Goal: Task Accomplishment & Management: Manage account settings

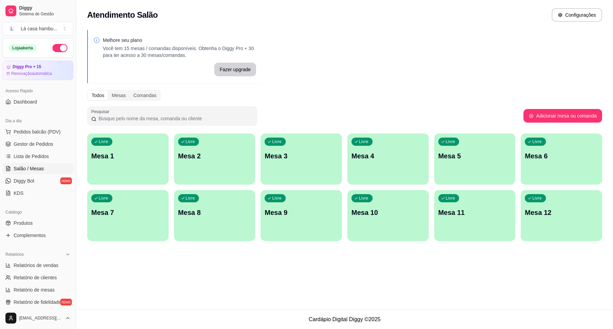
scroll to position [76, 0]
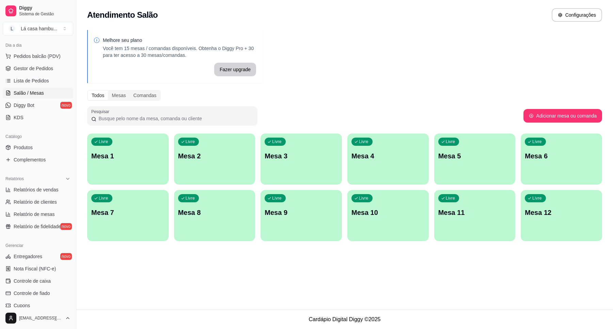
click at [560, 154] on p "Mesa 6" at bounding box center [561, 156] width 73 height 10
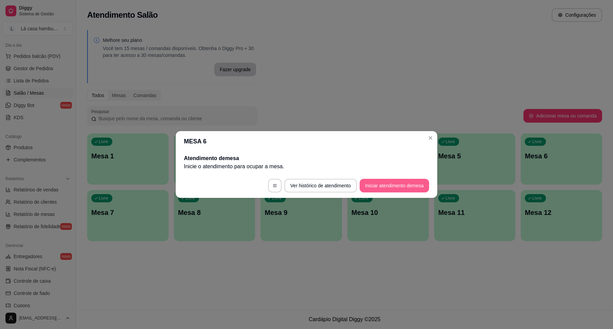
click at [388, 182] on button "Iniciar atendimento de mesa" at bounding box center [394, 186] width 69 height 14
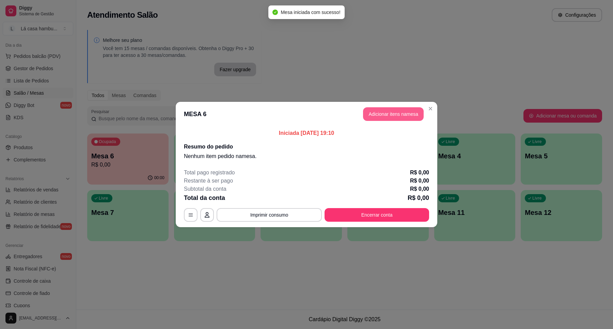
click at [383, 118] on button "Adicionar itens na mesa" at bounding box center [393, 114] width 61 height 14
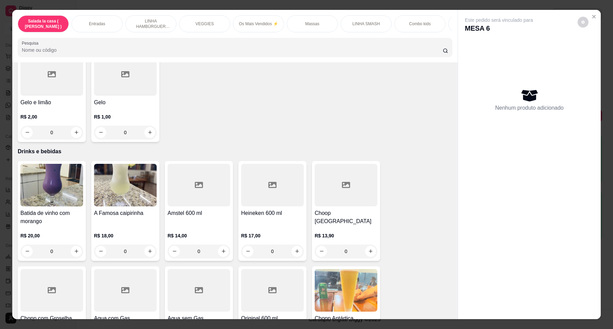
scroll to position [2683, 0]
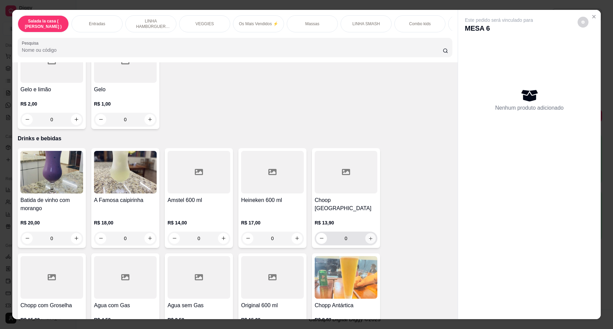
click at [370, 237] on button "increase-product-quantity" at bounding box center [370, 238] width 11 height 11
type input "1"
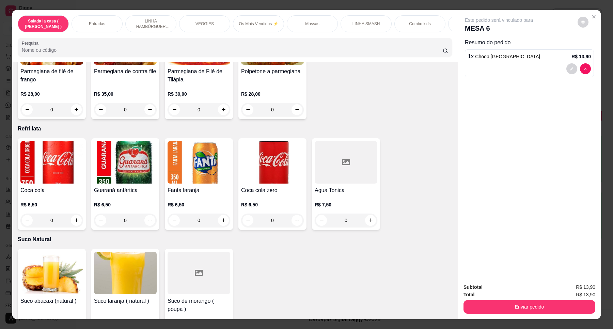
scroll to position [2200, 0]
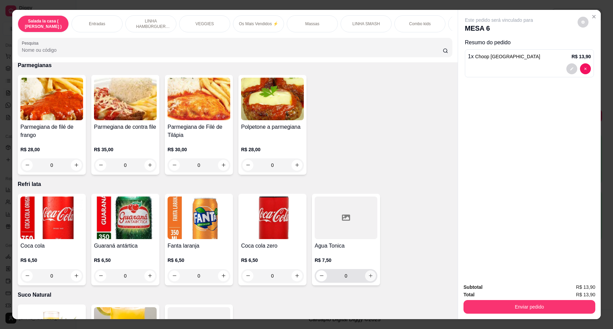
click at [365, 273] on button "increase-product-quantity" at bounding box center [370, 275] width 11 height 11
type input "1"
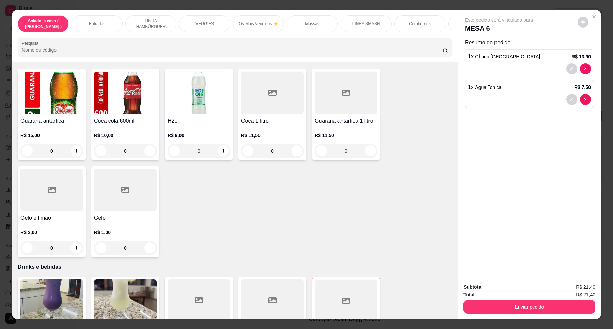
scroll to position [2594, 0]
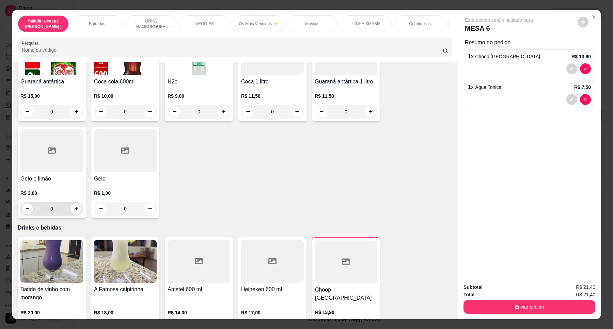
click at [75, 207] on icon "increase-product-quantity" at bounding box center [76, 208] width 5 height 5
type input "1"
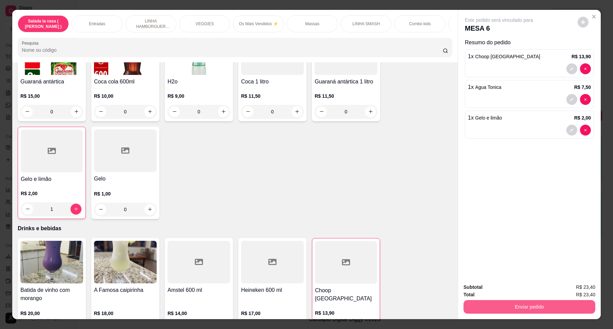
click at [552, 307] on button "Enviar pedido" at bounding box center [530, 307] width 132 height 14
click at [573, 289] on button "Enviar pedido" at bounding box center [577, 290] width 38 height 13
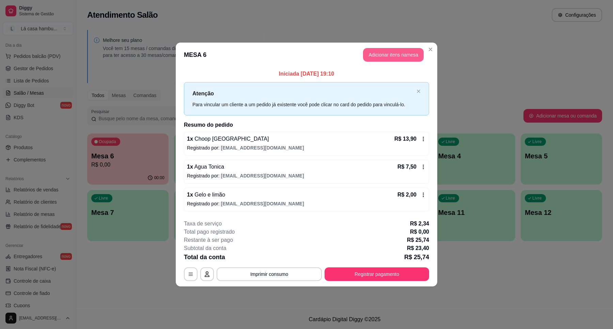
click at [407, 53] on button "Adicionar itens na mesa" at bounding box center [393, 55] width 61 height 14
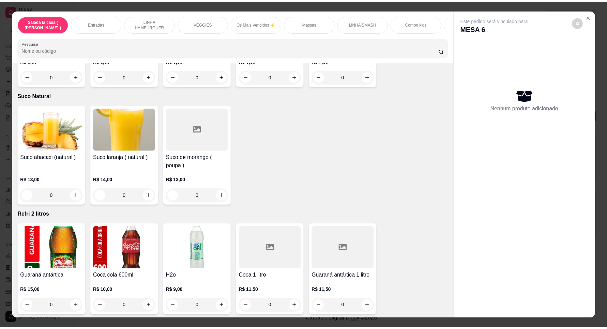
scroll to position [2427, 0]
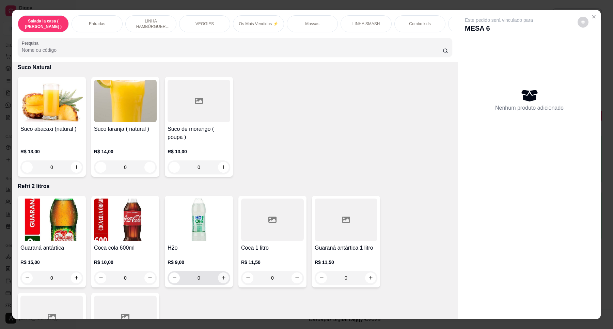
click at [222, 277] on icon "increase-product-quantity" at bounding box center [223, 277] width 5 height 5
type input "1"
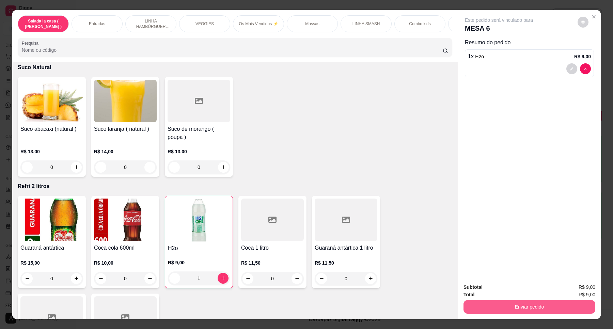
click at [520, 310] on button "Enviar pedido" at bounding box center [530, 307] width 132 height 14
click at [573, 286] on button "Enviar pedido" at bounding box center [576, 290] width 37 height 13
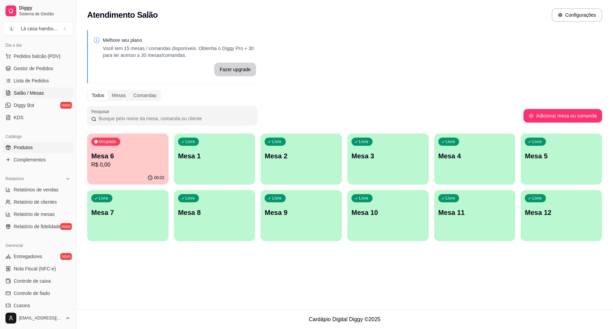
click at [18, 146] on span "Produtos" at bounding box center [23, 147] width 19 height 7
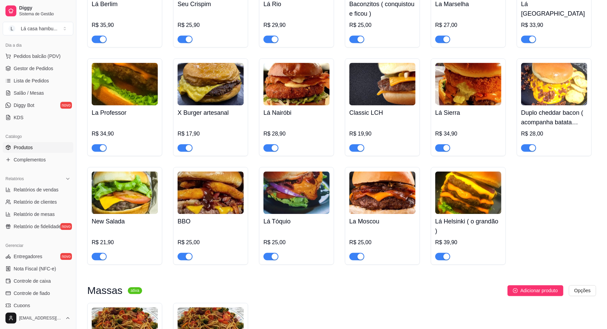
scroll to position [1490, 0]
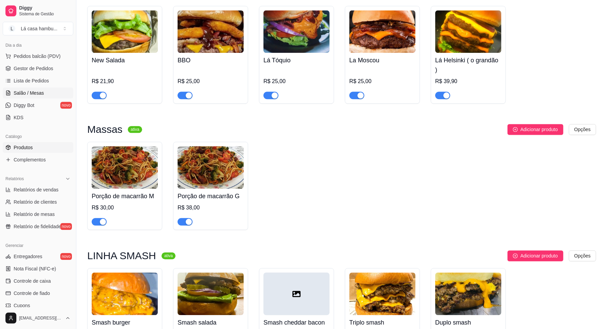
click at [28, 97] on link "Salão / Mesas" at bounding box center [38, 93] width 71 height 11
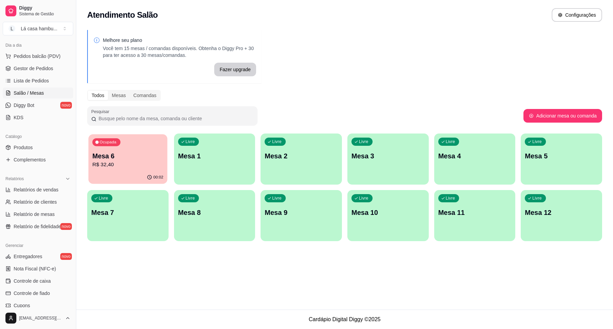
click at [130, 169] on div "Ocupada Mesa 6 R$ 32,40" at bounding box center [128, 152] width 79 height 37
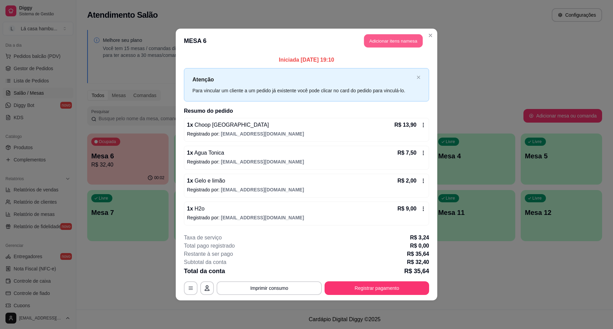
click at [396, 43] on button "Adicionar itens na mesa" at bounding box center [393, 40] width 59 height 13
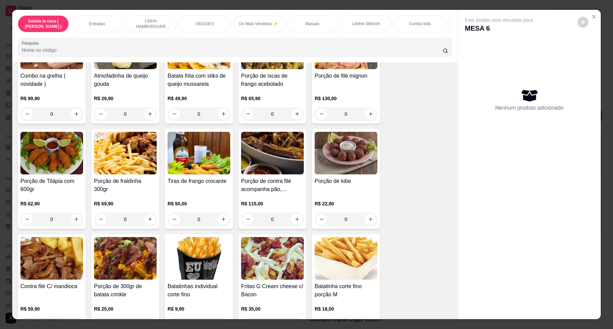
scroll to position [213, 0]
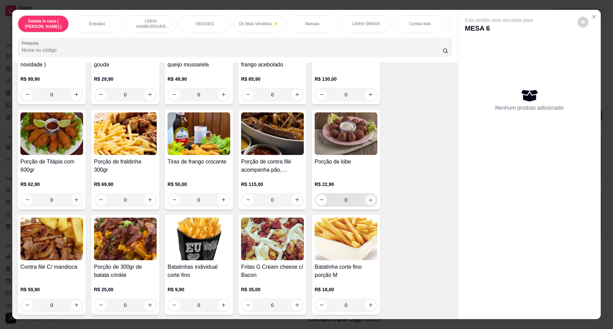
click at [370, 205] on button "increase-product-quantity" at bounding box center [370, 200] width 11 height 11
type input "1"
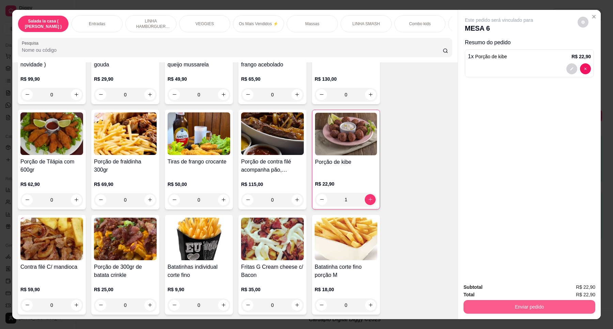
click at [519, 307] on button "Enviar pedido" at bounding box center [530, 307] width 132 height 14
click at [574, 289] on button "Enviar pedido" at bounding box center [576, 290] width 37 height 13
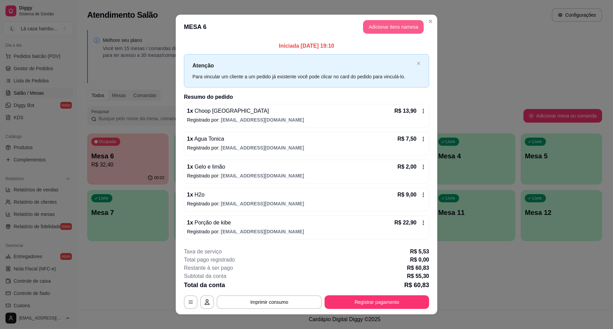
click at [384, 26] on button "Adicionar itens na mesa" at bounding box center [393, 27] width 61 height 14
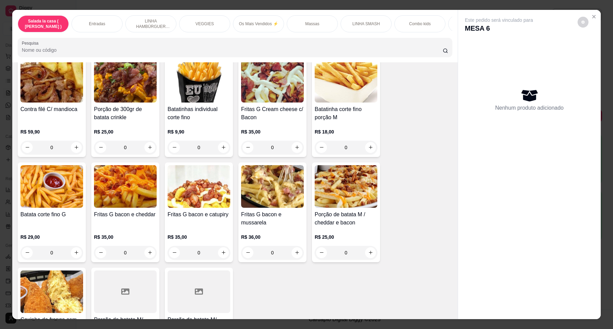
scroll to position [377, 0]
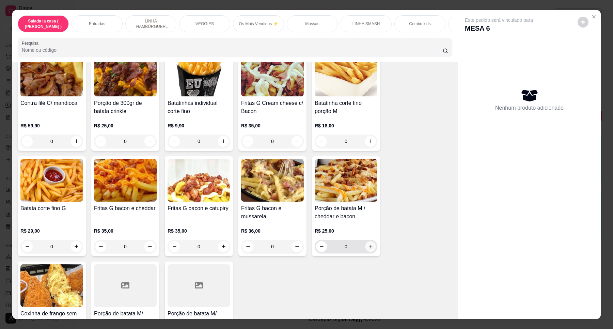
click at [368, 249] on icon "increase-product-quantity" at bounding box center [370, 246] width 5 height 5
type input "1"
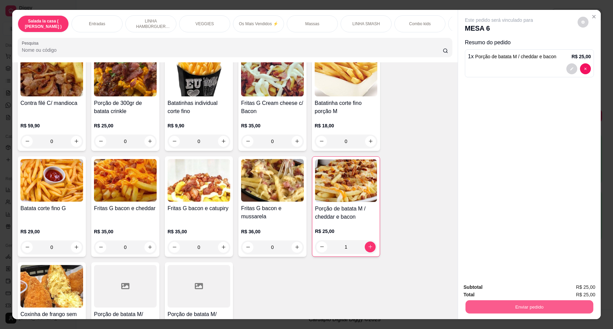
click at [537, 308] on button "Enviar pedido" at bounding box center [530, 306] width 128 height 13
click at [583, 289] on button "Enviar pedido" at bounding box center [577, 290] width 38 height 13
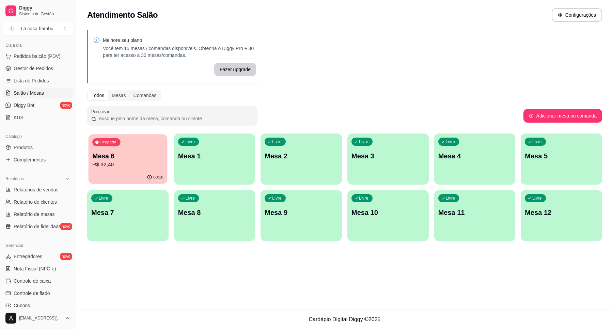
click at [133, 159] on p "Mesa 6" at bounding box center [127, 156] width 71 height 9
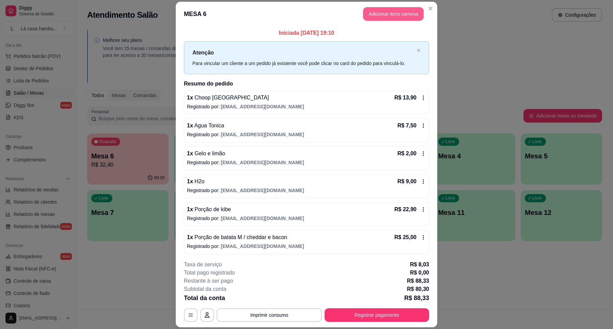
click at [402, 11] on button "Adicionar itens na mesa" at bounding box center [393, 14] width 61 height 14
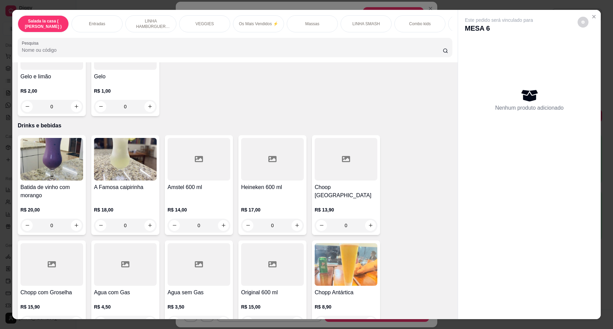
scroll to position [2725, 0]
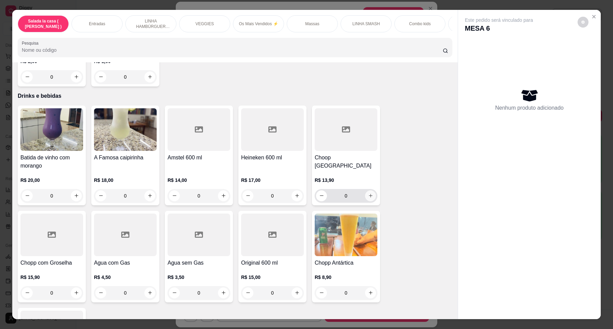
click at [368, 198] on button "increase-product-quantity" at bounding box center [370, 195] width 11 height 11
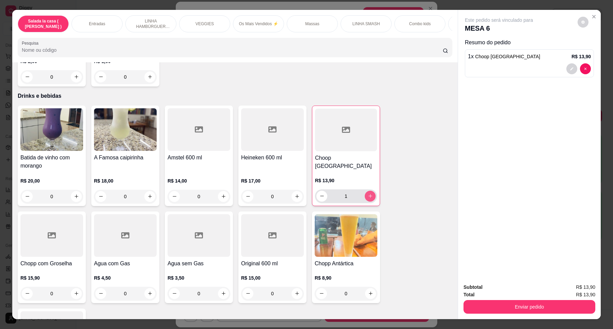
type input "1"
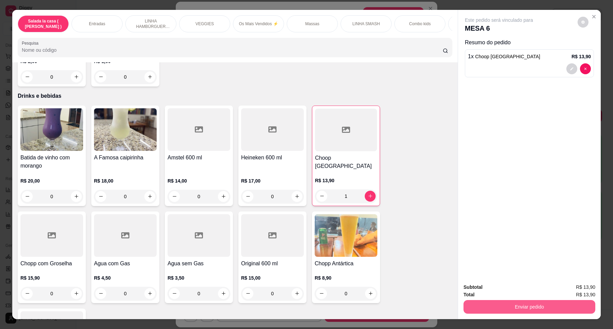
click at [534, 305] on button "Enviar pedido" at bounding box center [530, 307] width 132 height 14
click at [576, 287] on button "Enviar pedido" at bounding box center [577, 290] width 38 height 13
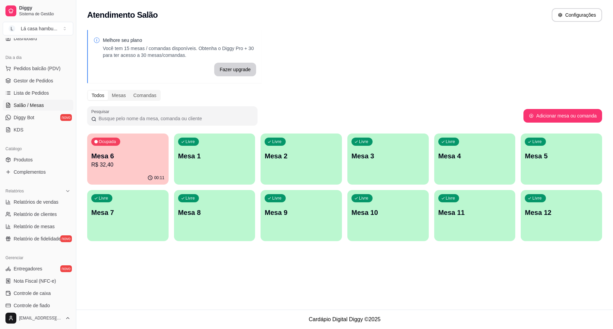
scroll to position [0, 0]
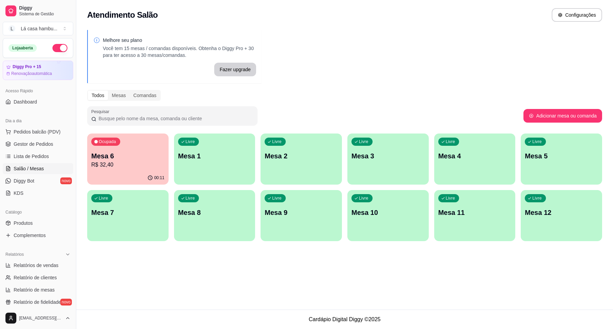
click at [483, 225] on div "Livre Mesa 11" at bounding box center [474, 211] width 81 height 43
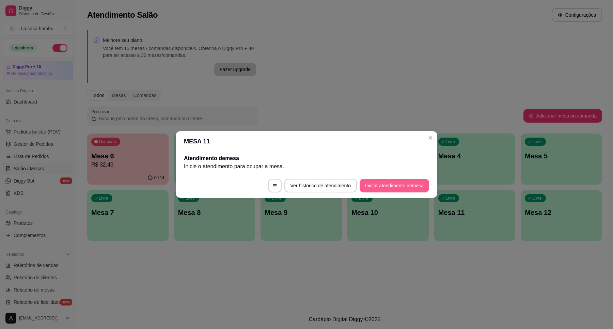
click at [375, 183] on button "Iniciar atendimento de mesa" at bounding box center [394, 186] width 69 height 14
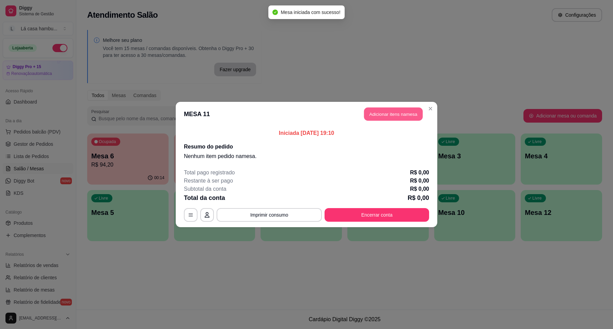
click at [402, 110] on button "Adicionar itens na mesa" at bounding box center [393, 114] width 59 height 13
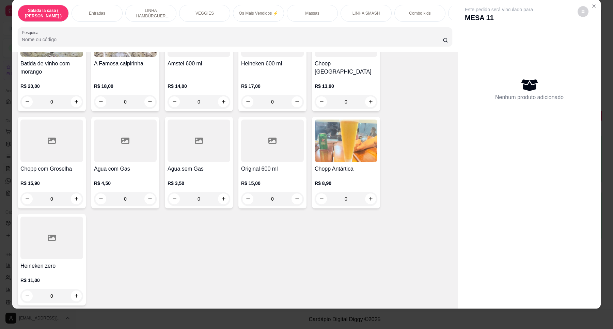
scroll to position [12, 0]
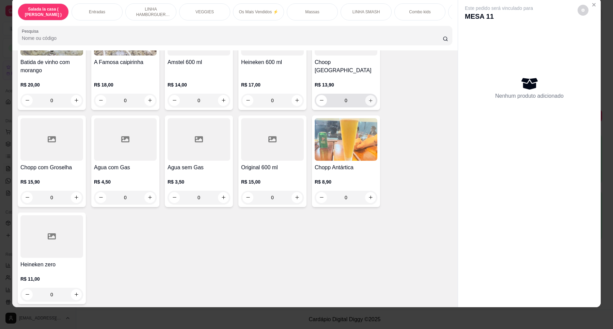
click at [368, 98] on icon "increase-product-quantity" at bounding box center [370, 100] width 5 height 5
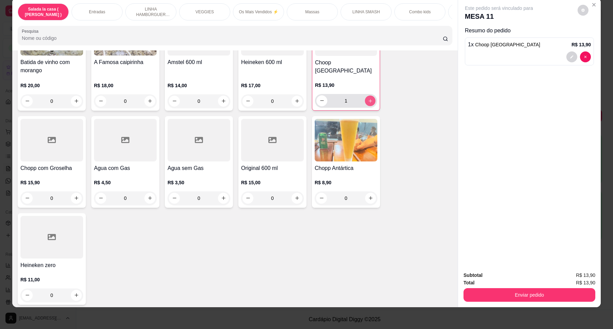
click at [369, 99] on icon "increase-product-quantity" at bounding box center [370, 100] width 3 height 3
type input "2"
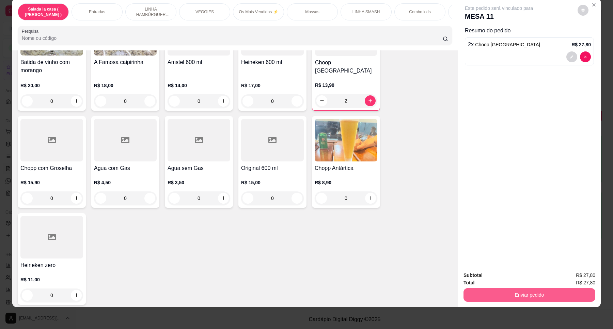
click at [534, 295] on button "Enviar pedido" at bounding box center [530, 295] width 132 height 14
click at [579, 278] on button "Enviar pedido" at bounding box center [577, 278] width 38 height 13
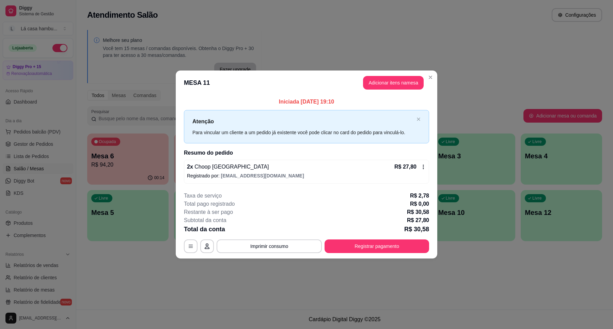
click at [422, 77] on header "MESA 11 Adicionar itens na mesa" at bounding box center [307, 83] width 262 height 25
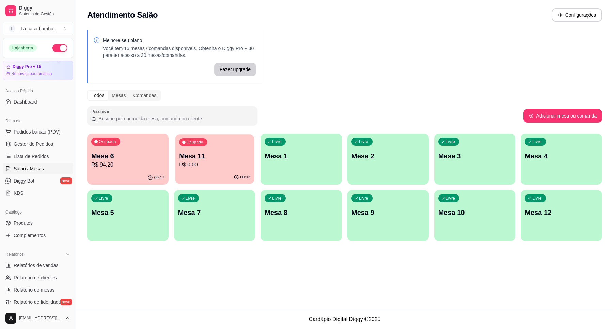
click at [237, 171] on div "00:02" at bounding box center [214, 177] width 79 height 13
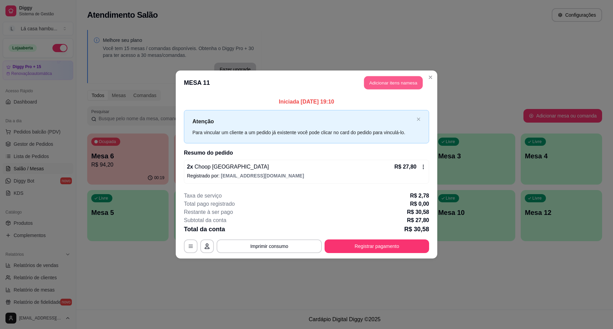
click at [406, 83] on button "Adicionar itens na mesa" at bounding box center [393, 82] width 59 height 13
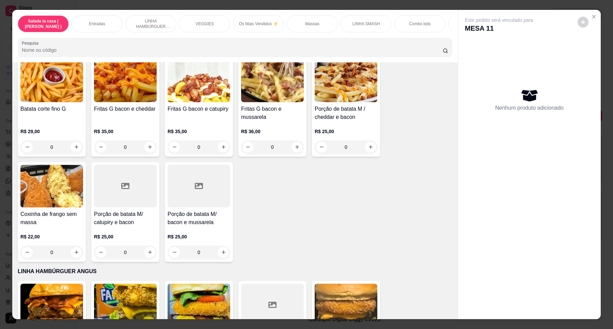
scroll to position [399, 0]
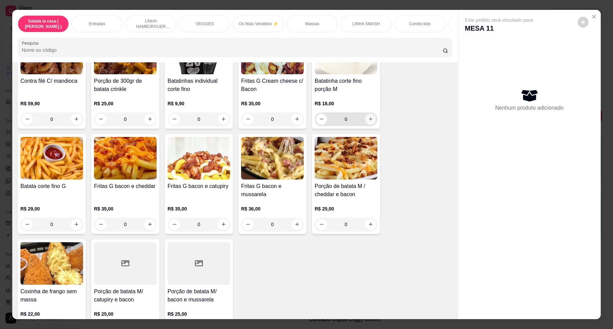
click at [370, 125] on button "increase-product-quantity" at bounding box center [370, 119] width 11 height 11
type input "1"
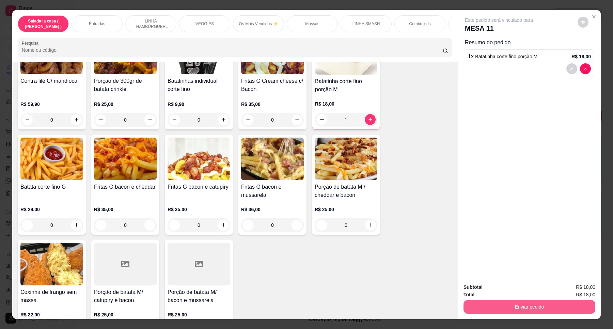
click at [533, 308] on button "Enviar pedido" at bounding box center [530, 307] width 132 height 14
click at [573, 290] on button "Enviar pedido" at bounding box center [576, 290] width 37 height 13
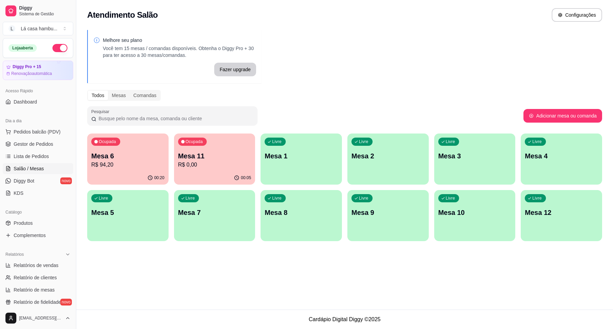
click at [129, 162] on p "R$ 94,20" at bounding box center [127, 165] width 73 height 8
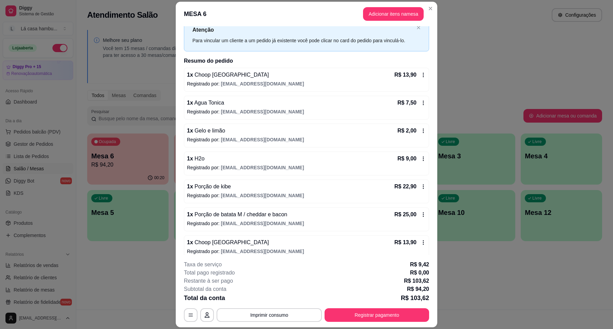
scroll to position [30, 0]
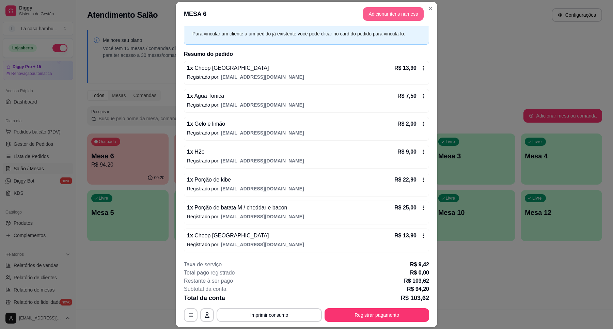
click at [396, 15] on button "Adicionar itens na mesa" at bounding box center [393, 14] width 61 height 14
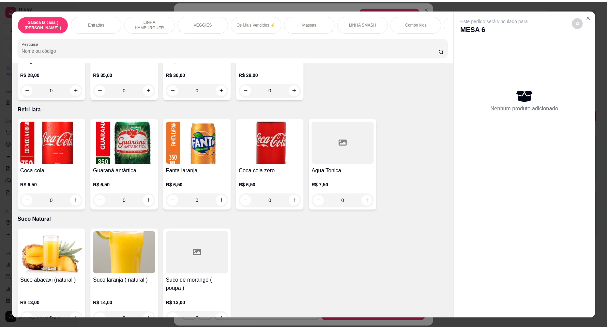
scroll to position [2255, 0]
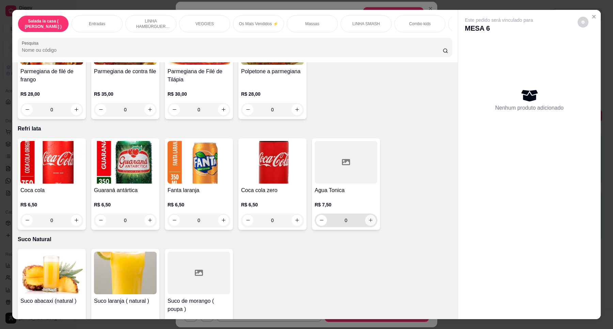
click at [369, 218] on icon "increase-product-quantity" at bounding box center [370, 220] width 5 height 5
type input "1"
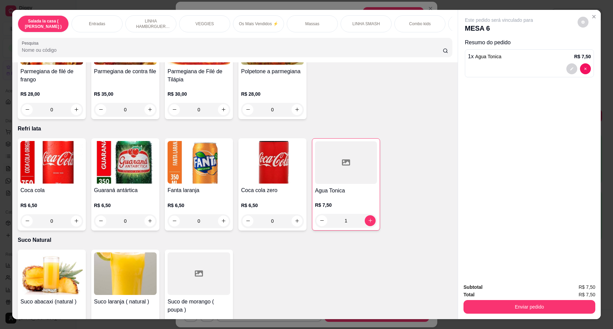
click at [509, 314] on div "Subtotal R$ 7,50 Total R$ 7,50 Enviar pedido" at bounding box center [529, 298] width 143 height 41
click at [509, 300] on button "Enviar pedido" at bounding box center [530, 306] width 128 height 13
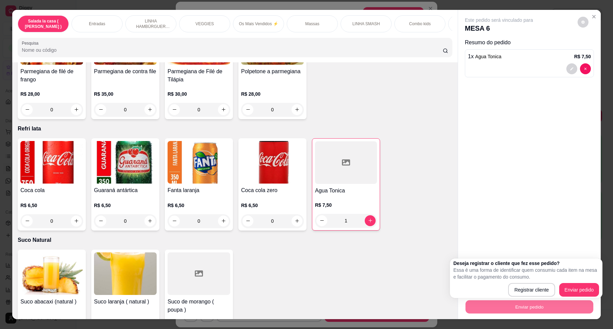
click at [578, 282] on div "Deseja registrar o cliente que fez esse pedido? Essa é uma forma de identificar…" at bounding box center [526, 278] width 146 height 37
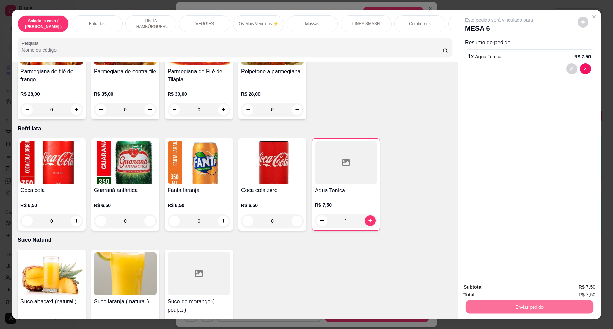
click at [578, 289] on button "Enviar pedido" at bounding box center [576, 290] width 37 height 13
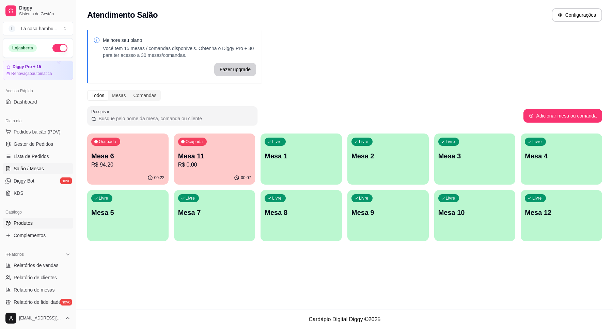
click at [14, 224] on span "Produtos" at bounding box center [23, 223] width 19 height 7
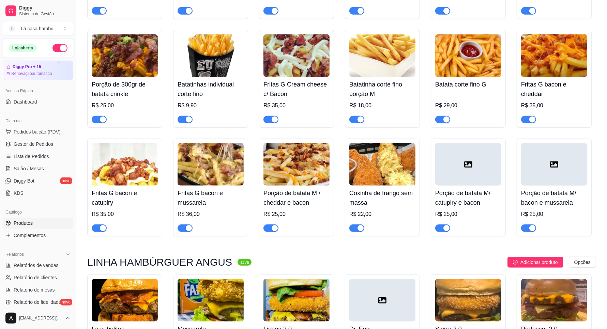
scroll to position [428, 0]
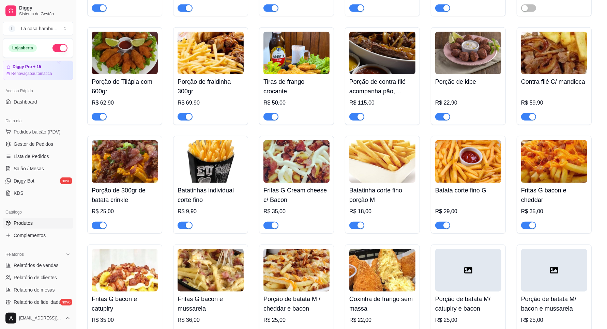
click at [489, 174] on img at bounding box center [468, 161] width 66 height 43
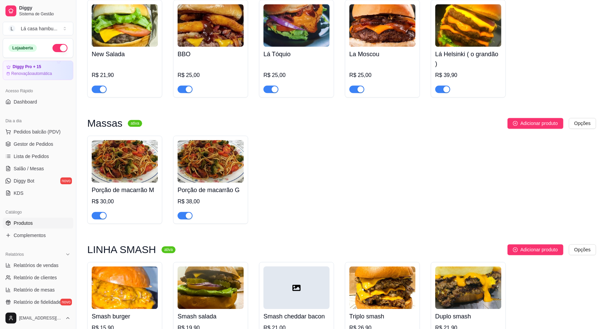
scroll to position [1506, 0]
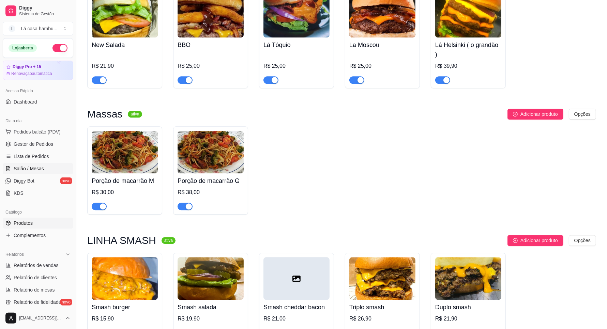
click at [41, 167] on span "Salão / Mesas" at bounding box center [29, 168] width 30 height 7
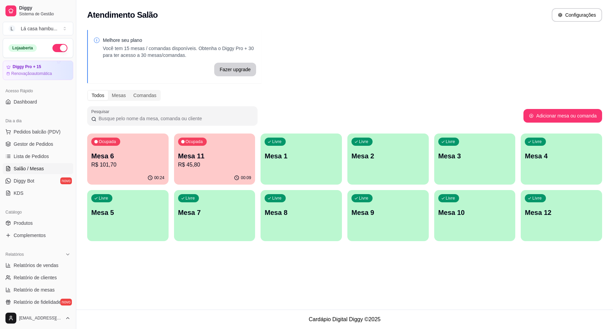
click at [470, 160] on p "Mesa 3" at bounding box center [474, 156] width 73 height 10
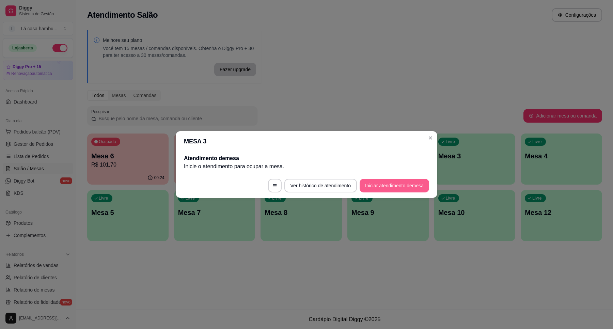
click at [405, 184] on button "Iniciar atendimento de mesa" at bounding box center [394, 186] width 69 height 14
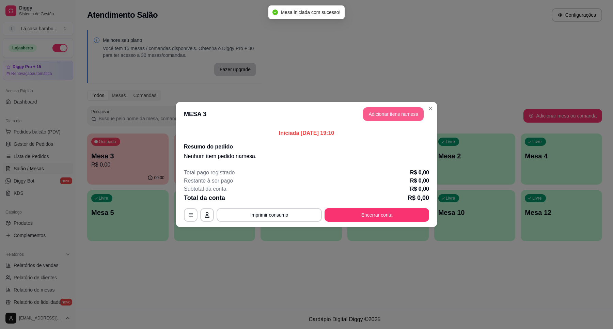
click at [401, 113] on button "Adicionar itens na mesa" at bounding box center [393, 114] width 61 height 14
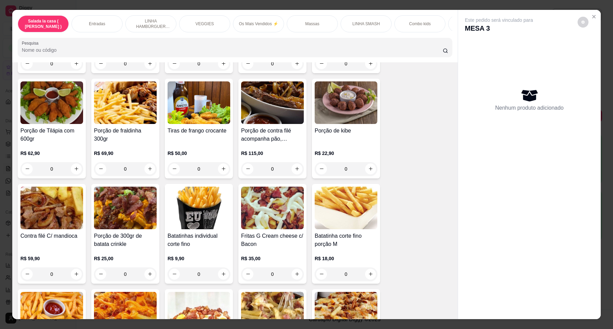
scroll to position [343, 0]
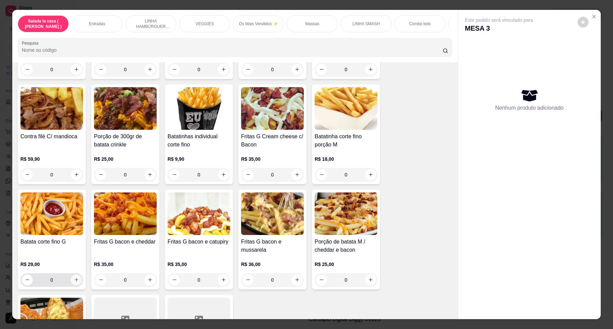
click at [74, 282] on icon "increase-product-quantity" at bounding box center [76, 279] width 5 height 5
type input "1"
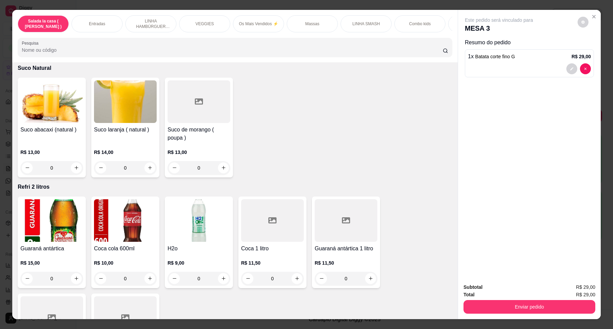
scroll to position [2472, 0]
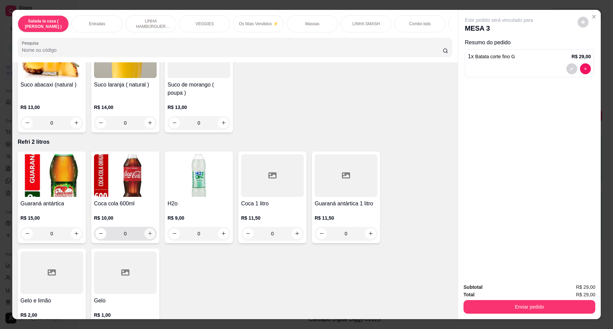
click at [144, 230] on button "increase-product-quantity" at bounding box center [149, 233] width 11 height 11
type input "1"
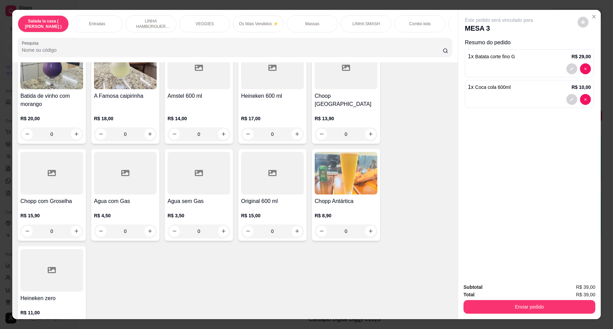
scroll to position [2809, 0]
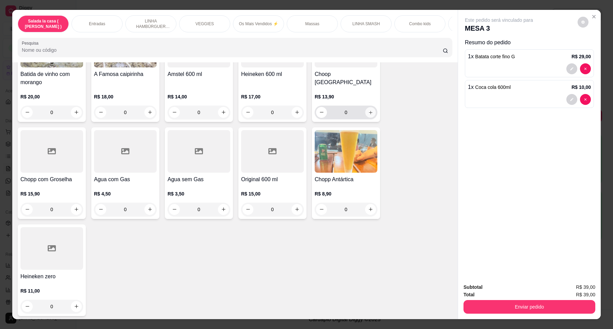
click at [368, 111] on icon "increase-product-quantity" at bounding box center [370, 112] width 5 height 5
type input "2"
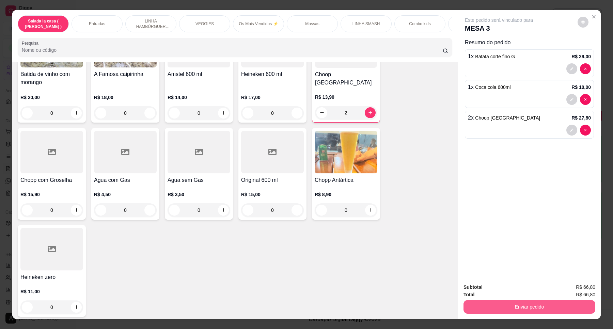
click at [538, 307] on button "Enviar pedido" at bounding box center [530, 307] width 132 height 14
click at [574, 289] on button "Enviar pedido" at bounding box center [577, 290] width 38 height 13
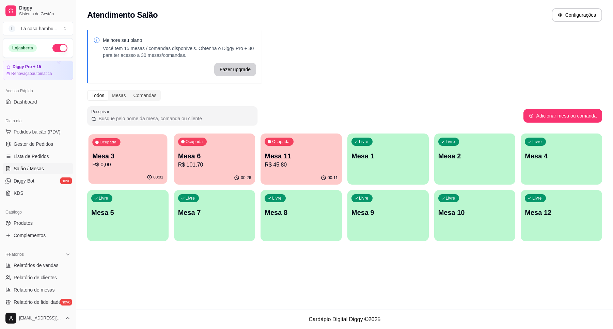
click at [142, 169] on div "Ocupada Mesa 3 R$ 0,00" at bounding box center [128, 152] width 79 height 37
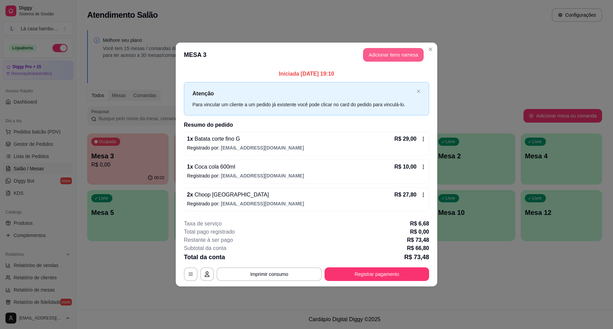
click at [401, 55] on button "Adicionar itens na mesa" at bounding box center [393, 55] width 61 height 14
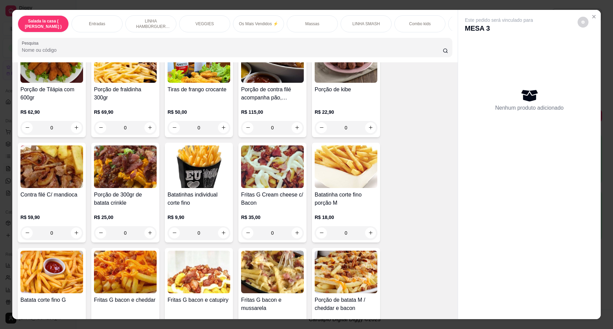
scroll to position [341, 0]
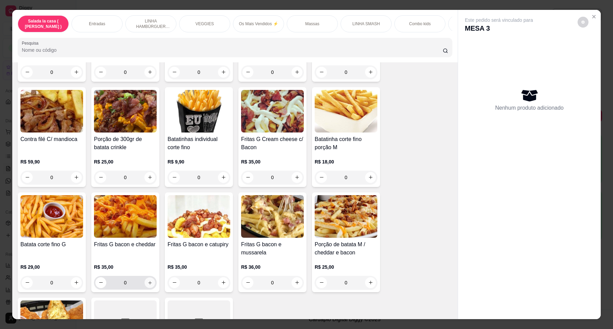
click at [148, 285] on icon "increase-product-quantity" at bounding box center [150, 282] width 5 height 5
type input "1"
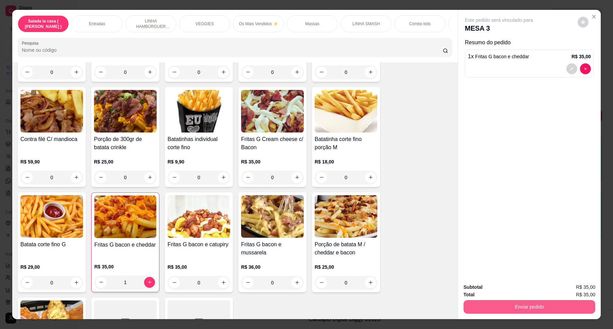
click at [538, 308] on button "Enviar pedido" at bounding box center [530, 307] width 132 height 14
click at [584, 288] on button "Enviar pedido" at bounding box center [576, 290] width 37 height 13
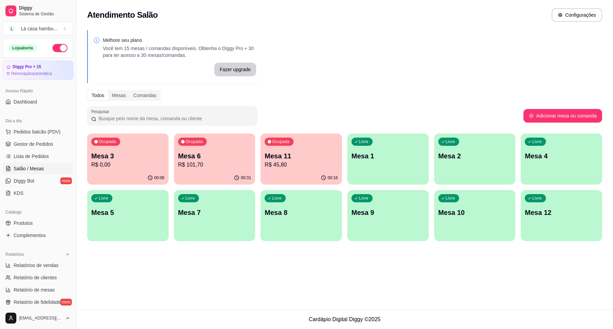
click at [303, 174] on div "00:16" at bounding box center [301, 177] width 81 height 13
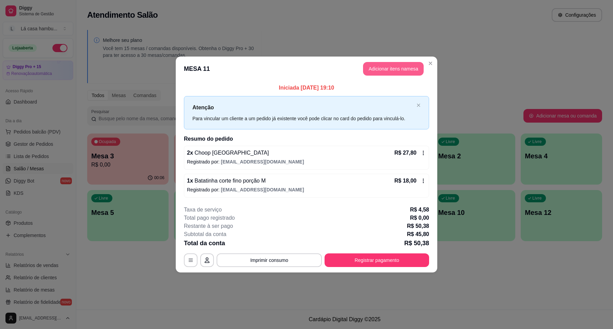
click at [392, 69] on button "Adicionar itens na mesa" at bounding box center [393, 69] width 61 height 14
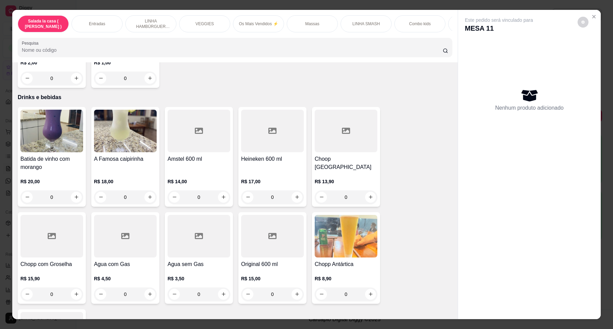
scroll to position [2725, 0]
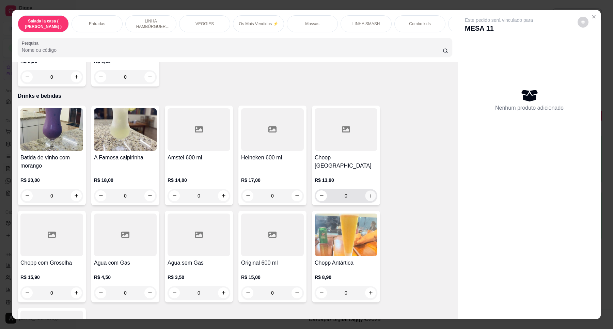
click at [368, 193] on icon "increase-product-quantity" at bounding box center [370, 195] width 5 height 5
type input "1"
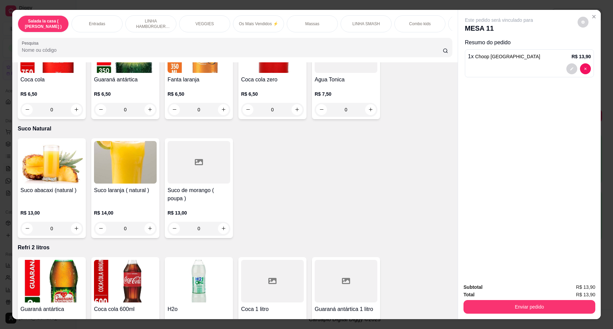
scroll to position [2214, 0]
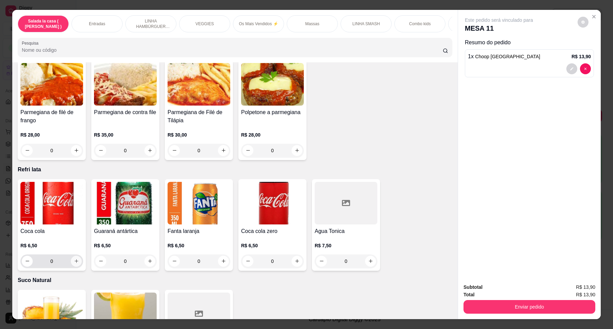
click at [74, 261] on icon "increase-product-quantity" at bounding box center [76, 261] width 5 height 5
type input "1"
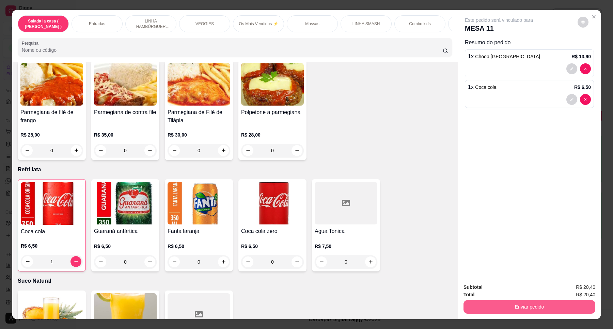
click at [548, 310] on button "Enviar pedido" at bounding box center [530, 307] width 132 height 14
click at [582, 286] on button "Enviar pedido" at bounding box center [577, 290] width 38 height 13
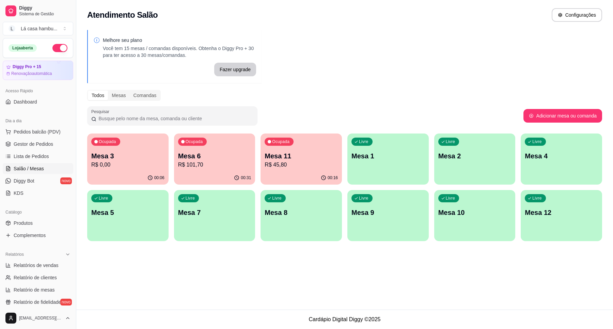
click at [285, 176] on div "00:16" at bounding box center [301, 177] width 81 height 13
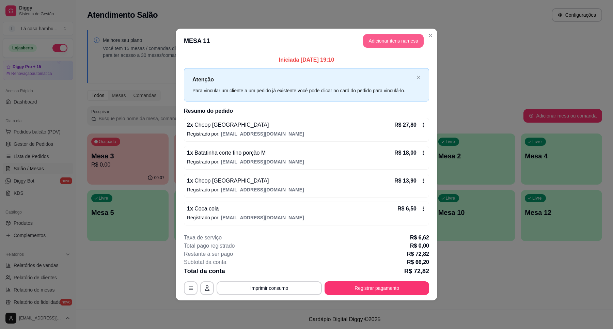
click at [408, 42] on button "Adicionar itens na mesa" at bounding box center [393, 41] width 61 height 14
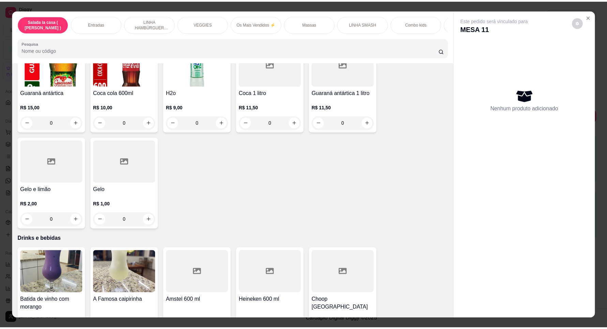
scroll to position [2683, 0]
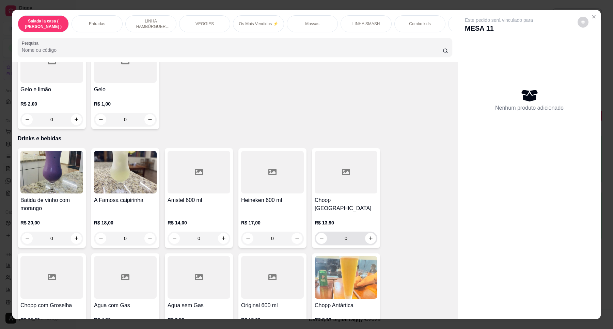
click at [366, 242] on div "0" at bounding box center [346, 239] width 60 height 14
click at [369, 236] on icon "increase-product-quantity" at bounding box center [370, 238] width 5 height 5
type input "1"
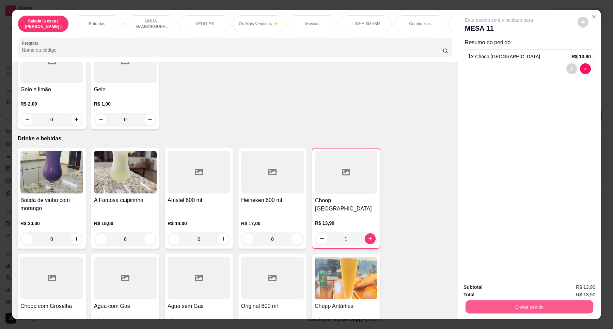
click at [555, 301] on button "Enviar pedido" at bounding box center [530, 306] width 128 height 13
click at [573, 290] on button "Enviar pedido" at bounding box center [577, 290] width 38 height 13
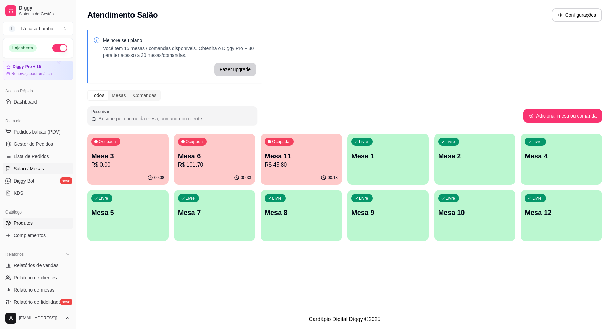
click at [32, 222] on span "Produtos" at bounding box center [23, 223] width 19 height 7
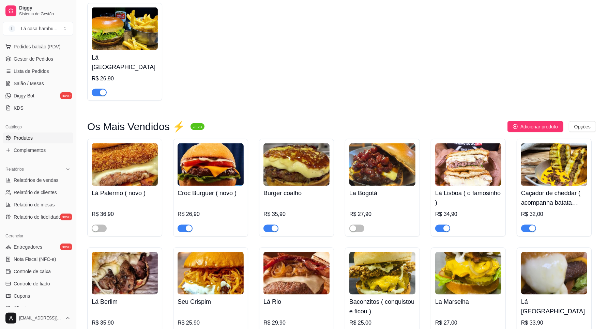
scroll to position [1065, 0]
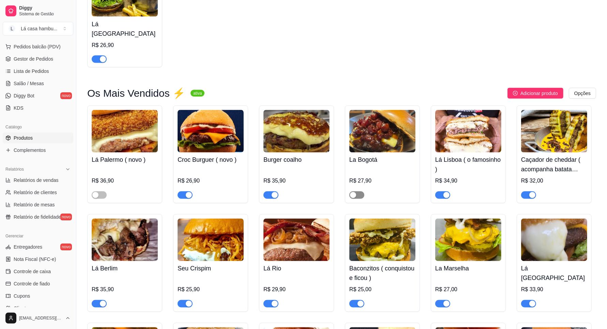
click at [354, 193] on div "button" at bounding box center [353, 195] width 6 height 6
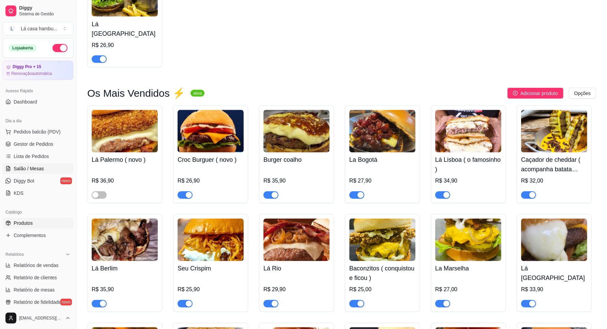
click at [46, 169] on link "Salão / Mesas" at bounding box center [38, 168] width 71 height 11
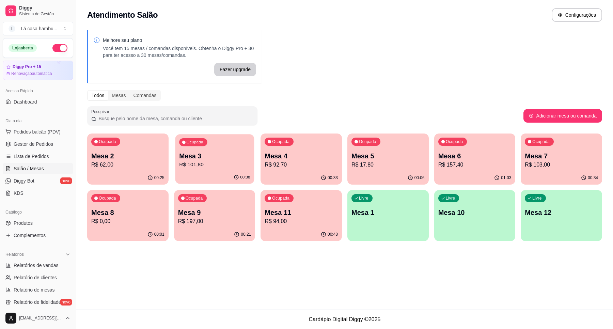
click at [208, 168] on p "R$ 101,80" at bounding box center [214, 165] width 71 height 8
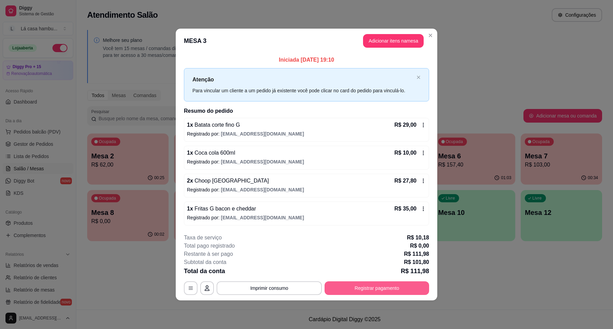
click at [392, 288] on button "Registrar pagamento" at bounding box center [377, 288] width 105 height 14
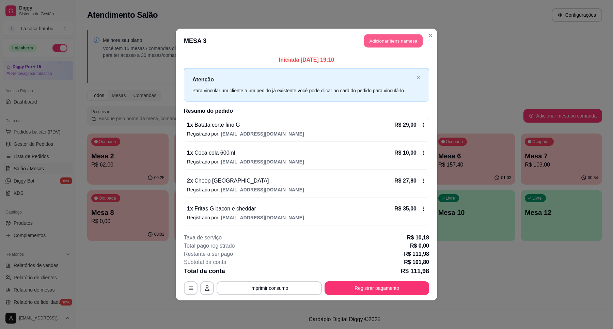
click at [400, 44] on button "Adicionar itens na mesa" at bounding box center [393, 40] width 59 height 13
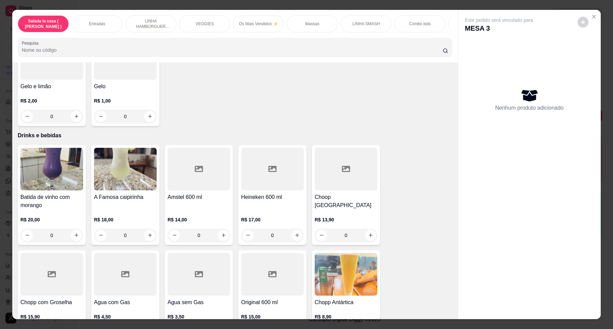
scroll to position [2725, 0]
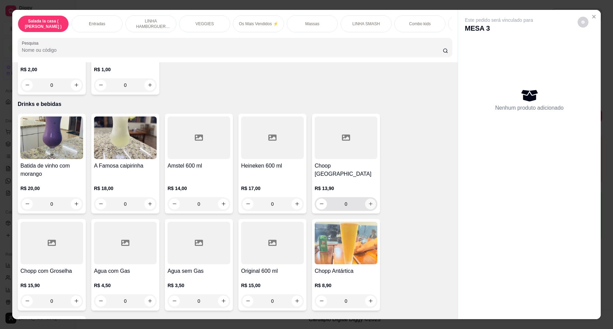
click at [371, 199] on button "increase-product-quantity" at bounding box center [370, 204] width 11 height 11
type input "1"
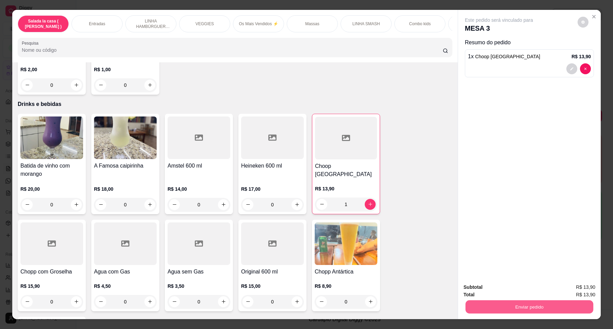
click at [515, 307] on button "Enviar pedido" at bounding box center [530, 306] width 128 height 13
click at [568, 293] on button "Enviar pedido" at bounding box center [576, 290] width 37 height 13
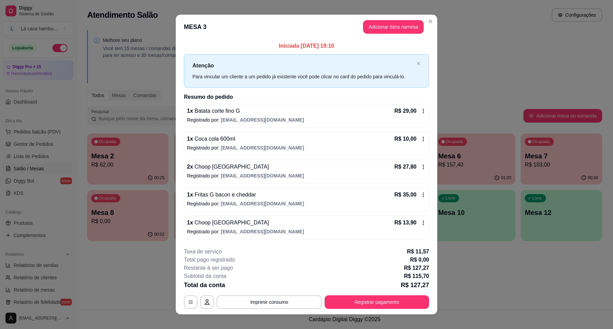
click at [421, 19] on header "MESA 3 Adicionar itens na mesa" at bounding box center [307, 27] width 262 height 25
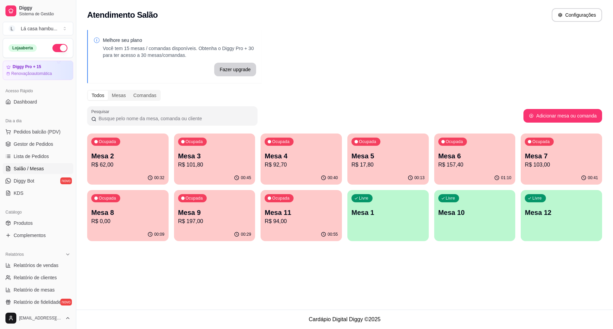
click at [132, 163] on p "R$ 62,00" at bounding box center [127, 165] width 73 height 8
click at [287, 215] on p "Mesa 11" at bounding box center [301, 213] width 73 height 10
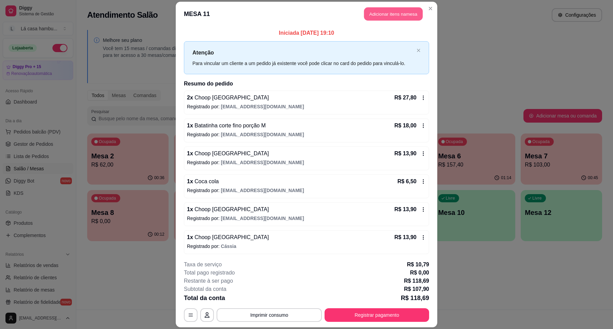
click at [393, 12] on button "Adicionar itens na mesa" at bounding box center [393, 13] width 59 height 13
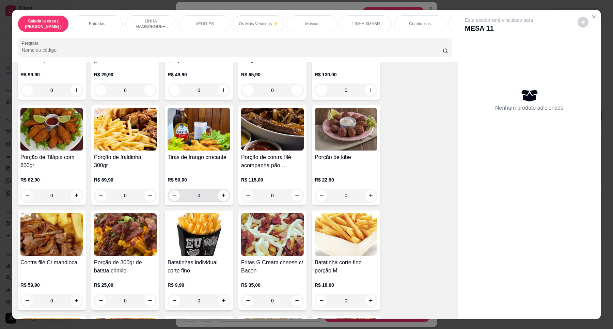
scroll to position [255, 0]
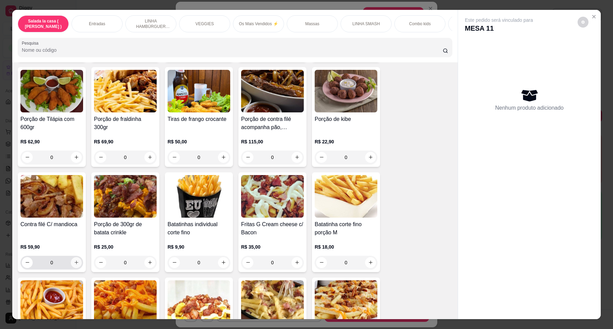
click at [74, 265] on icon "increase-product-quantity" at bounding box center [76, 262] width 5 height 5
type input "1"
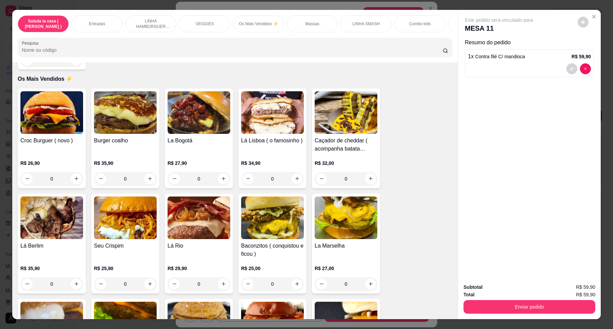
scroll to position [1022, 0]
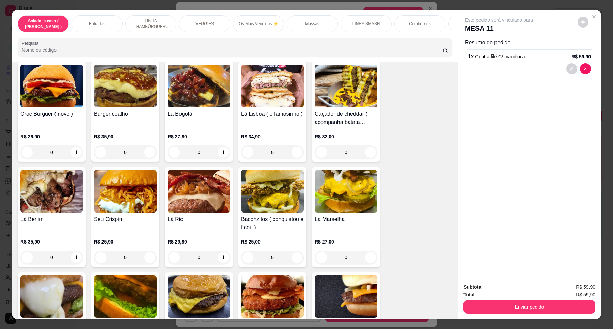
click at [220, 254] on div "0" at bounding box center [199, 258] width 63 height 14
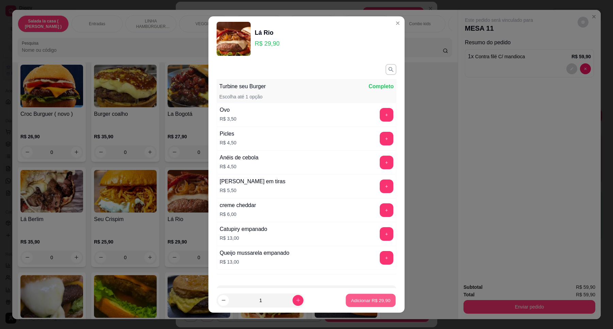
click at [372, 304] on button "Adicionar R$ 29,90" at bounding box center [371, 300] width 50 height 13
type input "1"
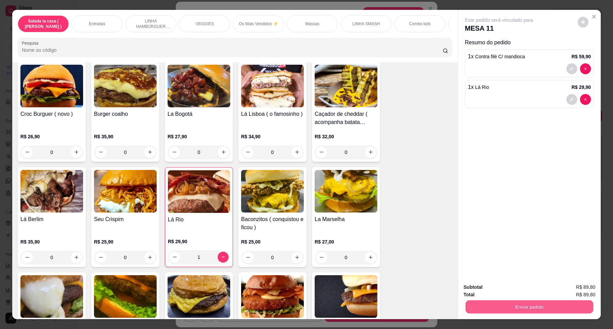
click at [522, 309] on button "Enviar pedido" at bounding box center [530, 306] width 128 height 13
click at [580, 288] on button "Enviar pedido" at bounding box center [577, 290] width 38 height 13
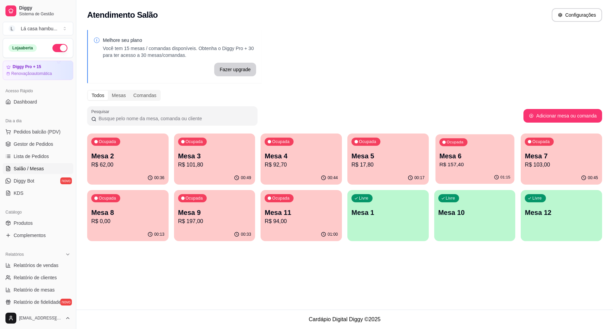
click at [476, 156] on p "Mesa 6" at bounding box center [474, 156] width 71 height 9
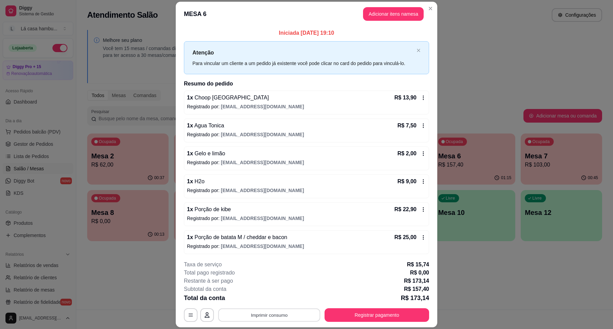
click at [270, 318] on button "Imprimir consumo" at bounding box center [269, 315] width 102 height 13
click at [271, 301] on button "IMPRESSORA" at bounding box center [268, 299] width 49 height 11
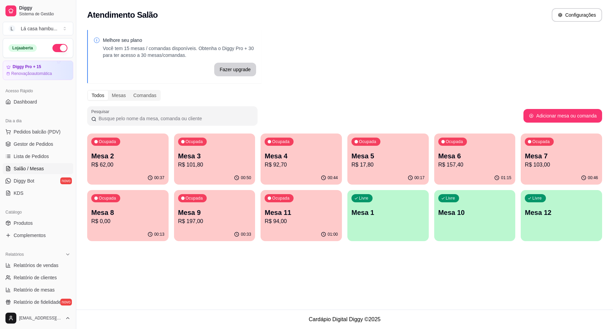
click at [118, 168] on p "R$ 62,00" at bounding box center [127, 165] width 73 height 8
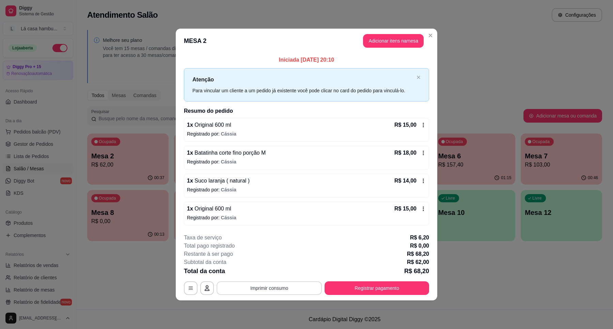
click at [274, 290] on button "Imprimir consumo" at bounding box center [269, 288] width 105 height 14
click at [280, 270] on button "IMPRESSORA" at bounding box center [271, 272] width 49 height 11
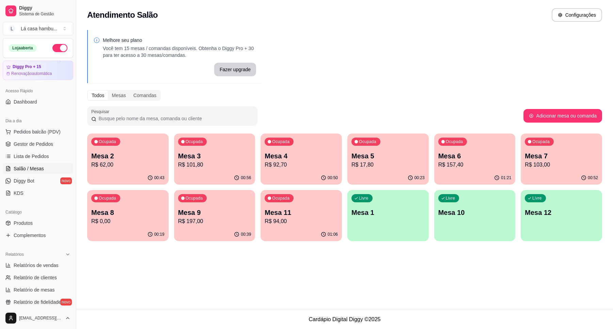
click at [469, 149] on div "Ocupada Mesa 6 R$ 157,40" at bounding box center [474, 153] width 81 height 38
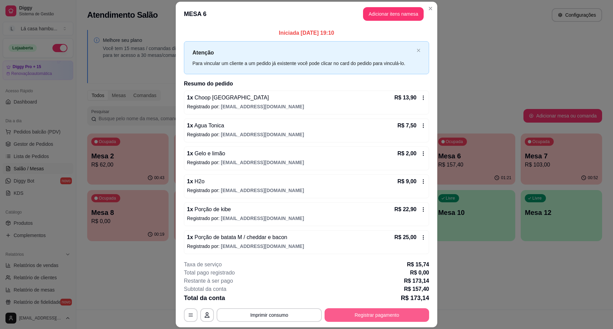
click at [369, 309] on button "Registrar pagamento" at bounding box center [377, 315] width 105 height 14
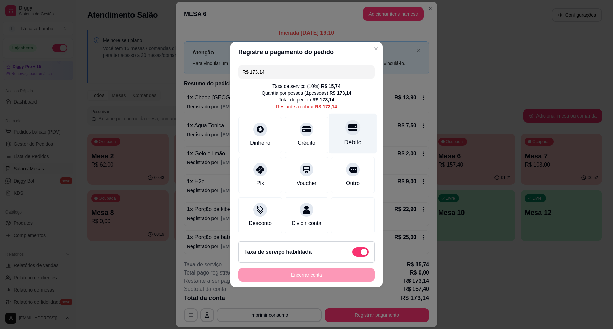
click at [353, 129] on div "Débito" at bounding box center [353, 134] width 48 height 40
type input "R$ 0,00"
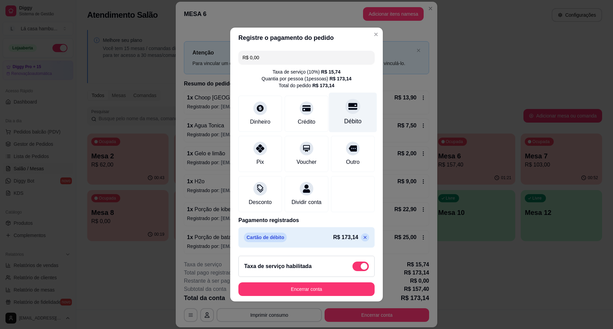
click at [353, 110] on div "Débito" at bounding box center [353, 113] width 48 height 40
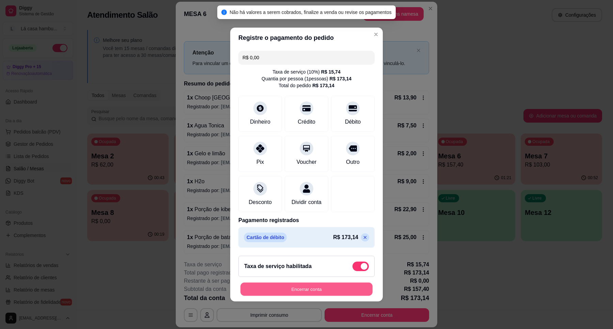
click at [305, 288] on button "Encerrar conta" at bounding box center [307, 289] width 132 height 13
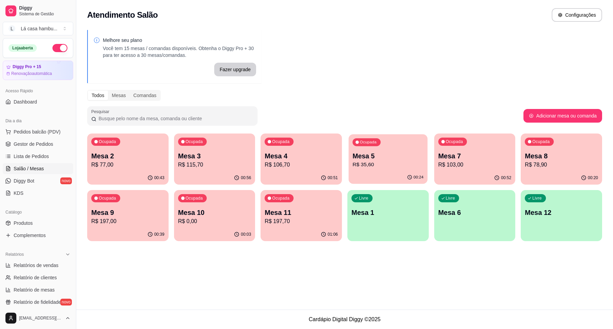
click at [405, 162] on p "R$ 35,60" at bounding box center [388, 165] width 71 height 8
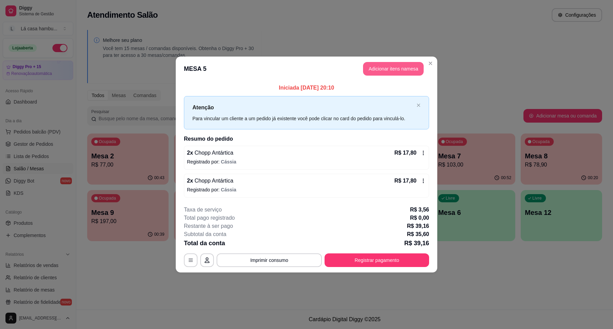
click at [417, 73] on button "Adicionar itens na mesa" at bounding box center [393, 69] width 61 height 14
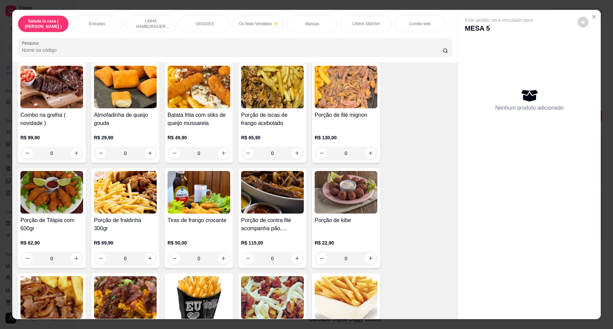
scroll to position [128, 0]
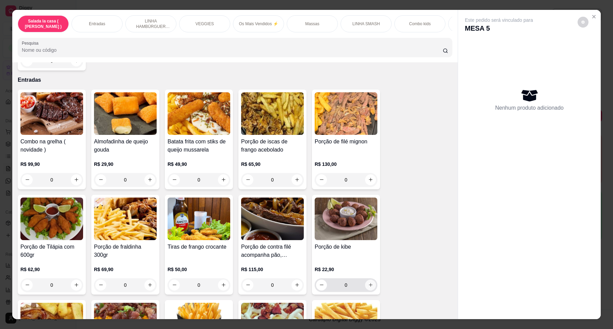
click at [366, 291] on button "increase-product-quantity" at bounding box center [370, 285] width 11 height 11
type input "1"
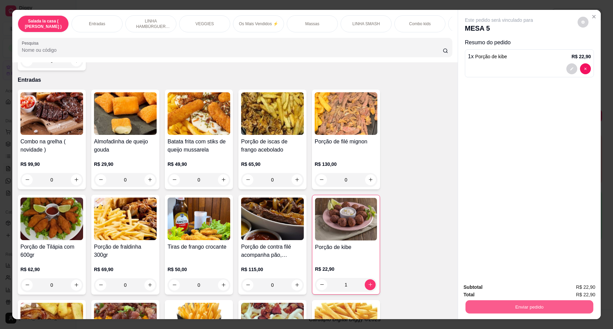
click at [558, 307] on button "Enviar pedido" at bounding box center [530, 306] width 128 height 13
click at [570, 292] on button "Enviar pedido" at bounding box center [576, 290] width 37 height 13
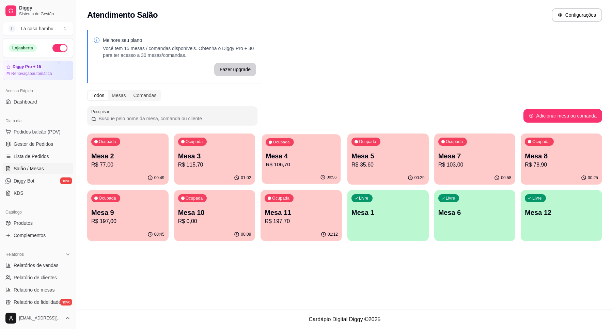
click at [316, 166] on p "R$ 106,70" at bounding box center [301, 165] width 71 height 8
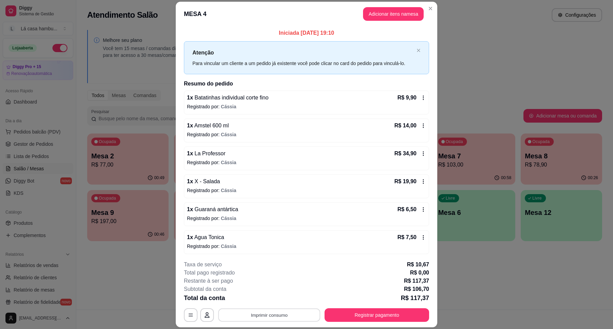
click at [299, 317] on button "Imprimir consumo" at bounding box center [269, 315] width 102 height 13
click at [268, 300] on button "IMPRESSORA" at bounding box center [268, 299] width 48 height 11
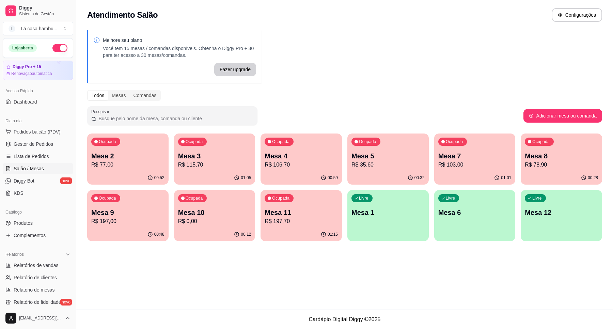
click at [190, 172] on div "01:05" at bounding box center [214, 177] width 81 height 13
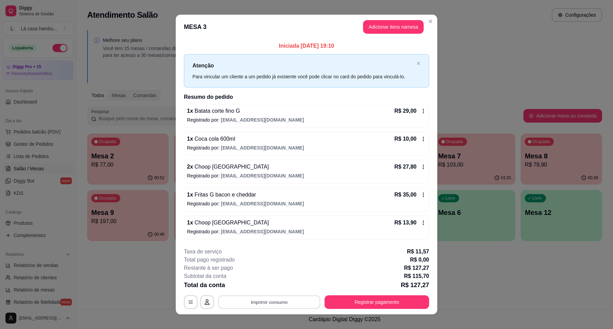
click at [255, 301] on button "Imprimir consumo" at bounding box center [269, 301] width 102 height 13
click at [271, 286] on button "IMPRESSORA" at bounding box center [268, 286] width 49 height 11
click at [392, 301] on button "Registrar pagamento" at bounding box center [377, 302] width 105 height 14
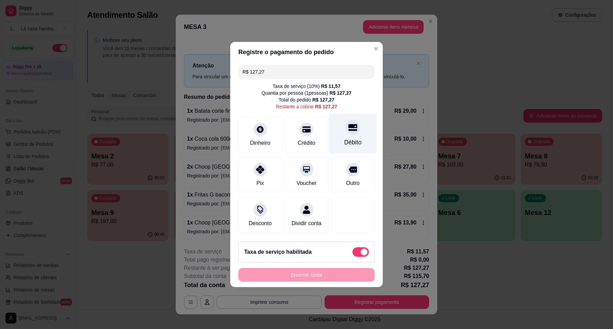
click at [356, 127] on div "Débito" at bounding box center [353, 134] width 48 height 40
type input "R$ 0,00"
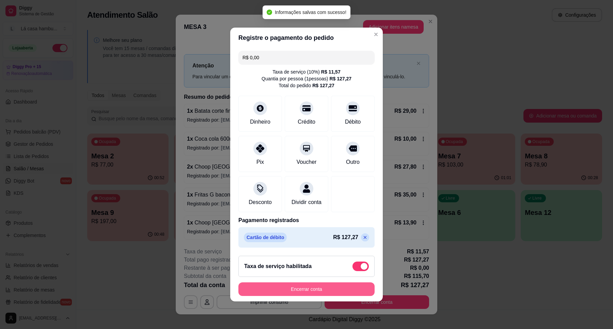
click at [310, 288] on button "Encerrar conta" at bounding box center [306, 289] width 136 height 14
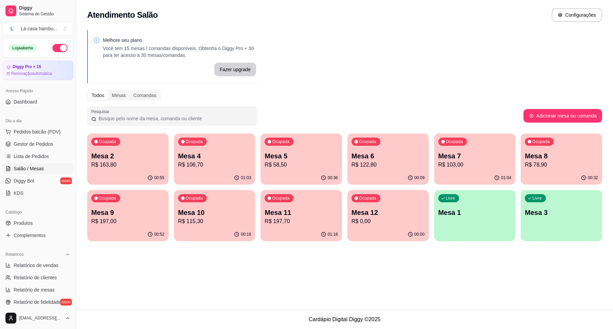
click at [488, 165] on p "R$ 103,00" at bounding box center [474, 165] width 73 height 8
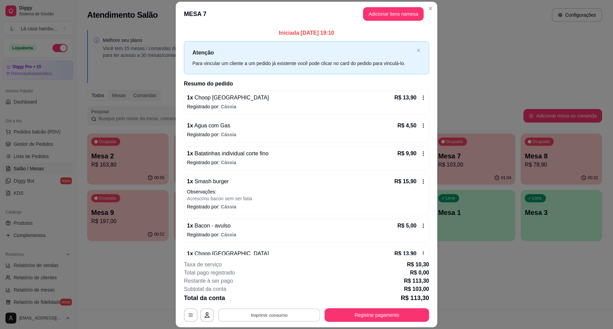
click at [283, 309] on button "Imprimir consumo" at bounding box center [269, 315] width 102 height 13
click at [281, 303] on button "IMPRESSORA" at bounding box center [268, 299] width 49 height 11
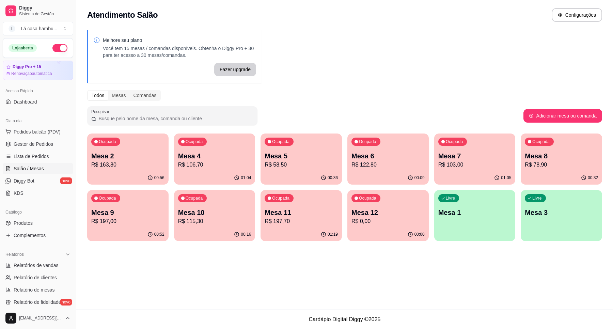
click at [152, 214] on p "Mesa 9" at bounding box center [127, 213] width 73 height 10
click at [479, 171] on div "Ocupada Mesa 7 R$ 103,00" at bounding box center [474, 153] width 81 height 38
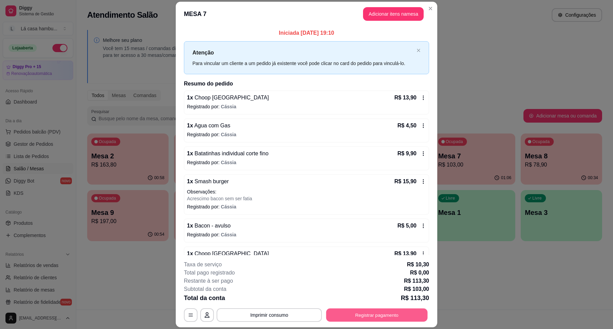
click at [366, 314] on button "Registrar pagamento" at bounding box center [377, 315] width 102 height 13
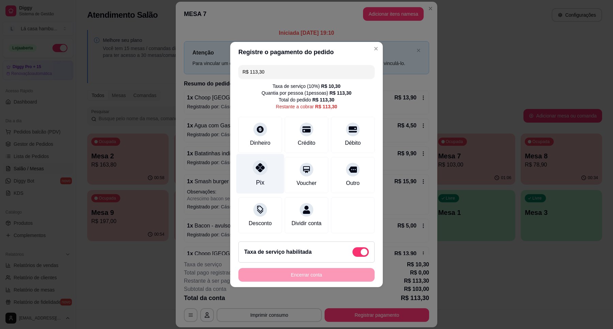
click at [259, 181] on div "Pix" at bounding box center [260, 182] width 8 height 9
type input "R$ 0,00"
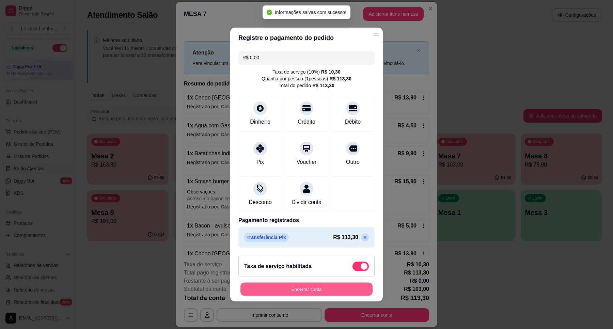
click at [308, 294] on button "Encerrar conta" at bounding box center [307, 289] width 132 height 13
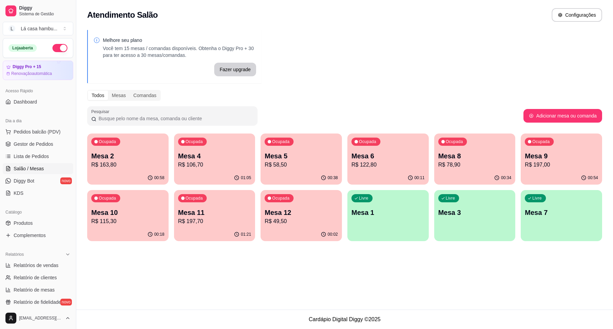
click at [213, 159] on p "Mesa 4" at bounding box center [214, 156] width 73 height 10
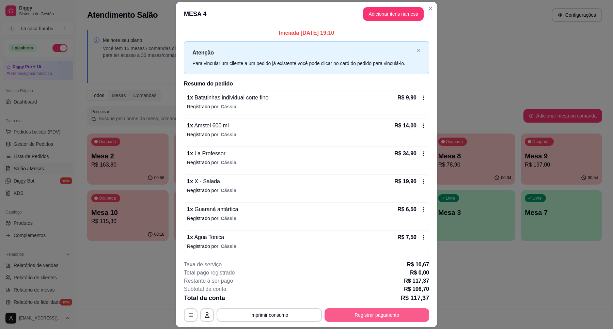
click at [397, 316] on button "Registrar pagamento" at bounding box center [377, 315] width 105 height 14
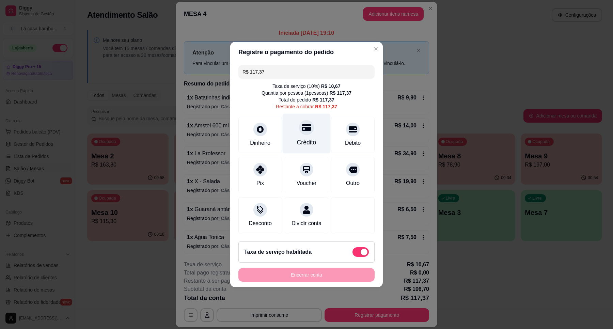
click at [314, 136] on div "Crédito" at bounding box center [307, 134] width 48 height 40
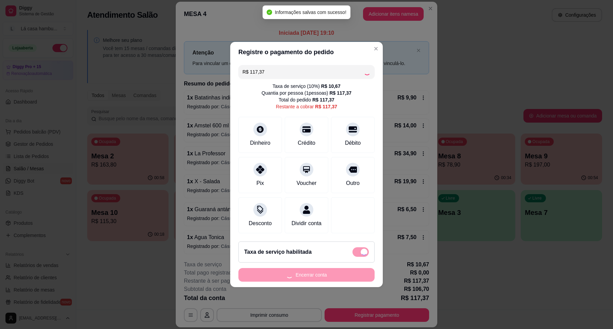
type input "R$ 0,00"
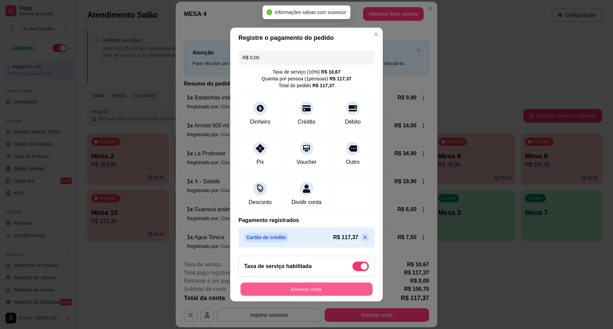
click at [305, 293] on button "Encerrar conta" at bounding box center [307, 289] width 132 height 13
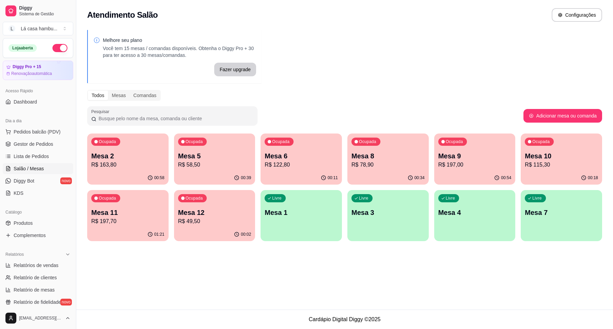
click at [296, 140] on div "Ocupada Mesa 6 R$ 122,80" at bounding box center [301, 153] width 81 height 38
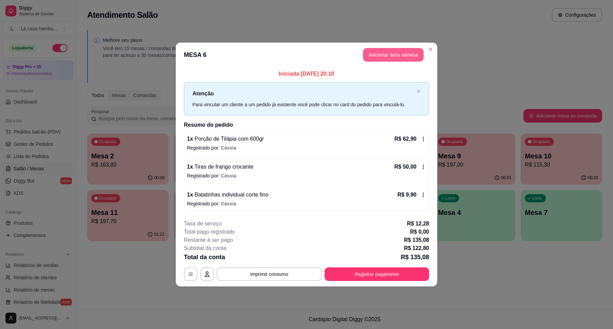
click at [382, 50] on button "Adicionar itens na mesa" at bounding box center [393, 55] width 61 height 14
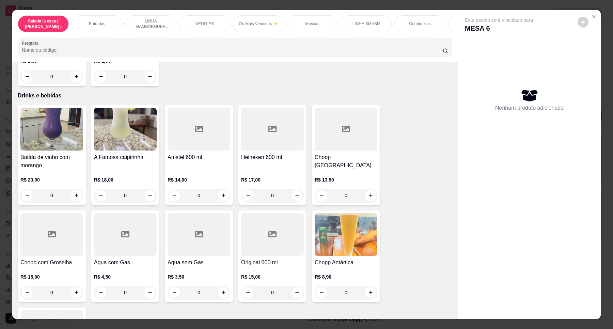
scroll to position [2809, 0]
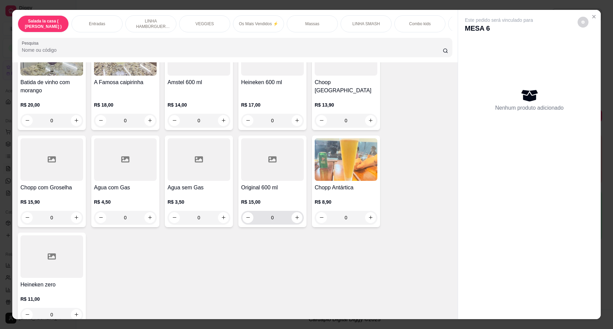
click at [295, 212] on button "increase-product-quantity" at bounding box center [297, 217] width 11 height 11
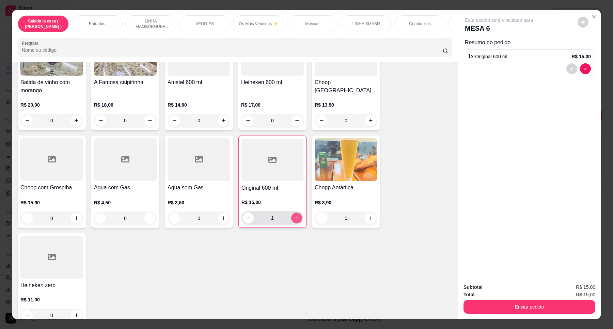
type input "1"
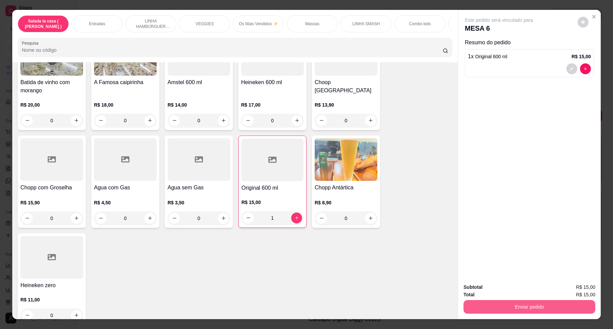
click at [551, 308] on button "Enviar pedido" at bounding box center [530, 307] width 132 height 14
click at [589, 290] on button "Enviar pedido" at bounding box center [577, 290] width 38 height 13
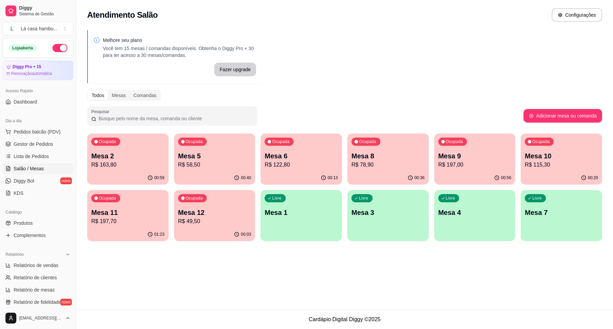
click at [149, 164] on p "R$ 163,80" at bounding box center [127, 165] width 73 height 8
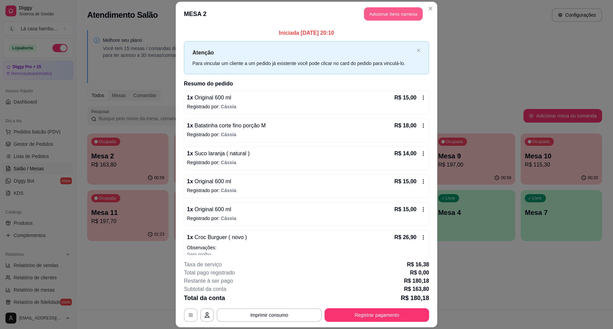
click at [401, 12] on button "Adicionar itens na mesa" at bounding box center [393, 13] width 59 height 13
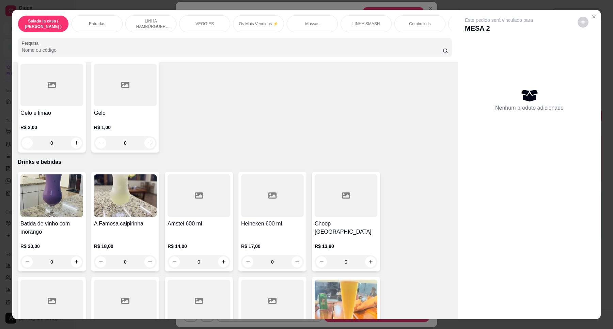
scroll to position [2725, 0]
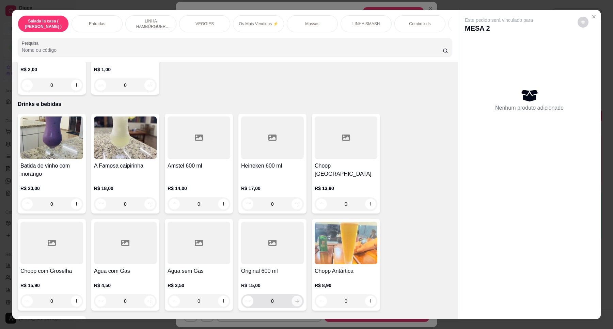
click at [295, 299] on icon "increase-product-quantity" at bounding box center [297, 301] width 5 height 5
type input "1"
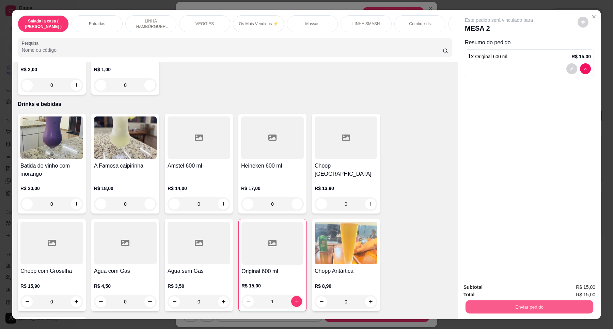
click at [508, 307] on button "Enviar pedido" at bounding box center [530, 306] width 128 height 13
click at [567, 290] on button "Enviar pedido" at bounding box center [576, 290] width 37 height 13
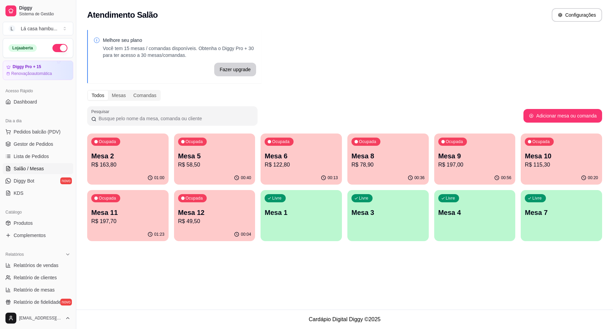
click at [309, 145] on div "Ocupada Mesa 6 R$ 122,80" at bounding box center [301, 153] width 81 height 38
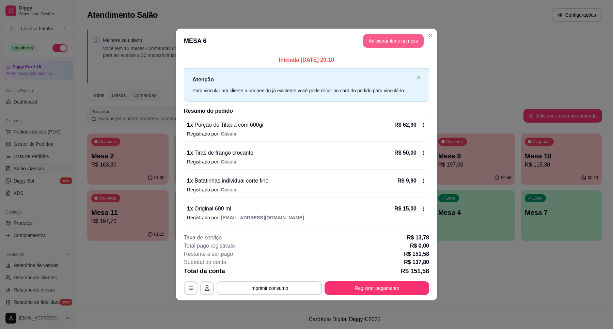
click at [410, 38] on button "Adicionar itens na mesa" at bounding box center [393, 41] width 61 height 14
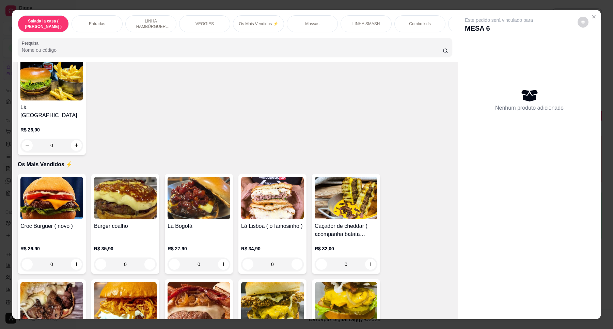
scroll to position [979, 0]
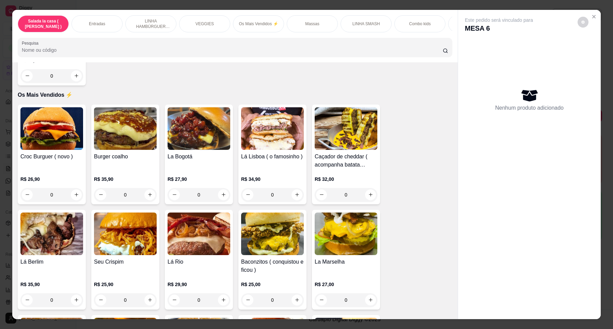
click at [295, 195] on div "0" at bounding box center [272, 195] width 63 height 14
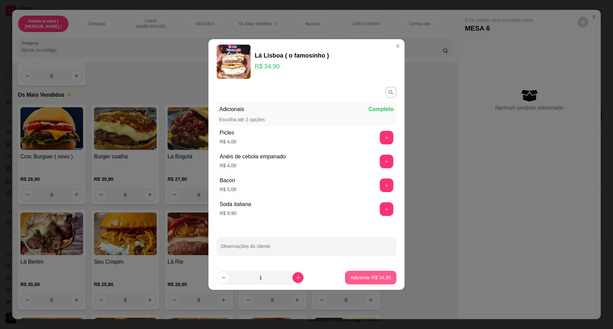
click at [382, 277] on p "Adicionar R$ 34,90" at bounding box center [371, 277] width 41 height 7
type input "1"
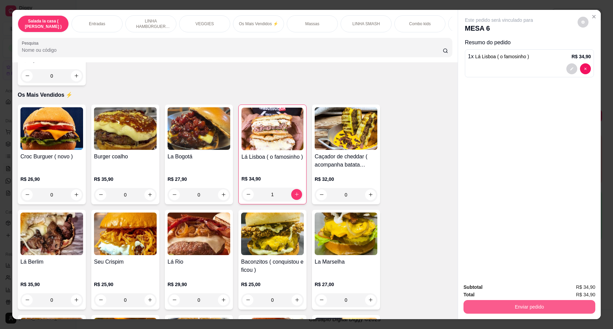
click at [520, 312] on button "Enviar pedido" at bounding box center [530, 307] width 132 height 14
click at [590, 292] on button "Enviar pedido" at bounding box center [577, 290] width 38 height 13
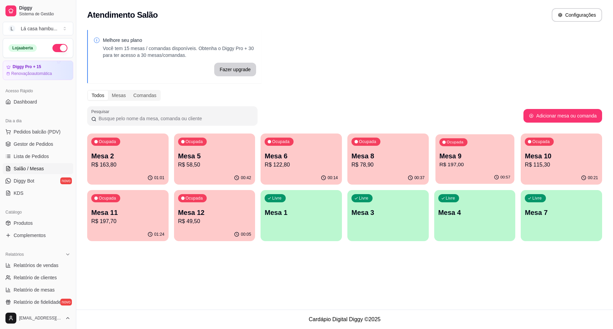
click at [453, 157] on p "Mesa 9" at bounding box center [474, 156] width 71 height 9
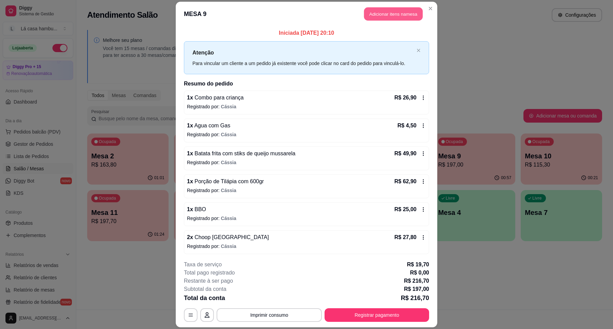
click at [408, 19] on button "Adicionar itens na mesa" at bounding box center [393, 13] width 59 height 13
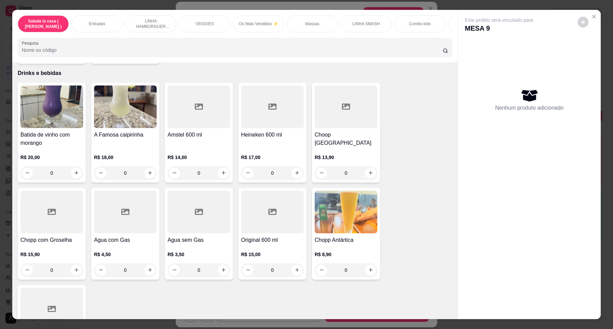
scroll to position [2809, 0]
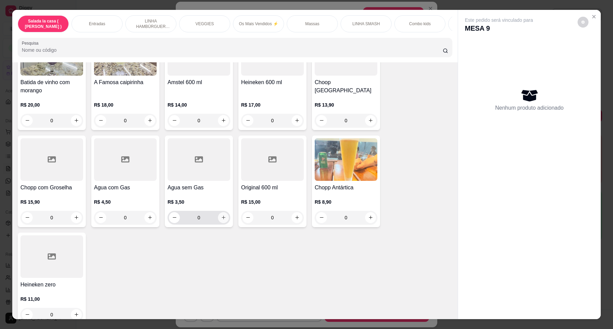
click at [218, 212] on button "increase-product-quantity" at bounding box center [223, 217] width 11 height 11
type input "1"
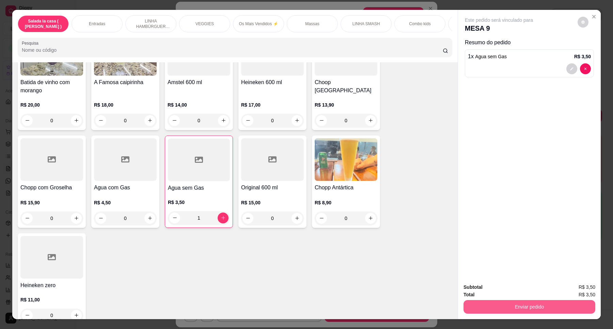
click at [539, 307] on button "Enviar pedido" at bounding box center [530, 307] width 132 height 14
click at [576, 293] on button "Enviar pedido" at bounding box center [576, 290] width 37 height 13
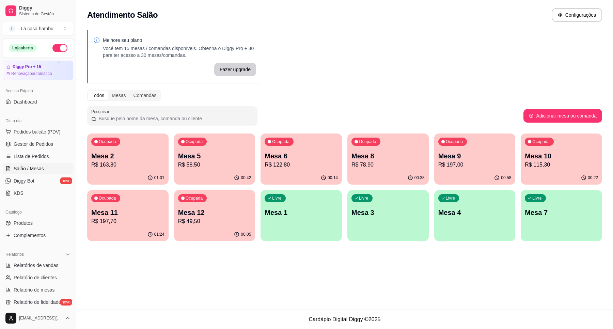
click at [221, 164] on p "R$ 58,50" at bounding box center [214, 165] width 73 height 8
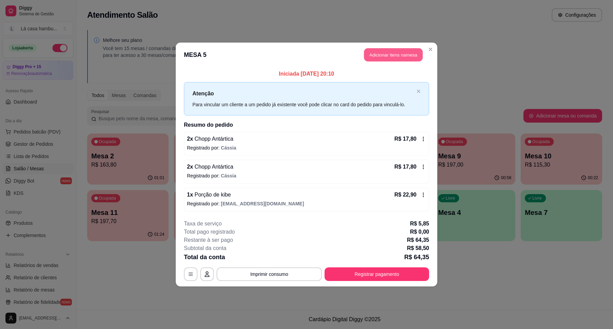
click at [381, 54] on button "Adicionar itens na mesa" at bounding box center [393, 54] width 59 height 13
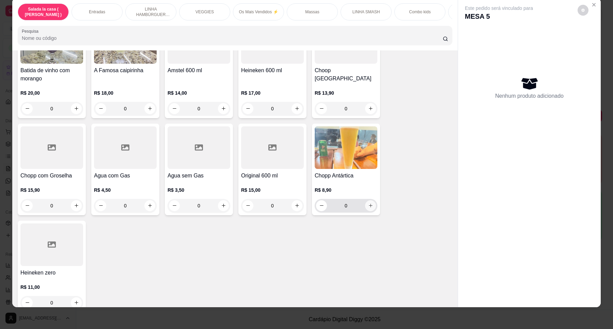
click at [368, 203] on icon "increase-product-quantity" at bounding box center [370, 205] width 5 height 5
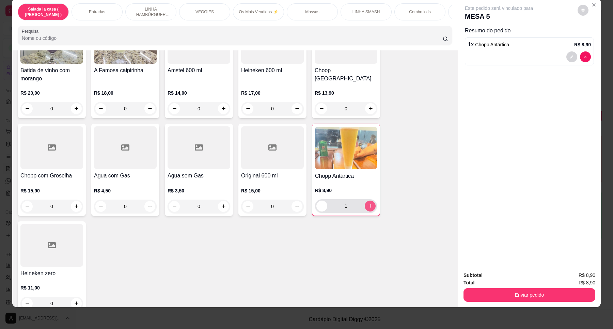
click at [369, 204] on icon "increase-product-quantity" at bounding box center [371, 206] width 4 height 4
type input "2"
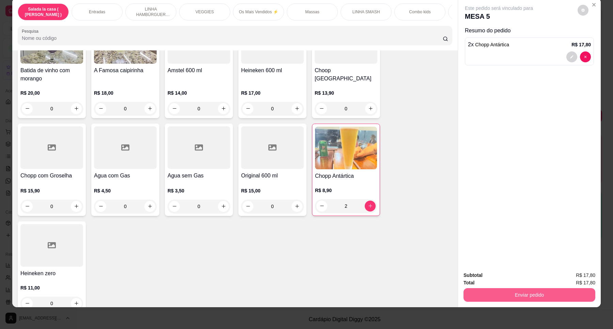
click at [541, 293] on button "Enviar pedido" at bounding box center [530, 295] width 132 height 14
click at [571, 274] on button "Enviar pedido" at bounding box center [577, 278] width 38 height 13
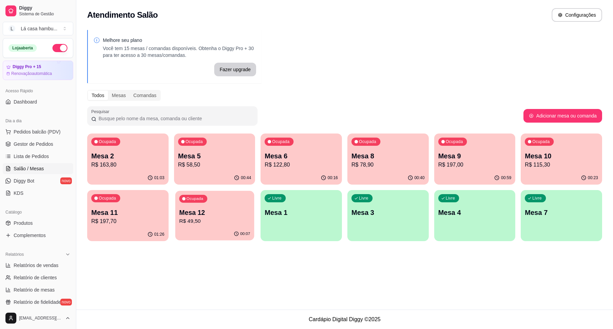
click at [219, 214] on p "Mesa 12" at bounding box center [214, 212] width 71 height 9
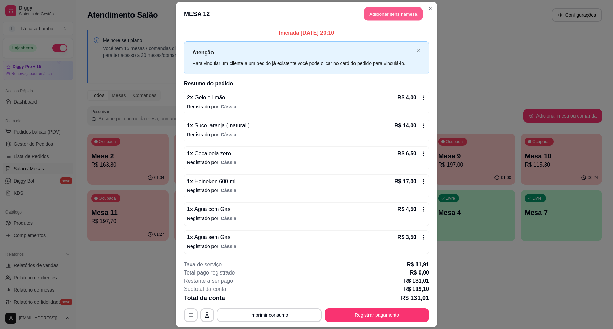
click at [382, 15] on button "Adicionar itens na mesa" at bounding box center [393, 13] width 59 height 13
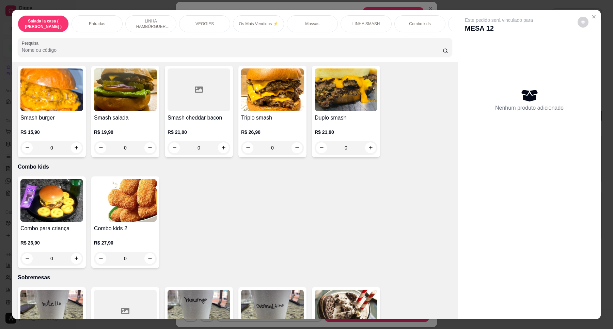
scroll to position [1916, 0]
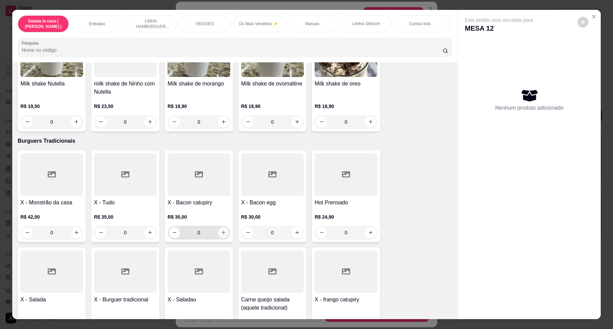
click at [221, 230] on icon "increase-product-quantity" at bounding box center [223, 232] width 5 height 5
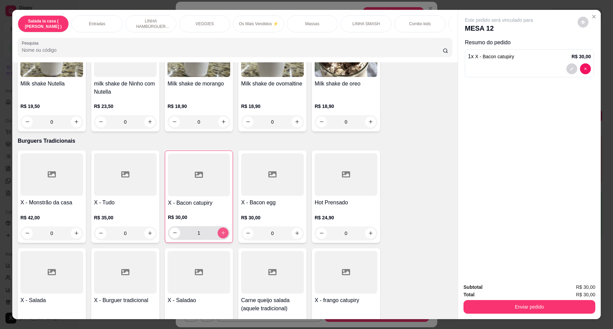
type input "1"
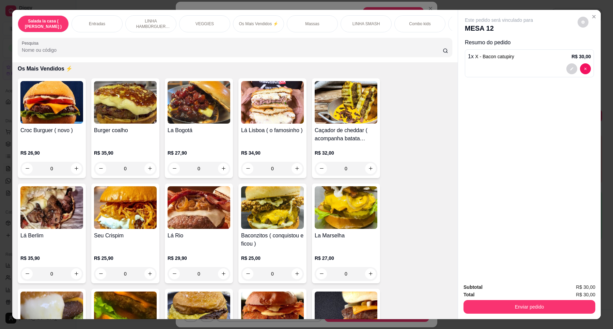
scroll to position [1022, 0]
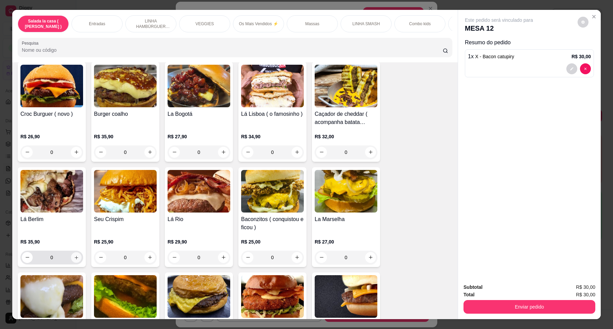
click at [76, 256] on button "increase-product-quantity" at bounding box center [76, 257] width 11 height 11
type input "1"
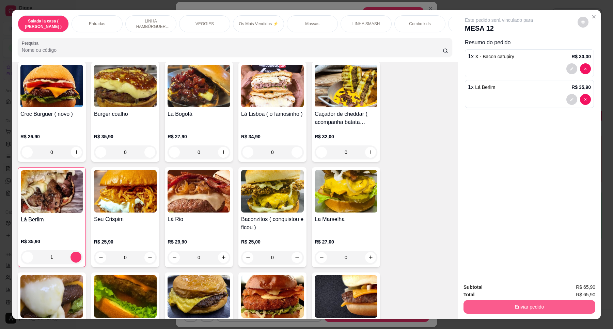
click at [512, 312] on button "Enviar pedido" at bounding box center [530, 307] width 132 height 14
click at [582, 286] on button "Enviar pedido" at bounding box center [577, 290] width 38 height 13
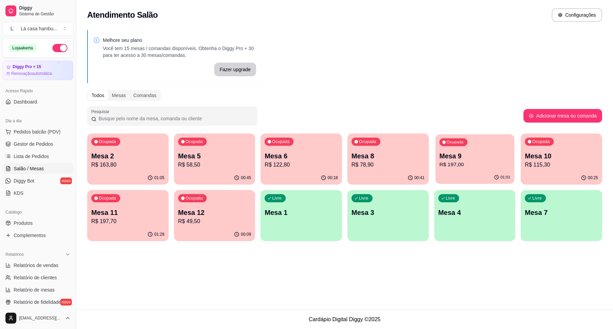
click at [499, 143] on div "Ocupada Mesa 9 R$ 197,00" at bounding box center [474, 152] width 79 height 37
click at [163, 215] on p "Mesa 11" at bounding box center [127, 212] width 71 height 9
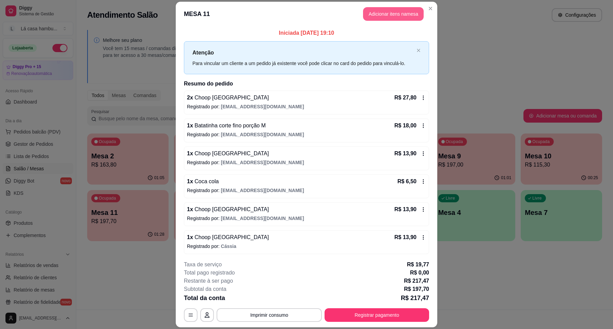
click at [396, 14] on button "Adicionar itens na mesa" at bounding box center [393, 14] width 61 height 14
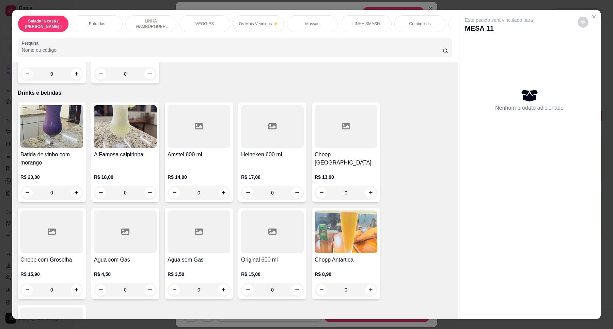
scroll to position [2724, 0]
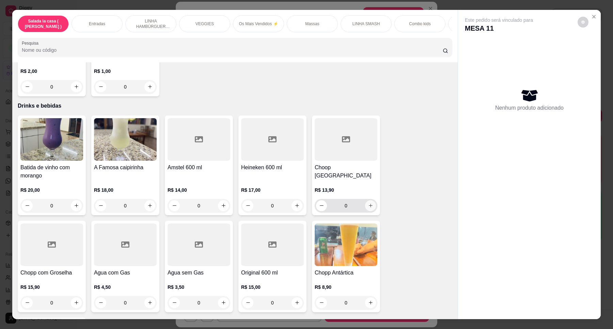
click at [370, 200] on button "increase-product-quantity" at bounding box center [370, 205] width 11 height 11
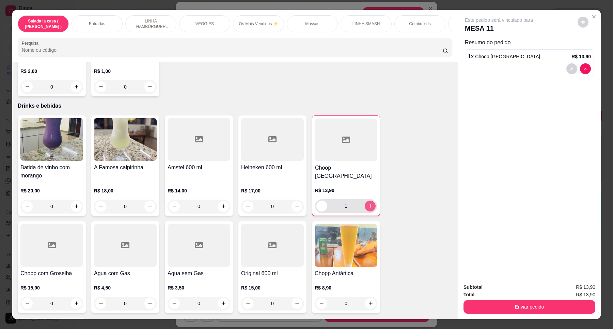
click at [370, 201] on button "increase-product-quantity" at bounding box center [370, 206] width 11 height 11
type input "2"
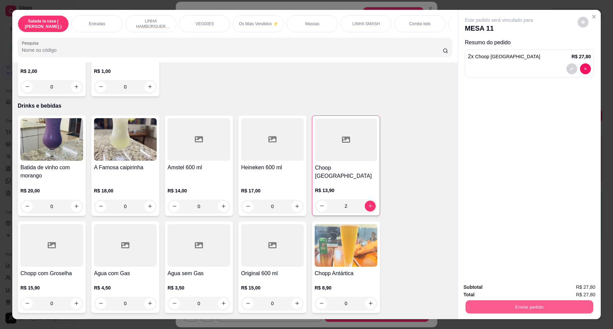
click at [544, 308] on button "Enviar pedido" at bounding box center [530, 306] width 128 height 13
click at [575, 290] on button "Enviar pedido" at bounding box center [577, 290] width 38 height 13
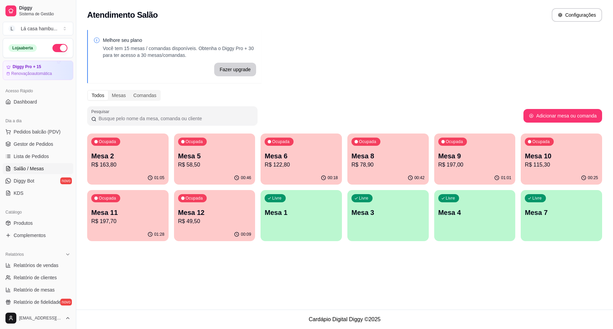
click at [397, 152] on p "Mesa 8" at bounding box center [388, 156] width 73 height 10
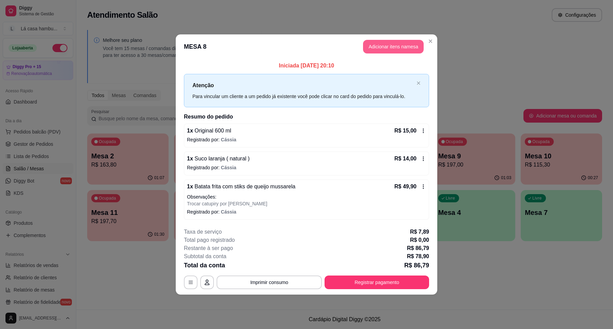
click at [397, 46] on button "Adicionar itens na mesa" at bounding box center [393, 47] width 61 height 14
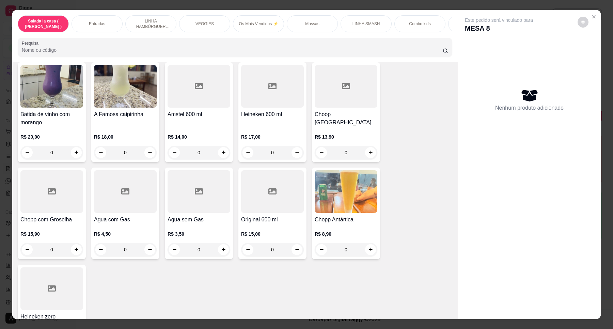
scroll to position [2809, 0]
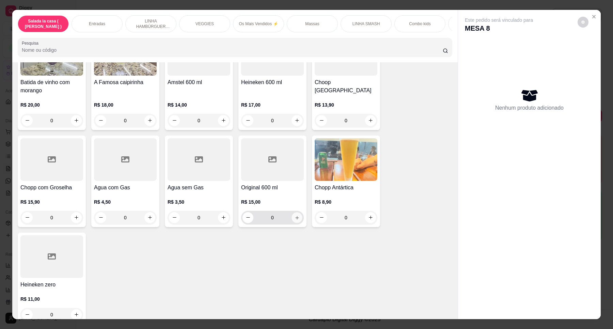
click at [293, 212] on button "increase-product-quantity" at bounding box center [297, 217] width 11 height 11
type input "1"
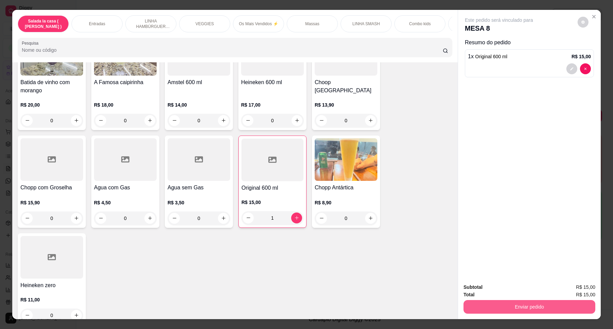
click at [537, 309] on button "Enviar pedido" at bounding box center [530, 307] width 132 height 14
click at [571, 289] on button "Enviar pedido" at bounding box center [577, 290] width 38 height 13
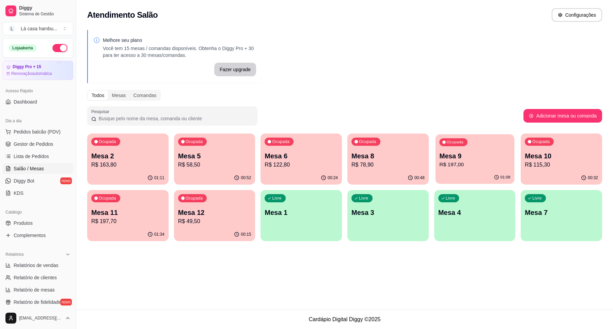
click at [493, 152] on p "Mesa 9" at bounding box center [474, 156] width 71 height 9
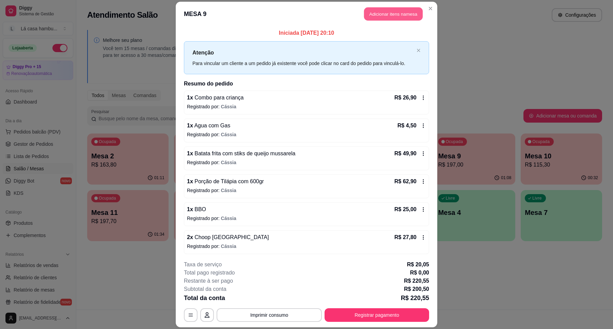
click at [378, 9] on button "Adicionar itens na mesa" at bounding box center [393, 13] width 59 height 13
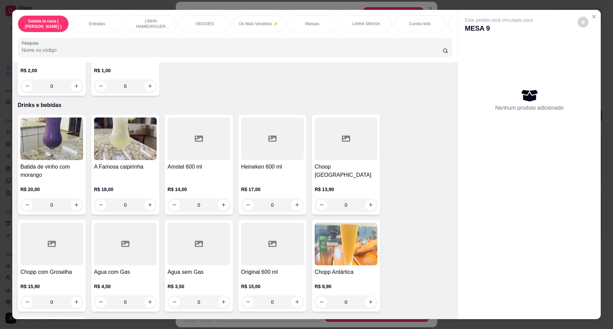
scroll to position [2725, 0]
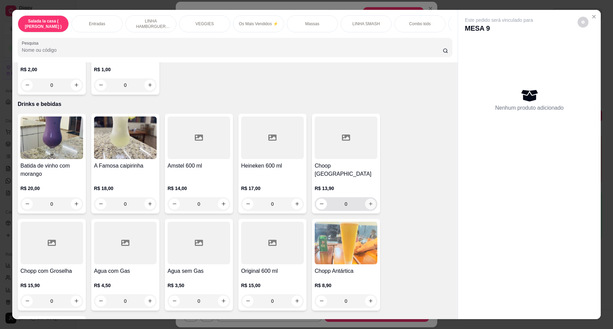
click at [369, 201] on icon "increase-product-quantity" at bounding box center [370, 203] width 5 height 5
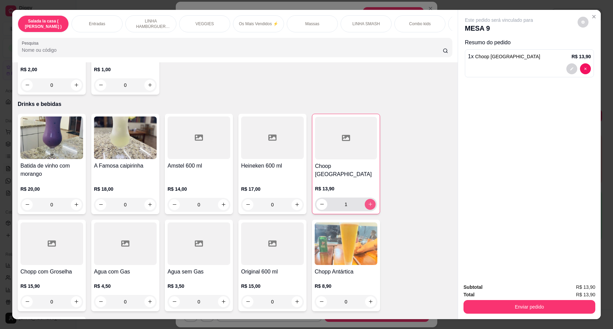
click at [369, 202] on icon "increase-product-quantity" at bounding box center [370, 204] width 5 height 5
type input "2"
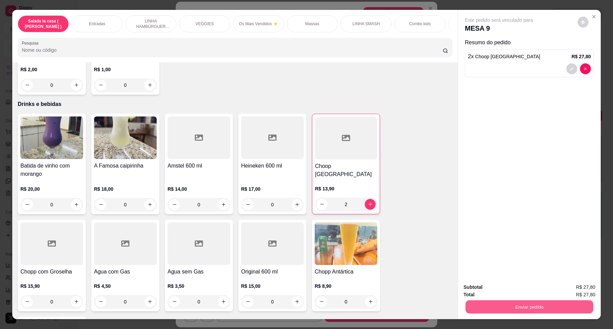
click at [498, 307] on button "Enviar pedido" at bounding box center [530, 306] width 128 height 13
click at [578, 289] on button "Enviar pedido" at bounding box center [576, 290] width 37 height 13
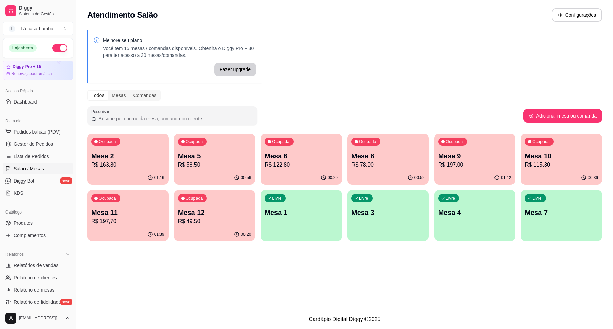
click at [235, 219] on p "R$ 49,50" at bounding box center [214, 221] width 73 height 8
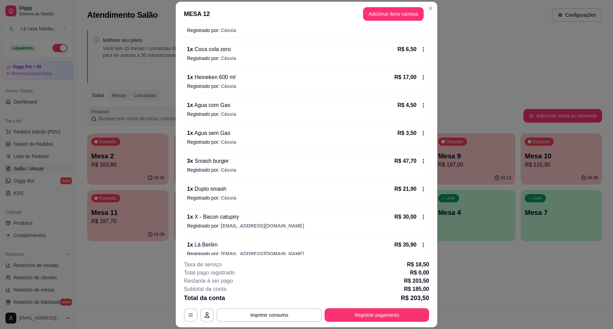
scroll to position [114, 0]
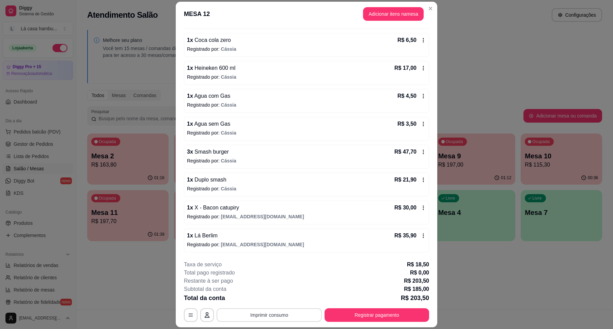
click at [285, 317] on button "Imprimir consumo" at bounding box center [269, 315] width 105 height 14
click at [265, 301] on button "IMPRESSORA" at bounding box center [268, 299] width 48 height 11
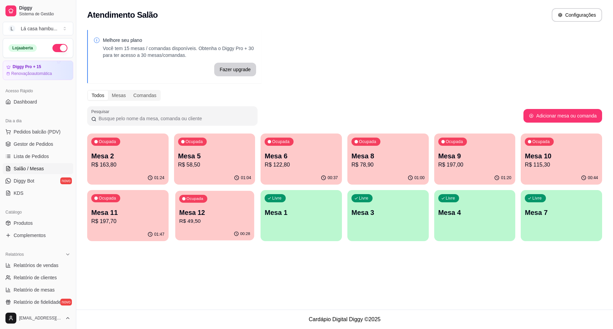
click at [232, 212] on p "Mesa 12" at bounding box center [214, 212] width 71 height 9
click at [142, 224] on p "R$ 197,70" at bounding box center [127, 221] width 73 height 8
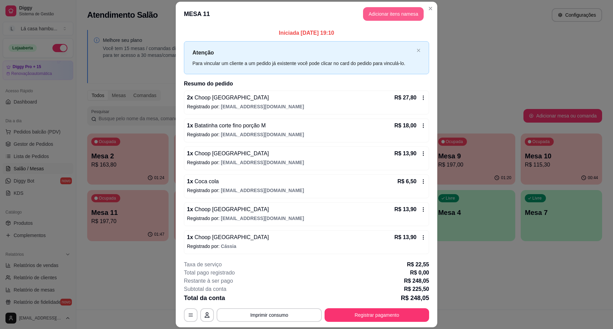
click at [417, 15] on button "Adicionar itens na mesa" at bounding box center [393, 14] width 61 height 14
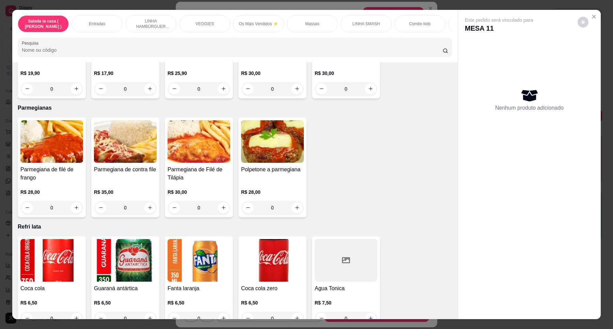
scroll to position [2214, 0]
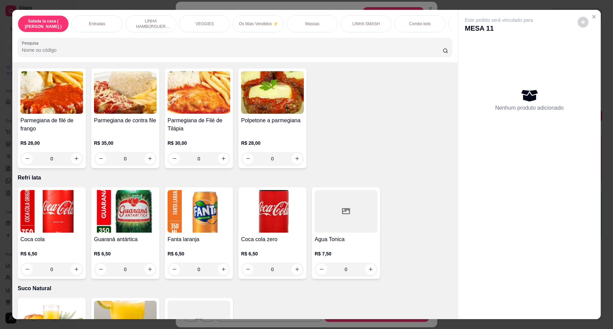
click at [77, 264] on button "increase-product-quantity" at bounding box center [76, 269] width 11 height 11
type input "1"
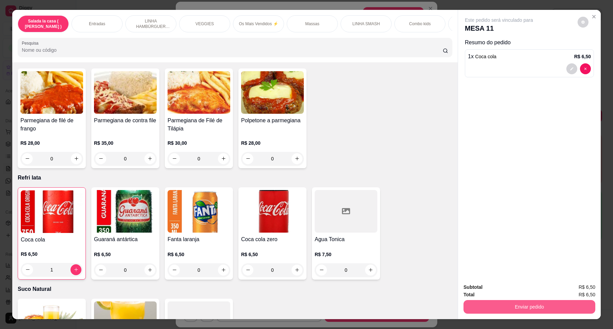
click at [489, 302] on button "Enviar pedido" at bounding box center [530, 307] width 132 height 14
click at [587, 290] on button "Enviar pedido" at bounding box center [577, 290] width 38 height 13
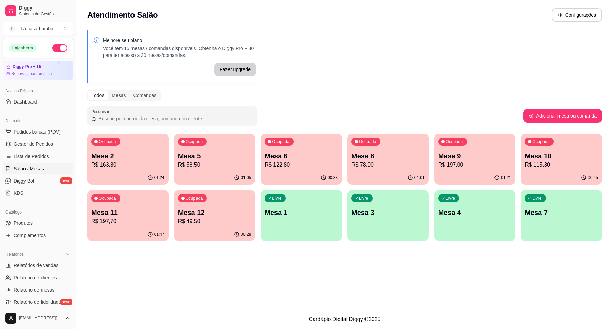
click at [465, 162] on p "R$ 197,00" at bounding box center [474, 165] width 73 height 8
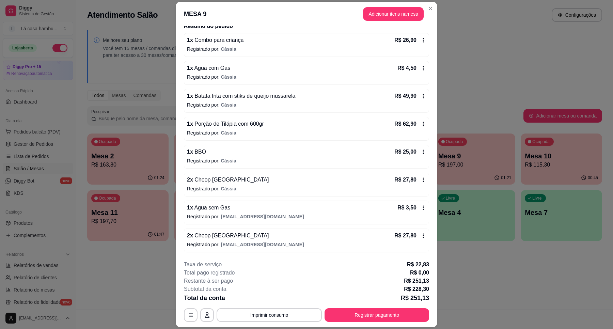
scroll to position [58, 0]
click at [263, 317] on button "Imprimir consumo" at bounding box center [269, 315] width 102 height 13
click at [265, 300] on button "IMPRESSORA" at bounding box center [268, 299] width 49 height 11
click at [399, 11] on button "Adicionar itens na mesa" at bounding box center [393, 13] width 59 height 13
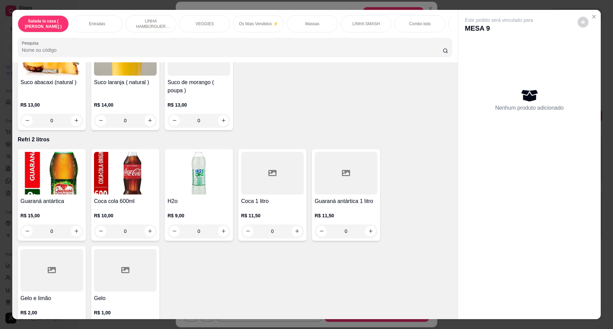
scroll to position [2809, 0]
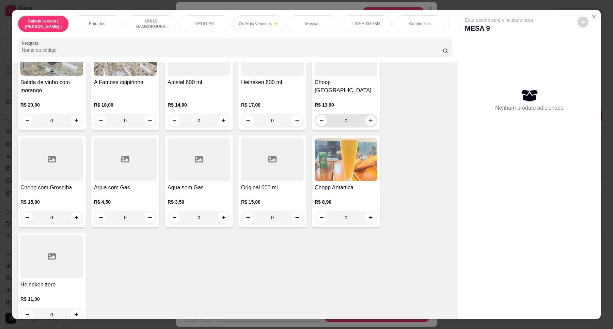
click at [368, 118] on icon "increase-product-quantity" at bounding box center [370, 120] width 5 height 5
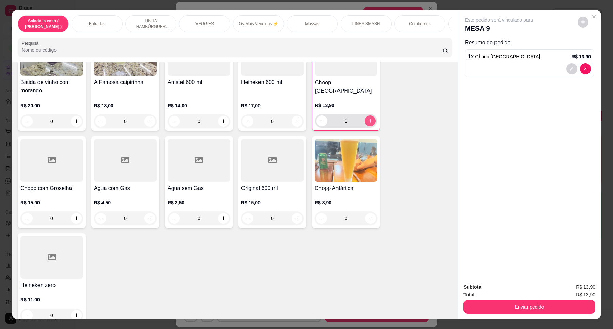
click at [368, 118] on icon "increase-product-quantity" at bounding box center [370, 120] width 5 height 5
type input "2"
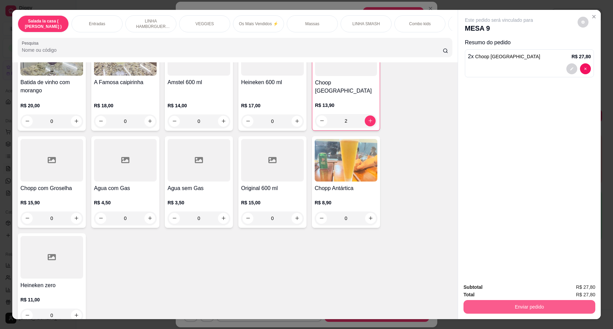
click at [517, 302] on button "Enviar pedido" at bounding box center [530, 307] width 132 height 14
click at [575, 290] on button "Enviar pedido" at bounding box center [577, 290] width 38 height 13
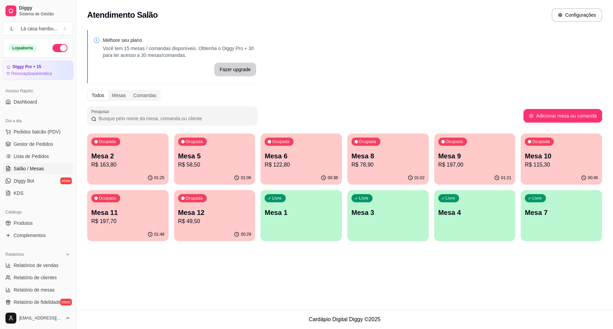
click at [288, 159] on p "Mesa 6" at bounding box center [301, 156] width 73 height 10
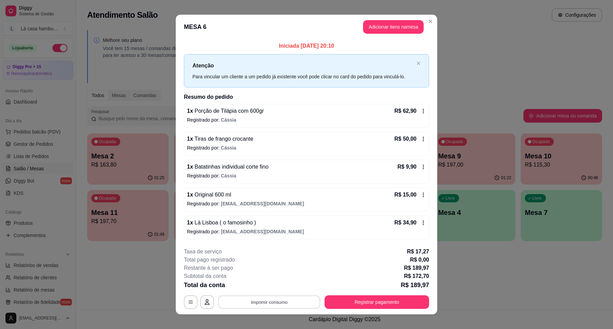
click at [273, 302] on button "Imprimir consumo" at bounding box center [269, 301] width 102 height 13
click at [275, 285] on button "IMPRESSORA" at bounding box center [268, 286] width 49 height 11
click at [406, 26] on button "Adicionar itens na mesa" at bounding box center [393, 26] width 59 height 13
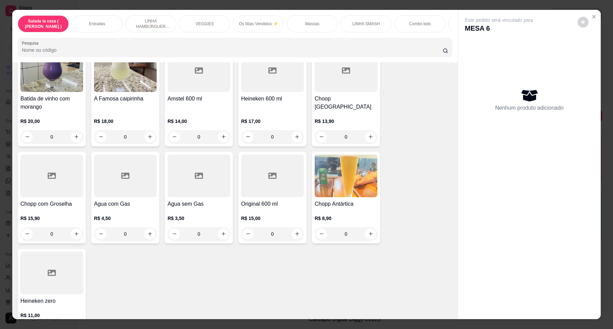
scroll to position [2798, 0]
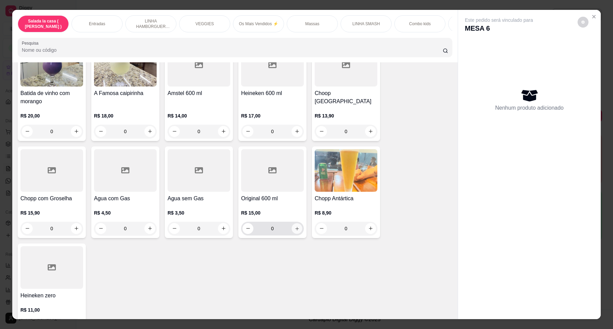
click at [295, 226] on icon "increase-product-quantity" at bounding box center [297, 228] width 5 height 5
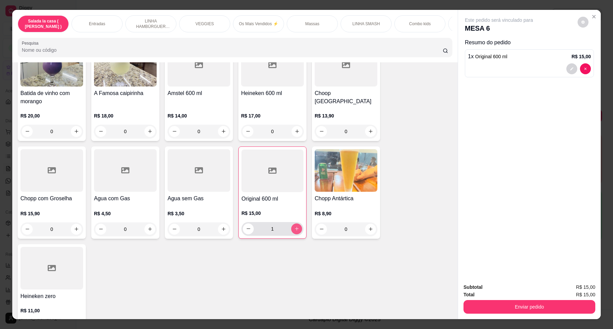
click at [295, 226] on icon "increase-product-quantity" at bounding box center [296, 228] width 5 height 5
type input "2"
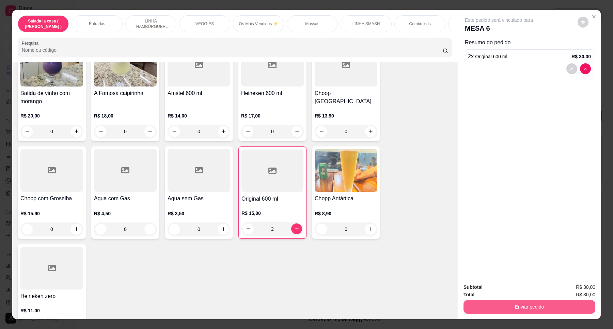
click at [517, 307] on button "Enviar pedido" at bounding box center [530, 307] width 132 height 14
click at [569, 289] on button "Enviar pedido" at bounding box center [577, 290] width 38 height 13
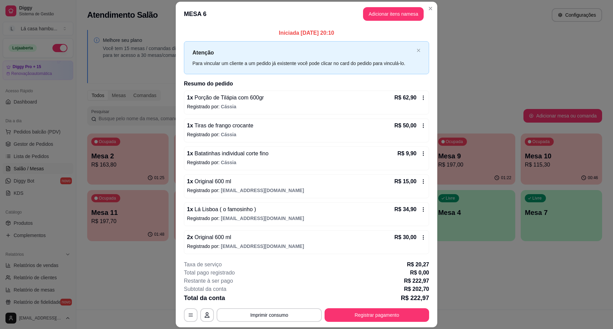
click at [420, 5] on header "MESA 6 Adicionar itens na mesa" at bounding box center [307, 14] width 262 height 25
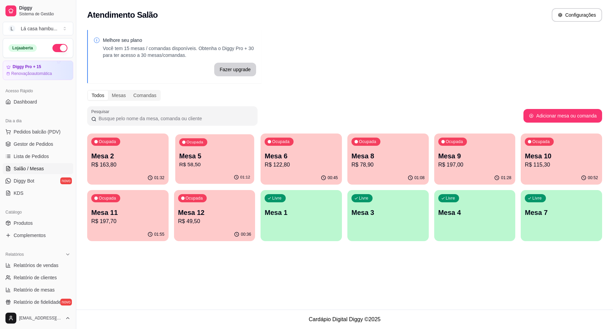
click at [220, 154] on p "Mesa 5" at bounding box center [214, 156] width 71 height 9
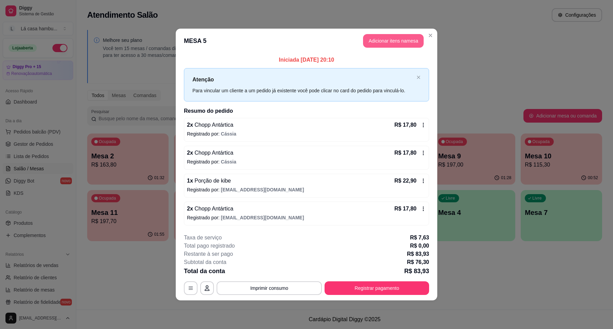
click at [413, 43] on button "Adicionar itens na mesa" at bounding box center [393, 41] width 61 height 14
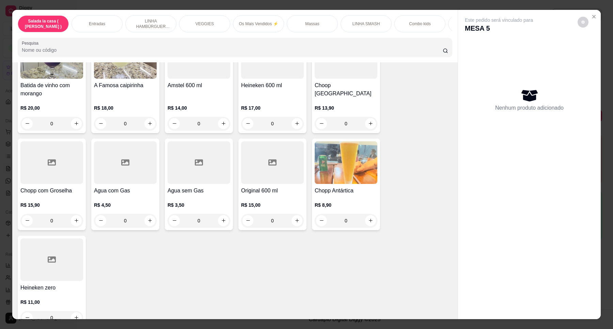
scroll to position [2809, 0]
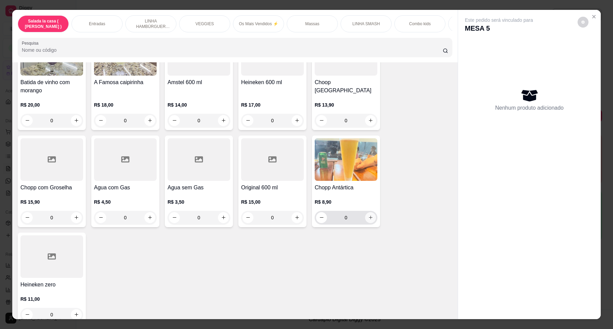
click at [368, 215] on icon "increase-product-quantity" at bounding box center [370, 217] width 5 height 5
type input "1"
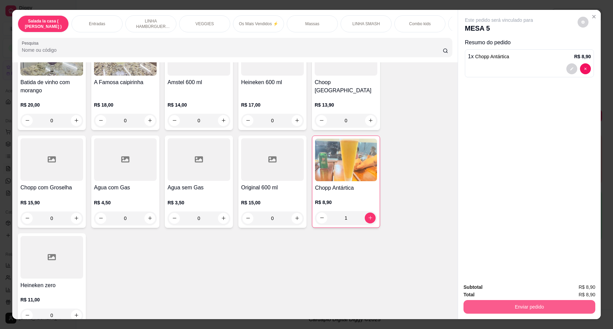
click at [532, 306] on button "Enviar pedido" at bounding box center [530, 307] width 132 height 14
click at [574, 293] on button "Enviar pedido" at bounding box center [577, 290] width 38 height 13
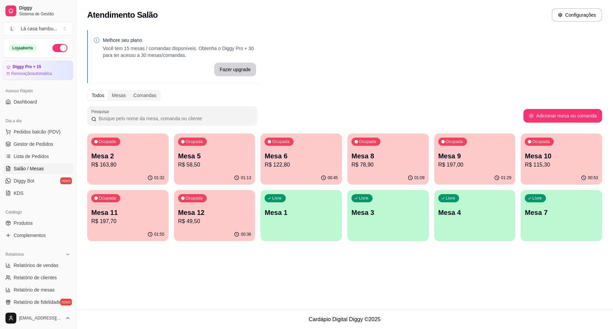
click at [471, 167] on p "R$ 197,00" at bounding box center [474, 165] width 73 height 8
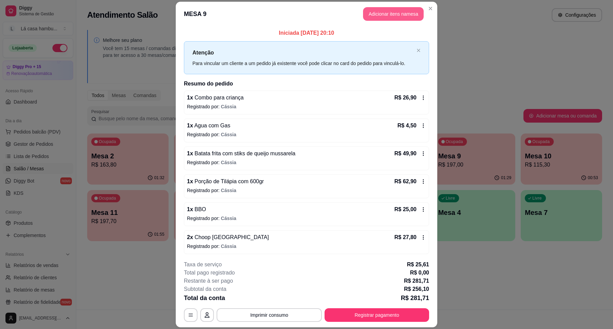
click at [387, 13] on button "Adicionar itens na mesa" at bounding box center [393, 14] width 61 height 14
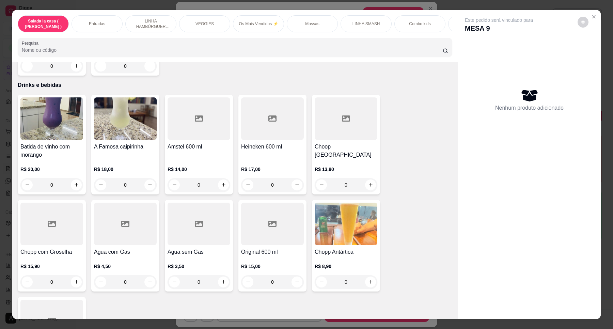
scroll to position [2724, 0]
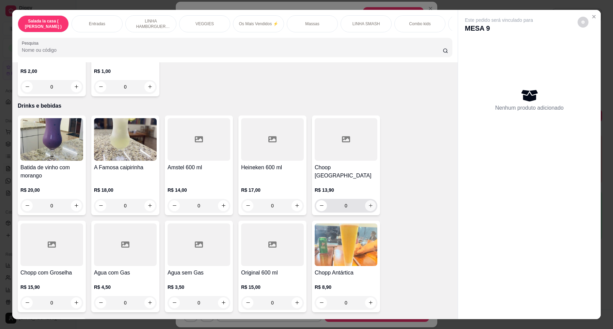
click at [370, 200] on button "increase-product-quantity" at bounding box center [370, 205] width 11 height 11
type input "1"
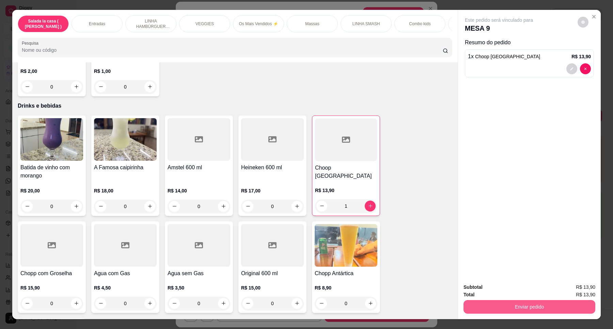
click at [551, 309] on button "Enviar pedido" at bounding box center [530, 307] width 132 height 14
click at [586, 290] on button "Enviar pedido" at bounding box center [576, 290] width 37 height 13
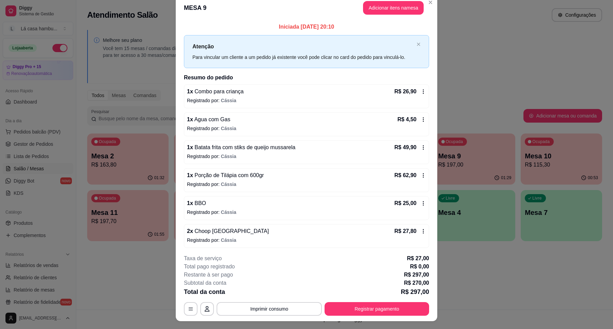
scroll to position [0, 0]
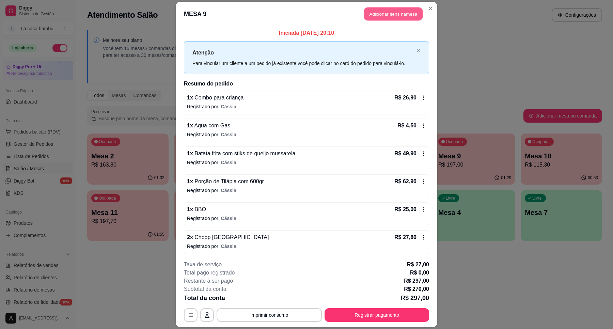
click at [393, 12] on button "Adicionar itens na mesa" at bounding box center [393, 13] width 59 height 13
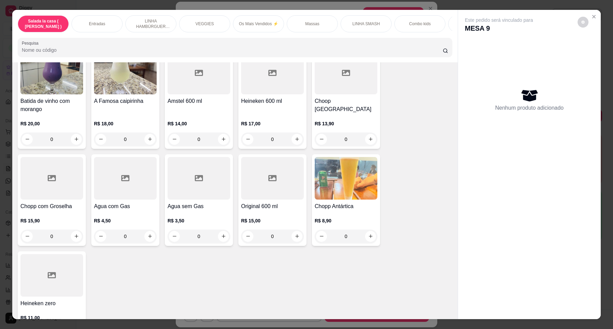
scroll to position [2809, 0]
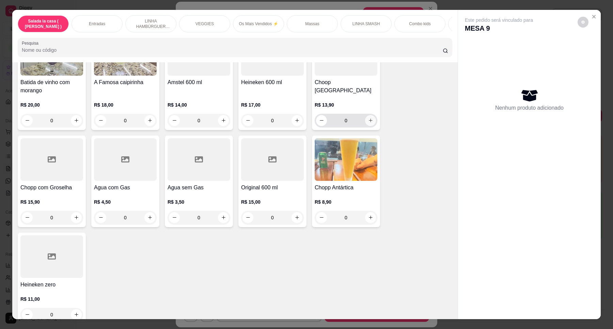
click at [368, 118] on icon "increase-product-quantity" at bounding box center [370, 120] width 5 height 5
type input "1"
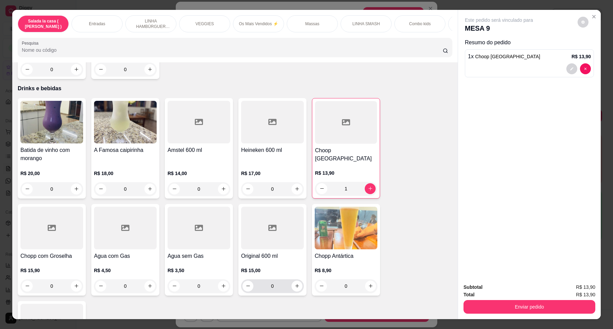
scroll to position [2724, 0]
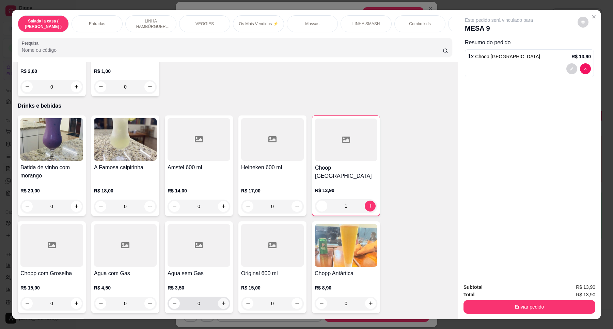
click at [220, 298] on button "increase-product-quantity" at bounding box center [223, 303] width 11 height 11
type input "1"
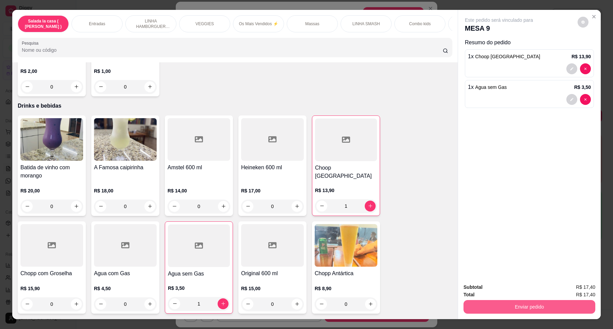
click at [535, 308] on button "Enviar pedido" at bounding box center [530, 307] width 132 height 14
click at [577, 290] on button "Enviar pedido" at bounding box center [576, 290] width 37 height 13
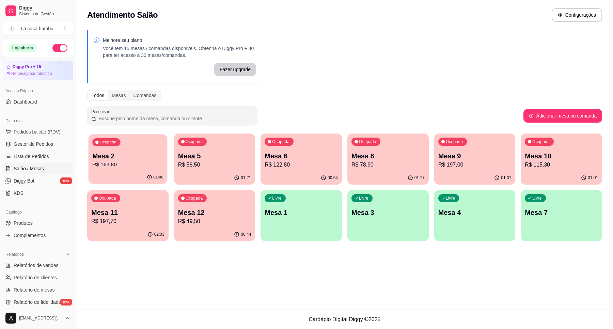
click at [149, 157] on p "Mesa 2" at bounding box center [127, 156] width 71 height 9
click at [408, 218] on div "Livre Mesa 3" at bounding box center [388, 212] width 79 height 42
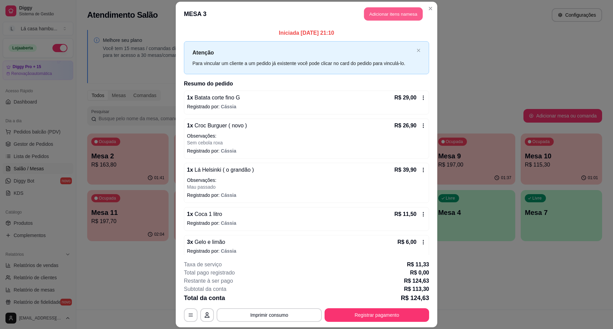
click at [413, 9] on button "Adicionar itens na mesa" at bounding box center [393, 13] width 59 height 13
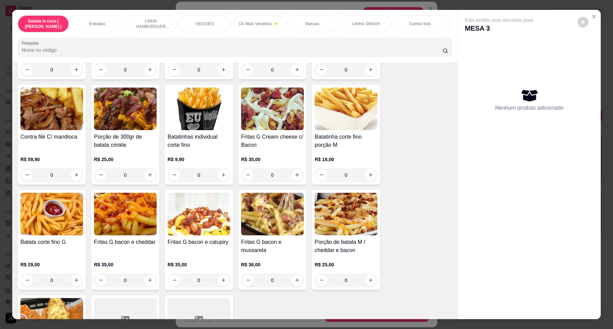
scroll to position [360, 0]
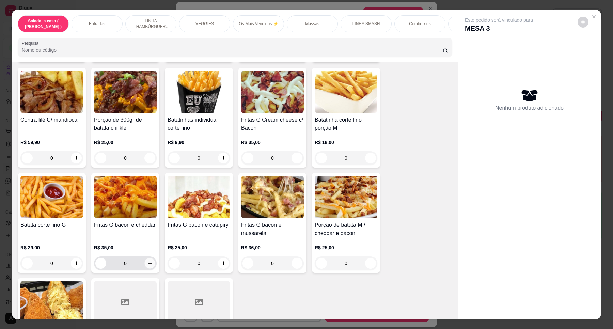
click at [149, 266] on icon "increase-product-quantity" at bounding box center [150, 263] width 5 height 5
type input "1"
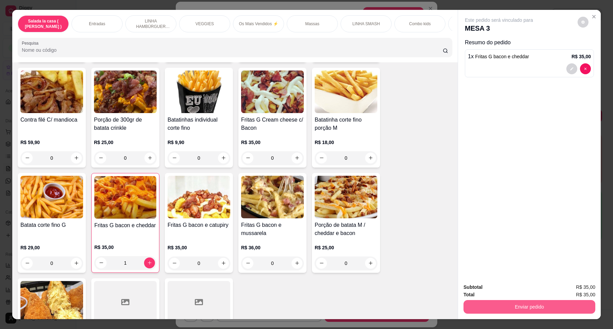
click at [492, 304] on button "Enviar pedido" at bounding box center [530, 307] width 132 height 14
click at [570, 285] on button "Enviar pedido" at bounding box center [577, 290] width 38 height 13
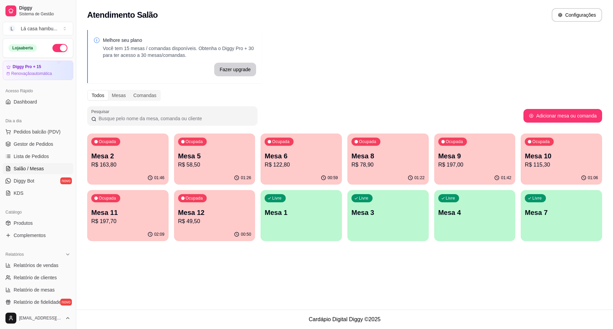
click at [541, 162] on p "R$ 115,30" at bounding box center [561, 165] width 73 height 8
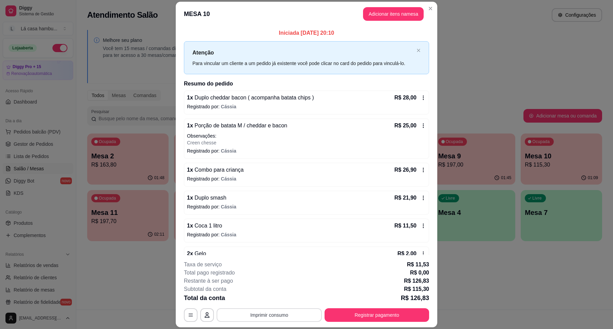
click at [292, 314] on button "Imprimir consumo" at bounding box center [269, 315] width 105 height 14
click at [284, 297] on button "IMPRESSORA" at bounding box center [268, 299] width 48 height 11
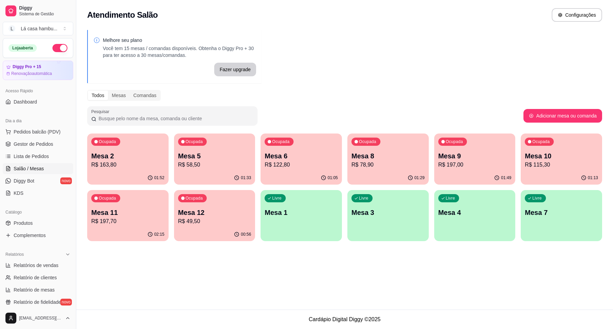
click at [192, 162] on p "R$ 58,50" at bounding box center [214, 165] width 73 height 8
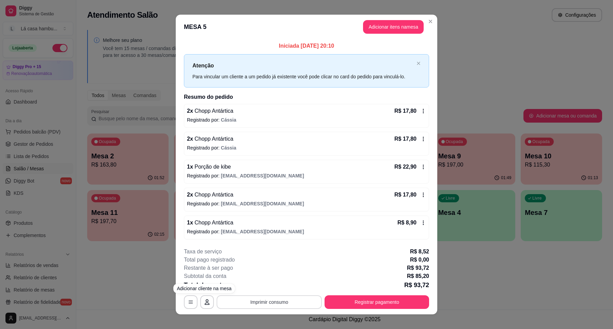
click at [290, 304] on button "Imprimir consumo" at bounding box center [269, 302] width 105 height 14
click at [263, 290] on button "IMPRESSORA" at bounding box center [268, 286] width 49 height 11
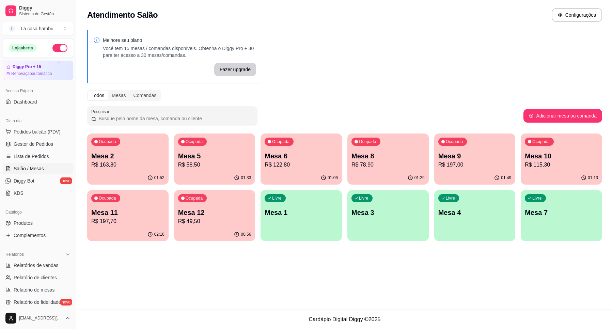
click at [224, 164] on p "R$ 58,50" at bounding box center [214, 165] width 73 height 8
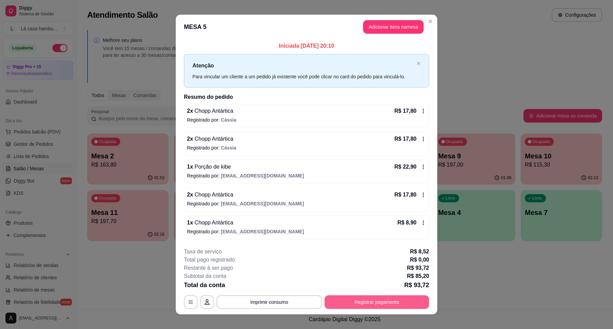
click at [381, 304] on button "Registrar pagamento" at bounding box center [377, 302] width 105 height 14
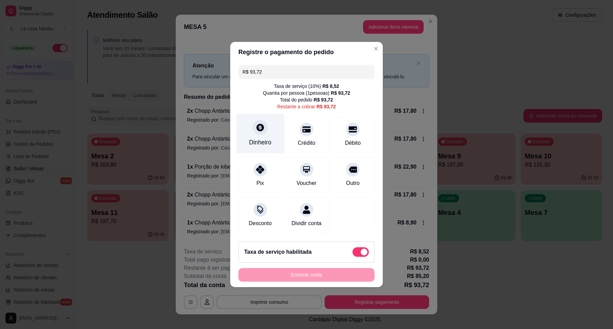
click at [263, 125] on icon at bounding box center [260, 127] width 9 height 9
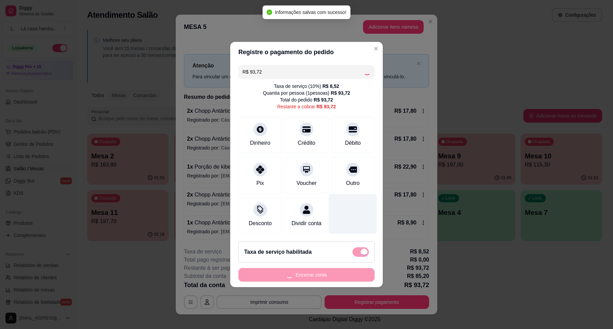
type input "R$ 0,00"
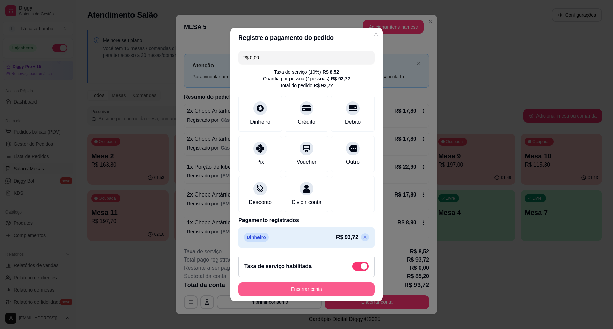
click at [326, 295] on button "Encerrar conta" at bounding box center [306, 289] width 136 height 14
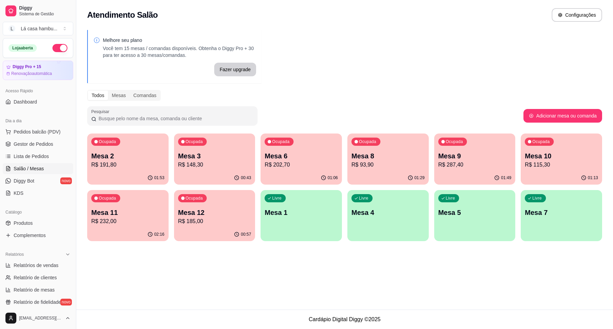
click at [574, 162] on div "Mesa 10 R$ 115,30" at bounding box center [561, 160] width 73 height 18
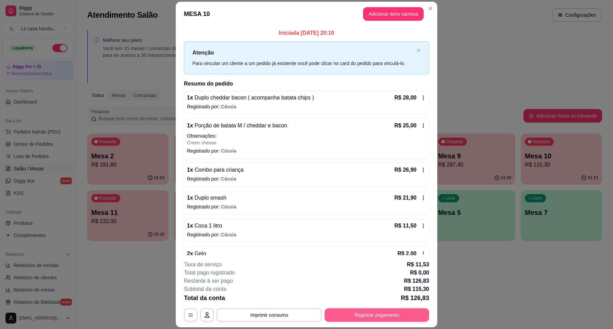
click at [361, 317] on button "Registrar pagamento" at bounding box center [377, 315] width 105 height 14
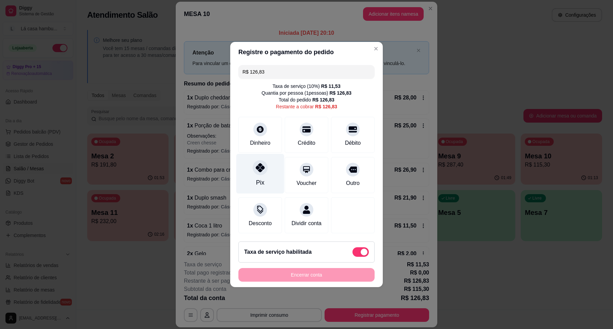
click at [261, 168] on icon at bounding box center [260, 167] width 9 height 9
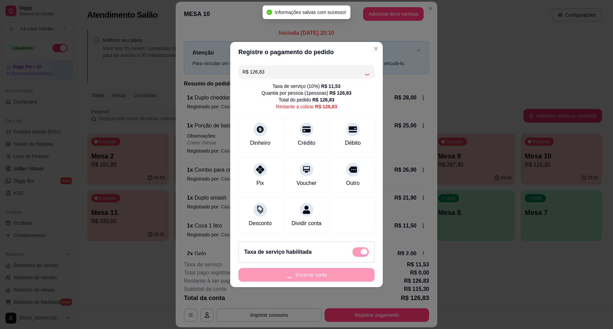
type input "R$ 0,00"
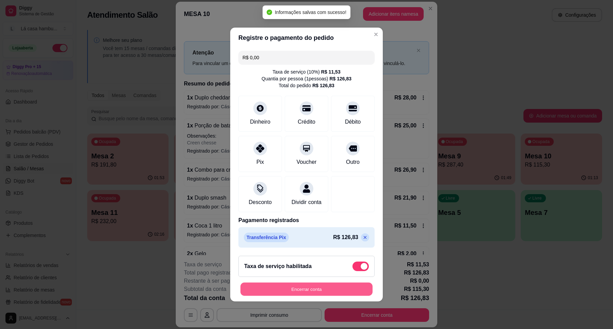
click at [329, 290] on button "Encerrar conta" at bounding box center [307, 289] width 132 height 13
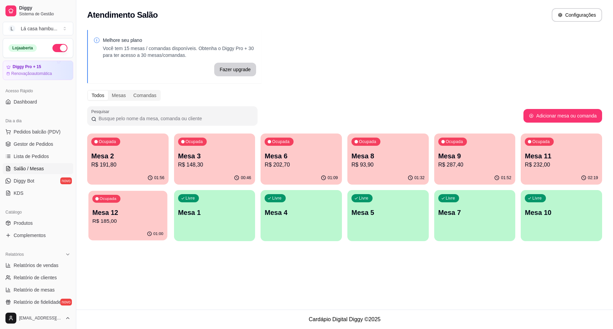
click at [129, 217] on div "Mesa 12 R$ 185,00" at bounding box center [127, 216] width 71 height 17
click at [554, 157] on p "Mesa 11" at bounding box center [561, 156] width 73 height 10
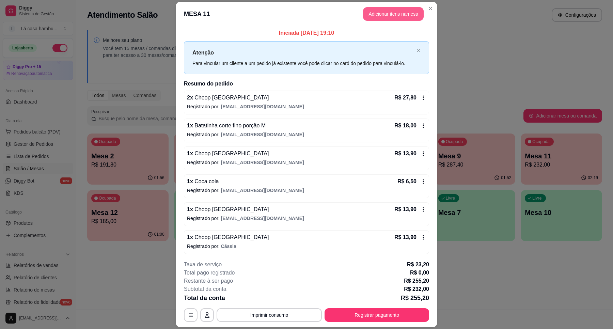
click at [400, 15] on button "Adicionar itens na mesa" at bounding box center [393, 14] width 61 height 14
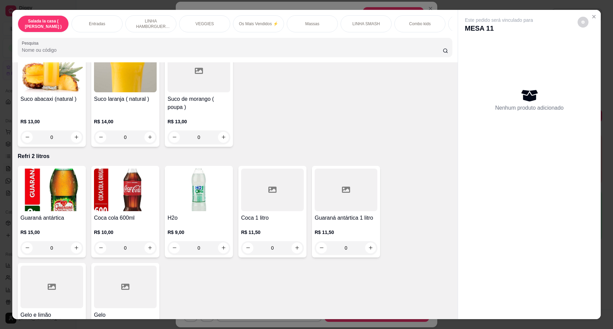
scroll to position [2809, 0]
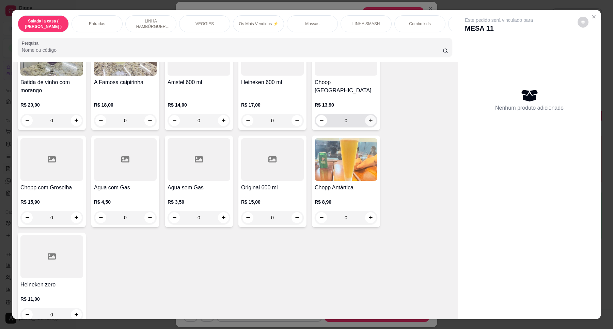
click at [368, 118] on icon "increase-product-quantity" at bounding box center [370, 120] width 5 height 5
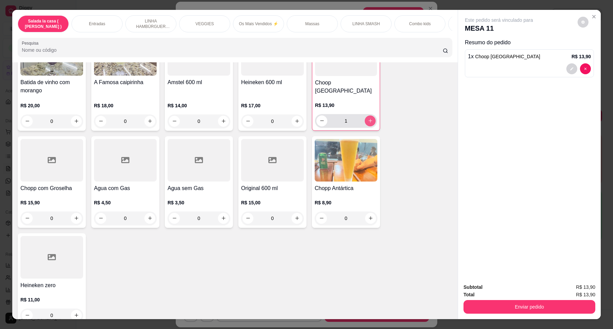
click at [368, 118] on icon "increase-product-quantity" at bounding box center [370, 120] width 5 height 5
type input "2"
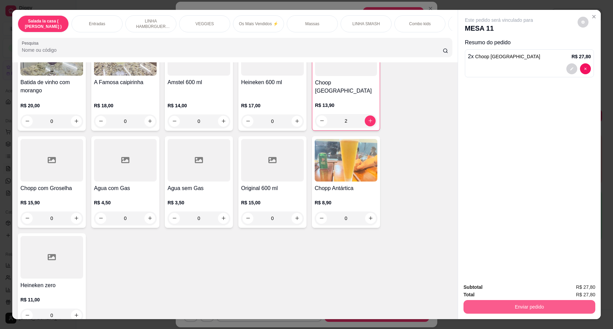
click at [510, 309] on button "Enviar pedido" at bounding box center [530, 307] width 132 height 14
click at [576, 288] on button "Enviar pedido" at bounding box center [576, 290] width 37 height 13
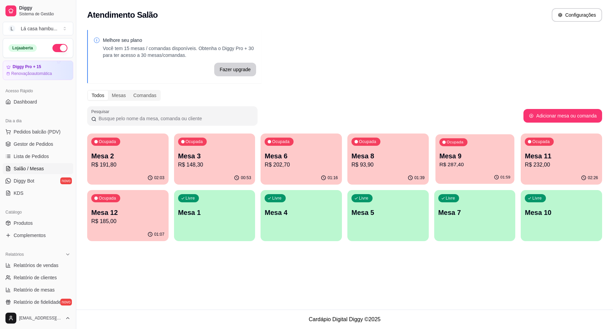
click at [465, 159] on p "Mesa 9" at bounding box center [474, 156] width 71 height 9
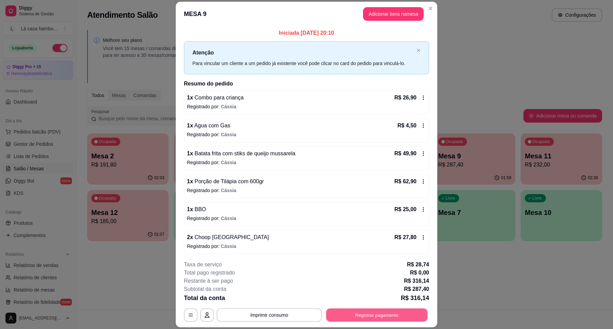
click at [360, 314] on button "Registrar pagamento" at bounding box center [377, 315] width 102 height 13
click at [261, 312] on button "Imprimir consumo" at bounding box center [269, 315] width 102 height 13
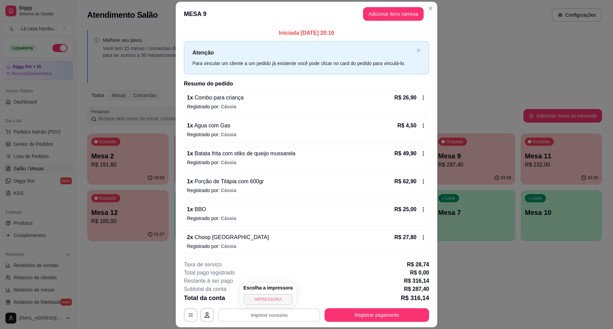
click at [272, 303] on button "IMPRESSORA" at bounding box center [268, 299] width 49 height 11
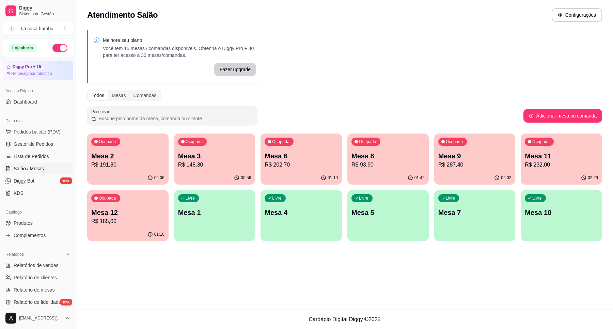
click at [297, 166] on p "R$ 202,70" at bounding box center [301, 165] width 73 height 8
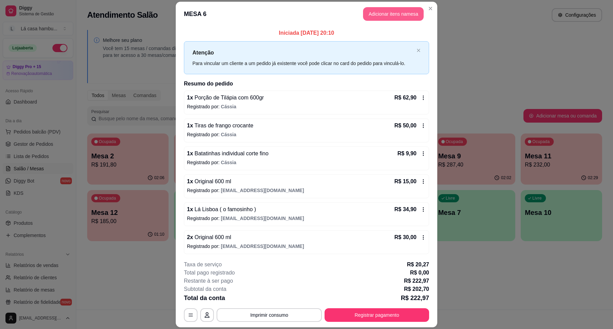
click at [399, 18] on button "Adicionar itens na mesa" at bounding box center [393, 14] width 61 height 14
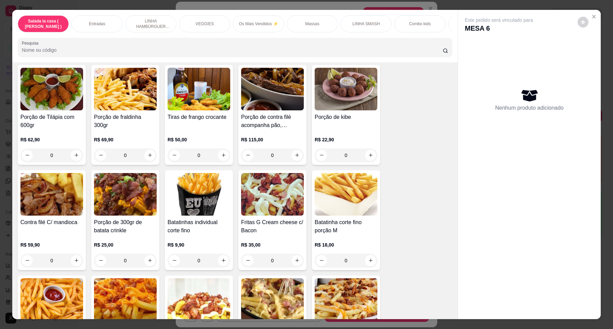
scroll to position [255, 0]
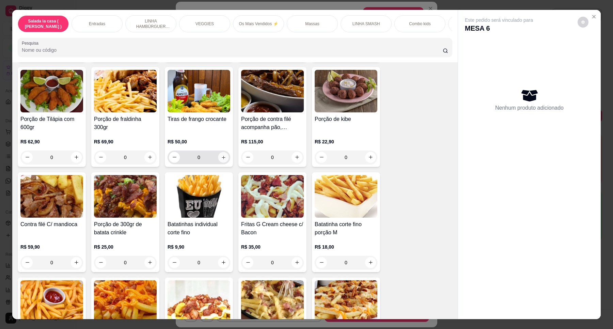
click at [222, 160] on icon "increase-product-quantity" at bounding box center [223, 157] width 5 height 5
type input "1"
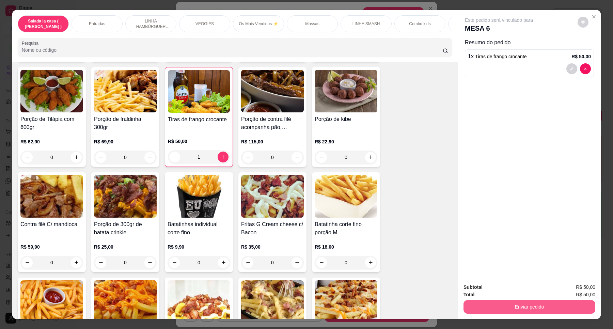
click at [500, 305] on button "Enviar pedido" at bounding box center [530, 307] width 132 height 14
click at [565, 285] on button "Enviar pedido" at bounding box center [577, 290] width 38 height 13
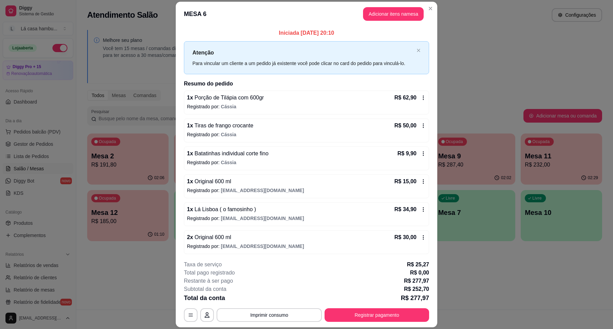
click at [421, 125] on icon at bounding box center [423, 125] width 5 height 5
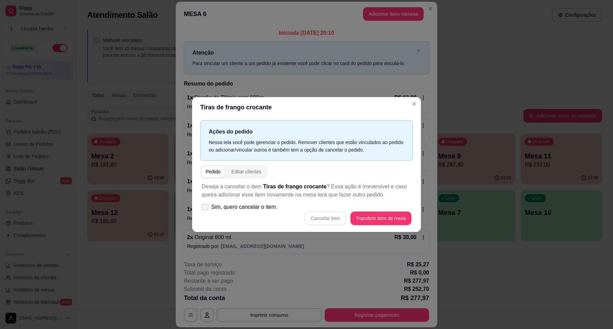
click at [228, 205] on span "Sim, quero cancelar o item." at bounding box center [244, 207] width 66 height 8
click at [206, 208] on input "Sim, quero cancelar o item." at bounding box center [203, 210] width 4 height 4
checkbox input "true"
click at [322, 220] on button "Cancelar item" at bounding box center [326, 219] width 42 height 14
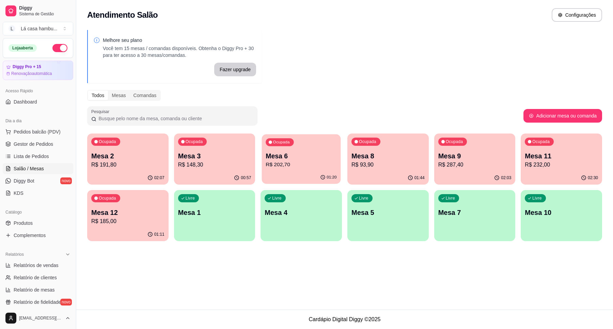
click at [277, 160] on p "Mesa 6" at bounding box center [301, 156] width 71 height 9
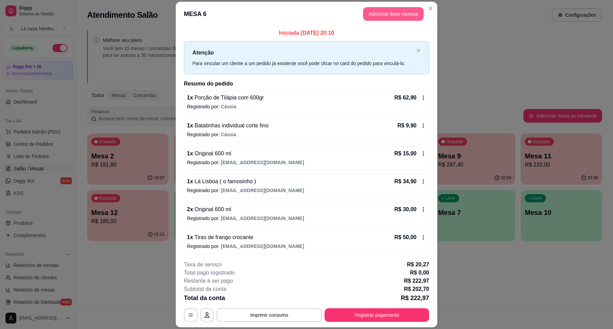
click at [388, 18] on button "Adicionar itens na mesa" at bounding box center [393, 14] width 61 height 14
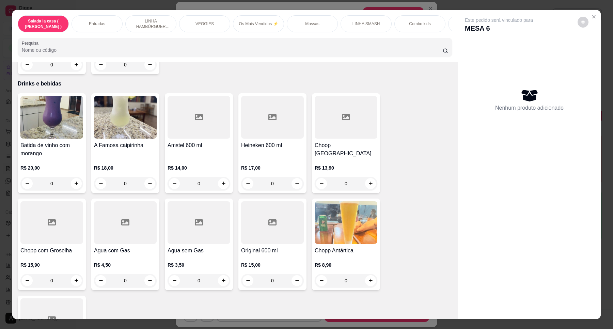
scroll to position [2724, 0]
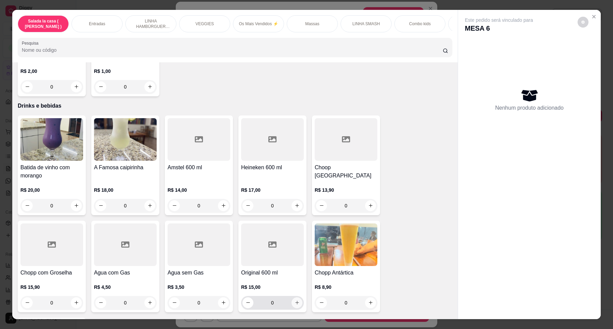
click at [295, 300] on icon "increase-product-quantity" at bounding box center [297, 302] width 5 height 5
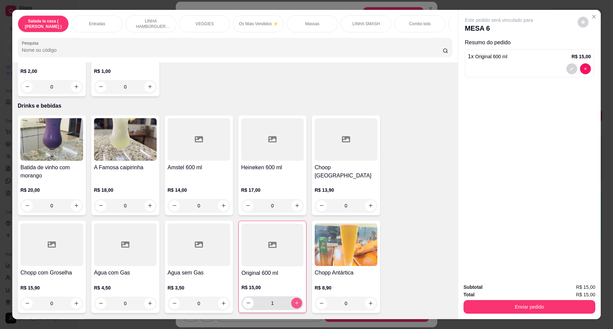
type input "1"
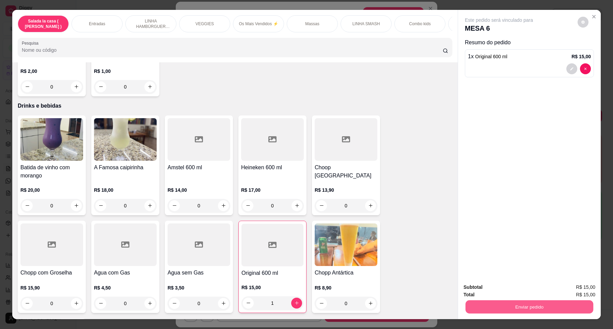
click at [537, 304] on button "Enviar pedido" at bounding box center [530, 306] width 128 height 13
click at [583, 286] on button "Enviar pedido" at bounding box center [576, 290] width 37 height 13
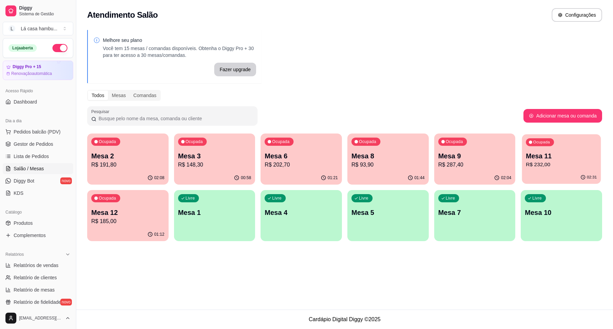
click at [561, 170] on div "Ocupada Mesa 11 R$ 232,00" at bounding box center [561, 152] width 79 height 37
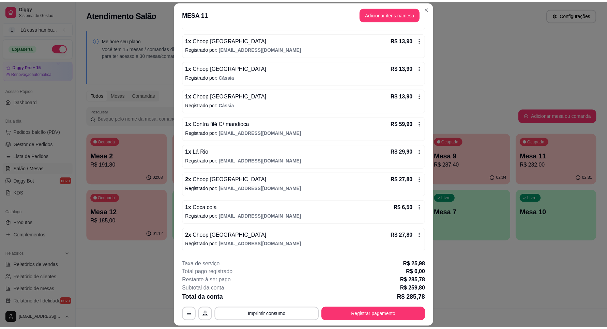
scroll to position [171, 0]
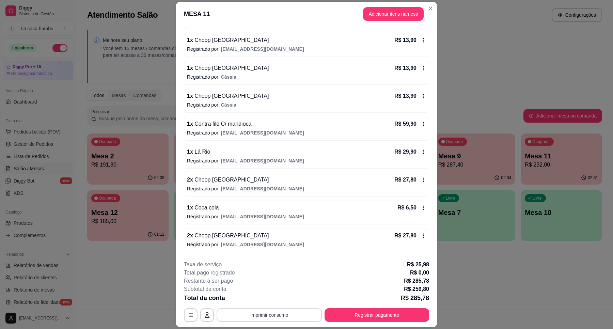
click at [288, 314] on button "Imprimir consumo" at bounding box center [269, 315] width 105 height 14
click at [281, 301] on button "IMPRESSORA" at bounding box center [268, 299] width 48 height 11
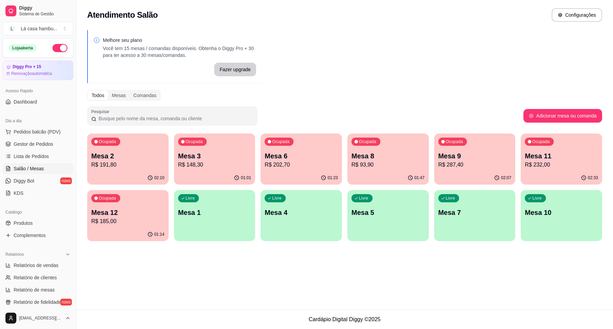
click at [121, 158] on p "Mesa 2" at bounding box center [127, 156] width 73 height 10
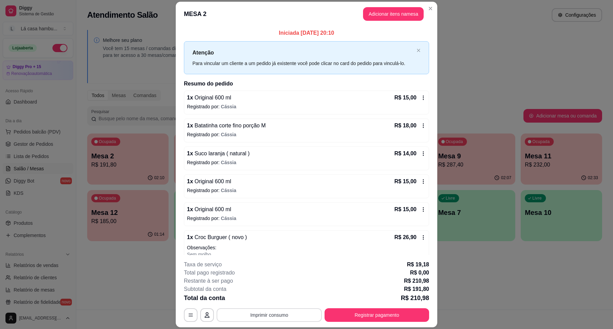
click at [273, 316] on button "Imprimir consumo" at bounding box center [269, 315] width 105 height 14
click at [275, 292] on div "Escolha a impressora IMPRESSORA" at bounding box center [268, 294] width 56 height 23
click at [275, 297] on button "IMPRESSORA" at bounding box center [268, 299] width 49 height 11
drag, startPoint x: 430, startPoint y: 7, endPoint x: 423, endPoint y: 6, distance: 6.9
drag, startPoint x: 423, startPoint y: 6, endPoint x: 546, endPoint y: 296, distance: 315.0
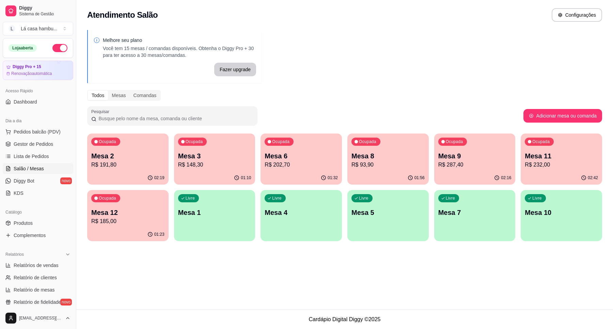
click at [551, 162] on p "R$ 232,00" at bounding box center [561, 165] width 73 height 8
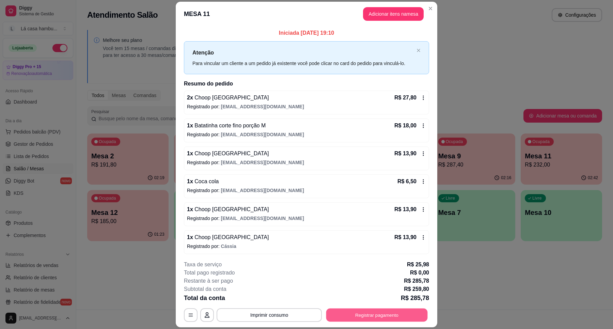
click at [354, 315] on button "Registrar pagamento" at bounding box center [377, 315] width 102 height 13
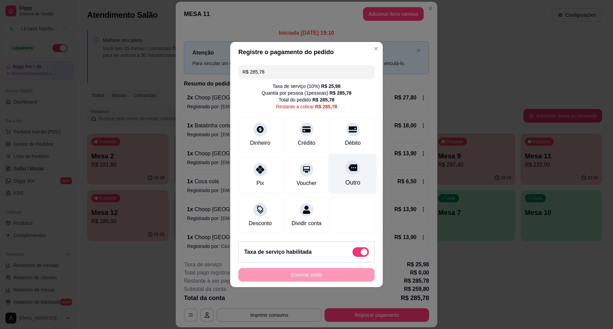
click at [349, 165] on icon at bounding box center [352, 168] width 9 height 7
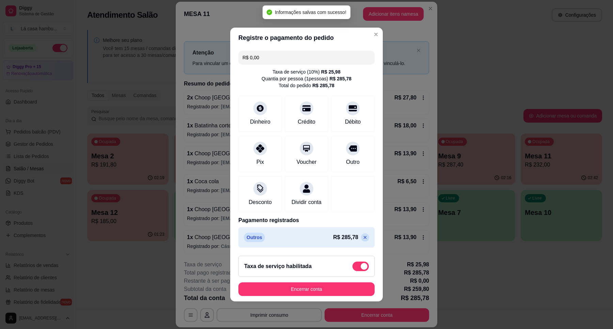
type input "R$ 0,00"
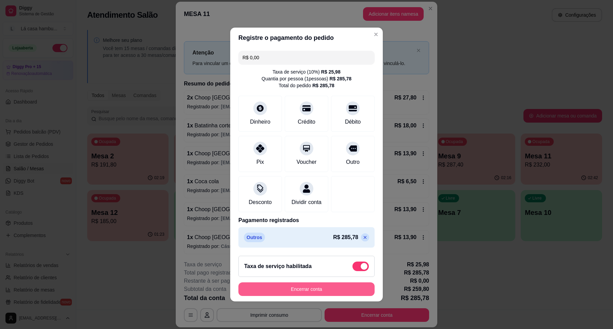
click at [312, 291] on button "Encerrar conta" at bounding box center [306, 289] width 136 height 14
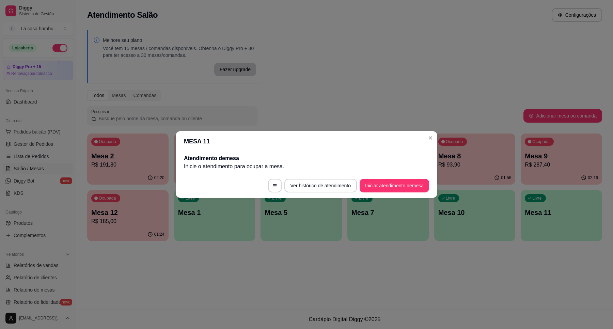
click at [431, 143] on header "MESA 11" at bounding box center [307, 141] width 262 height 20
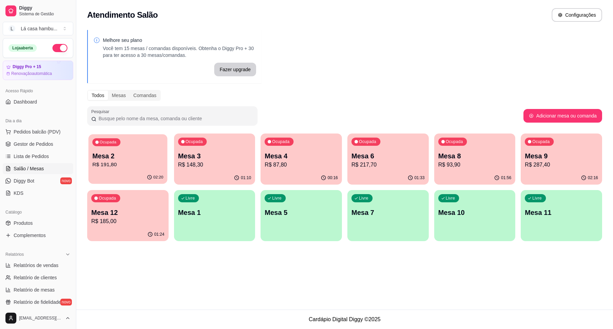
click at [159, 155] on p "Mesa 2" at bounding box center [127, 156] width 71 height 9
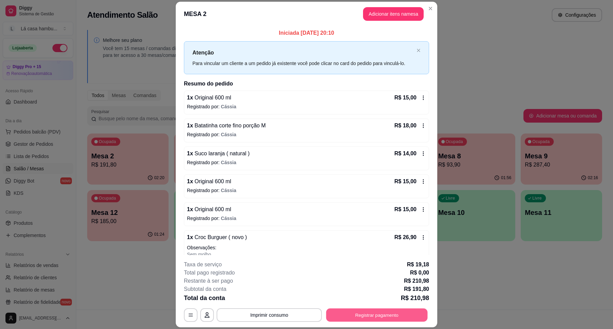
click at [374, 313] on button "Registrar pagamento" at bounding box center [377, 315] width 102 height 13
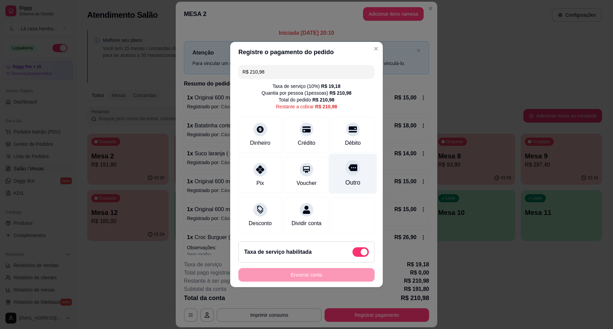
click at [348, 166] on icon at bounding box center [352, 168] width 9 height 7
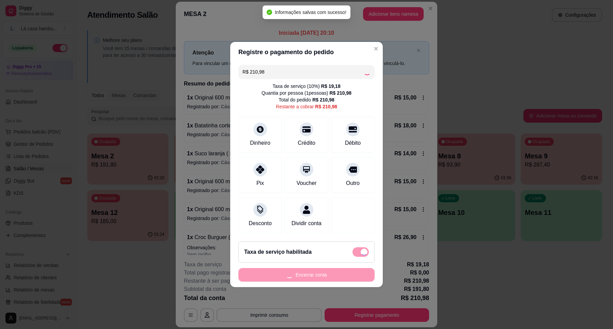
type input "R$ 0,00"
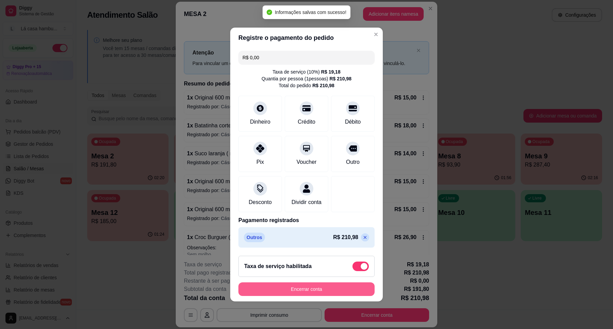
click at [319, 295] on button "Encerrar conta" at bounding box center [306, 289] width 136 height 14
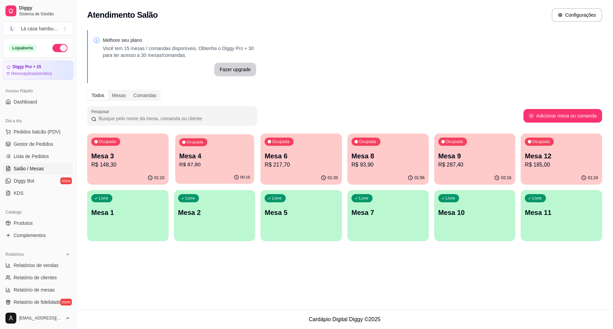
click at [219, 161] on p "R$ 87,80" at bounding box center [214, 165] width 71 height 8
click at [498, 146] on div "Ocupada Mesa 9 R$ 287,40" at bounding box center [474, 153] width 81 height 38
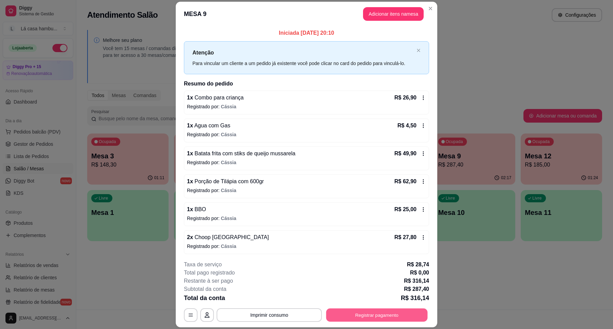
click at [378, 314] on button "Registrar pagamento" at bounding box center [377, 315] width 102 height 13
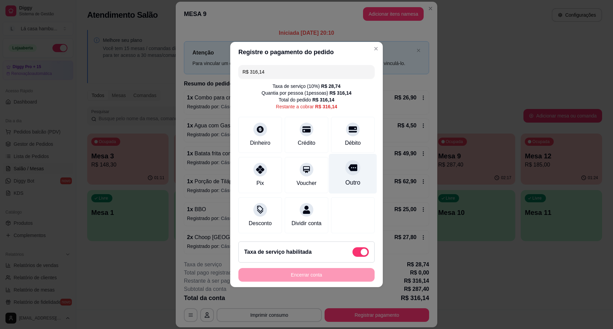
click at [348, 166] on icon at bounding box center [352, 168] width 9 height 7
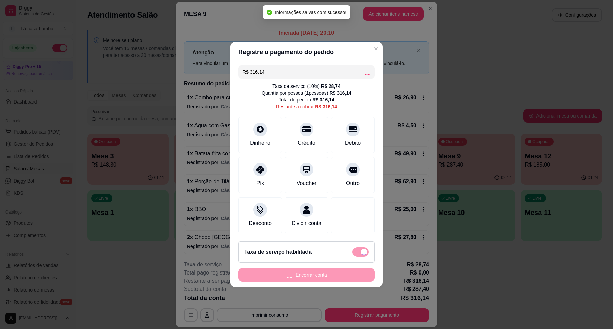
type input "R$ 0,00"
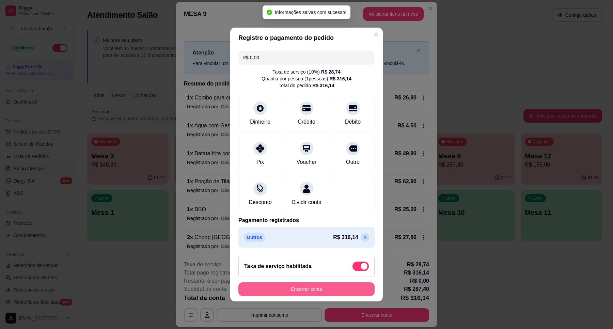
click at [333, 290] on button "Encerrar conta" at bounding box center [306, 289] width 136 height 14
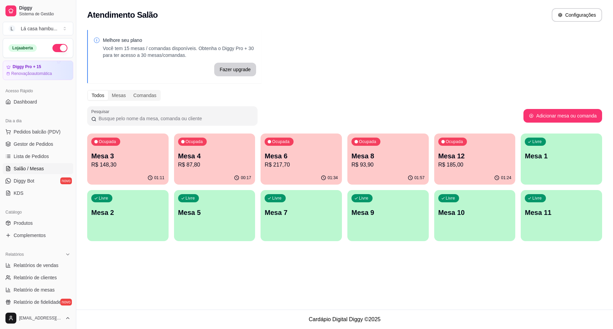
click at [405, 159] on p "Mesa 8" at bounding box center [388, 156] width 73 height 10
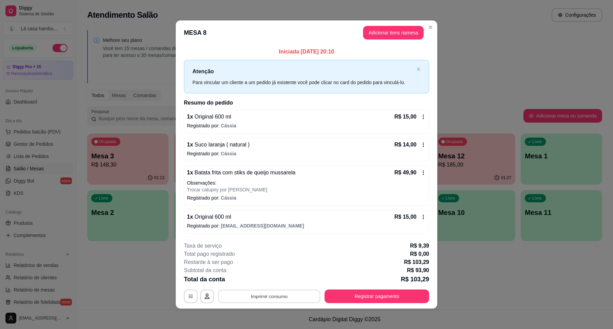
click at [295, 300] on button "Imprimir consumo" at bounding box center [269, 296] width 102 height 13
click at [284, 281] on button "IMPRESSORA" at bounding box center [268, 281] width 48 height 11
click at [379, 298] on button "Registrar pagamento" at bounding box center [377, 297] width 105 height 14
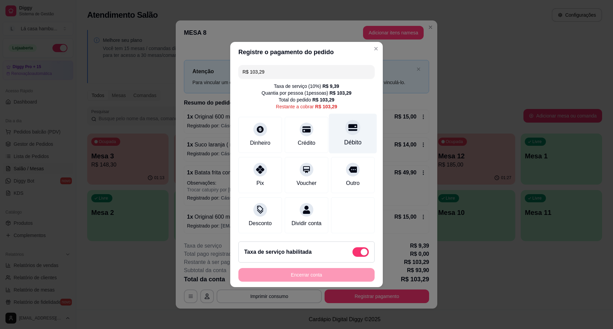
click at [353, 121] on div at bounding box center [352, 127] width 15 height 15
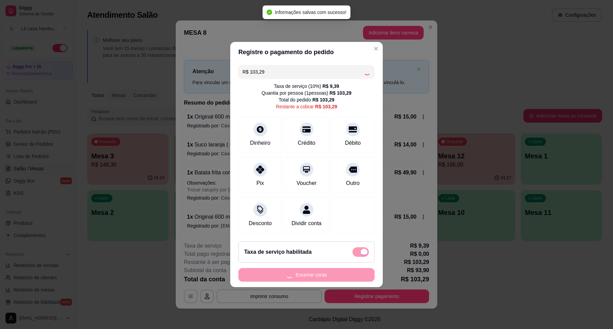
type input "R$ 0,00"
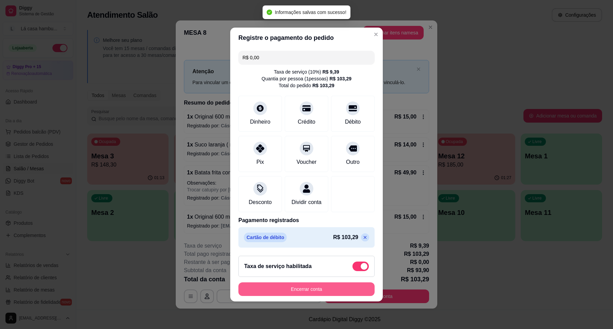
click at [340, 295] on button "Encerrar conta" at bounding box center [306, 289] width 136 height 14
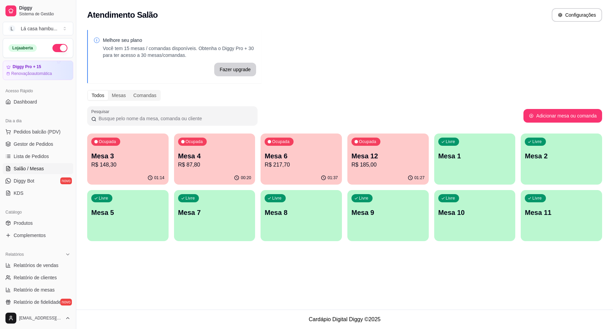
click at [312, 180] on div "01:37" at bounding box center [301, 177] width 81 height 13
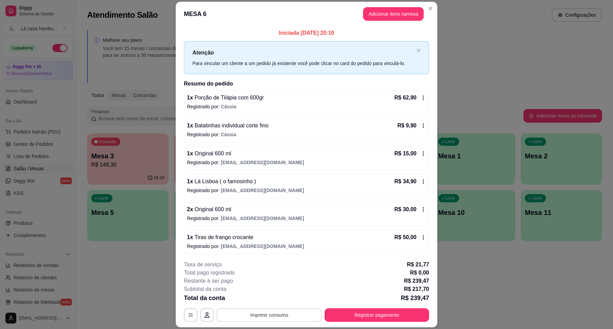
click at [285, 315] on button "Imprimir consumo" at bounding box center [269, 315] width 105 height 14
click at [346, 317] on button "Registrar pagamento" at bounding box center [377, 315] width 105 height 14
click at [369, 316] on button "Registrar pagamento" at bounding box center [377, 315] width 102 height 13
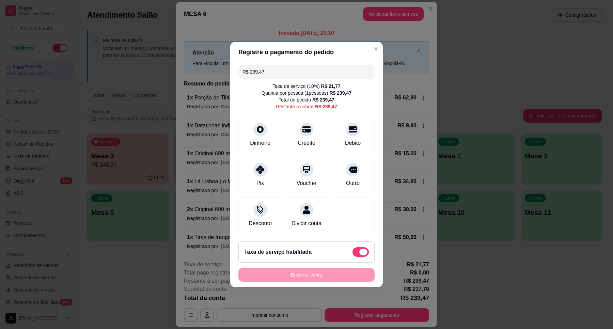
click at [353, 257] on label at bounding box center [361, 252] width 16 height 10
click at [352, 258] on input "checkbox" at bounding box center [354, 255] width 4 height 4
checkbox input "true"
type input "R$ 217,70"
checkbox input "false"
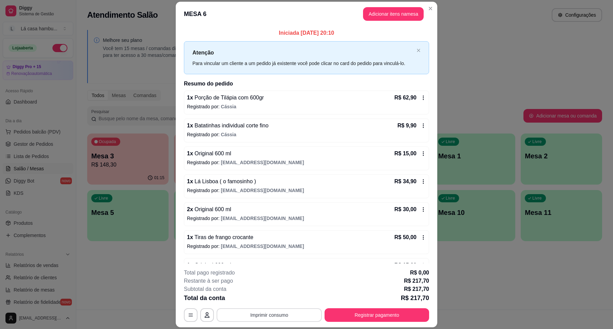
click at [292, 313] on button "Imprimir consumo" at bounding box center [269, 315] width 105 height 14
click at [280, 295] on button "IMPRESSORA" at bounding box center [268, 299] width 49 height 11
click at [359, 312] on button "Registrar pagamento" at bounding box center [377, 315] width 105 height 14
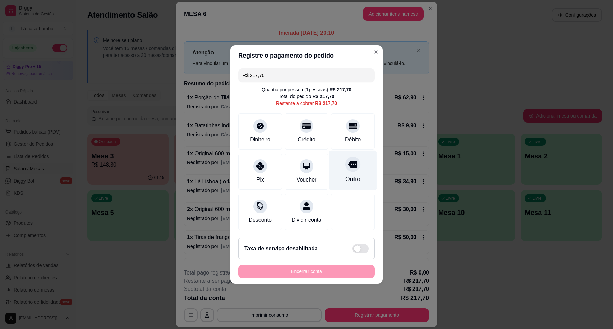
click at [351, 164] on icon at bounding box center [352, 164] width 9 height 9
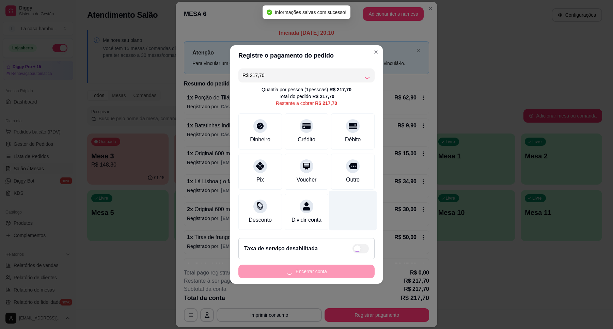
type input "R$ 0,00"
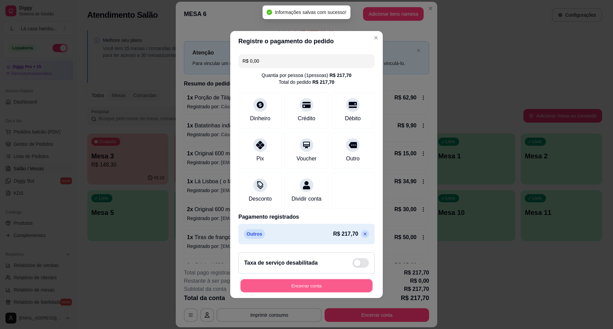
click at [342, 289] on button "Encerrar conta" at bounding box center [307, 285] width 132 height 13
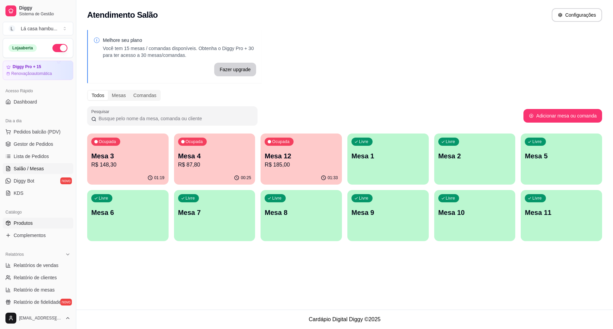
click at [41, 222] on link "Produtos" at bounding box center [38, 223] width 71 height 11
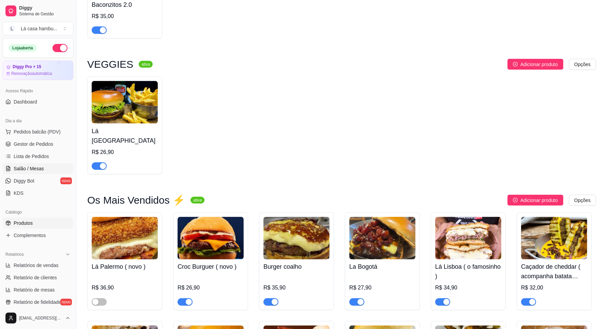
click at [30, 167] on span "Salão / Mesas" at bounding box center [29, 168] width 30 height 7
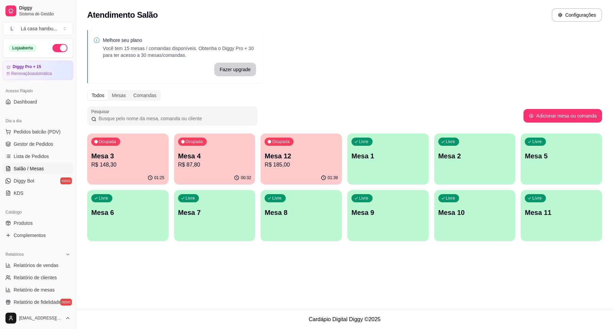
click at [375, 165] on div "Livre Mesa 1" at bounding box center [387, 155] width 81 height 43
click at [160, 169] on div "Ocupada Mesa 3 R$ 148,30" at bounding box center [127, 153] width 81 height 38
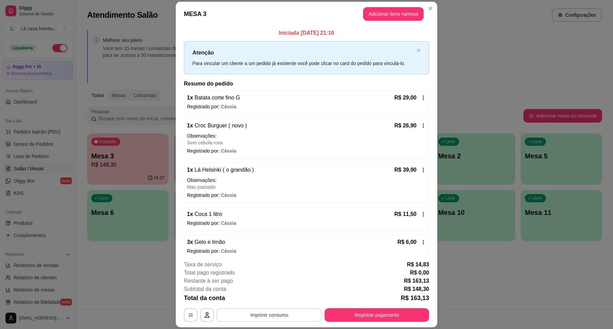
click at [270, 314] on button "Imprimir consumo" at bounding box center [269, 315] width 105 height 14
click at [272, 304] on button "IMPRESSORA" at bounding box center [268, 299] width 49 height 11
